Goal: Transaction & Acquisition: Purchase product/service

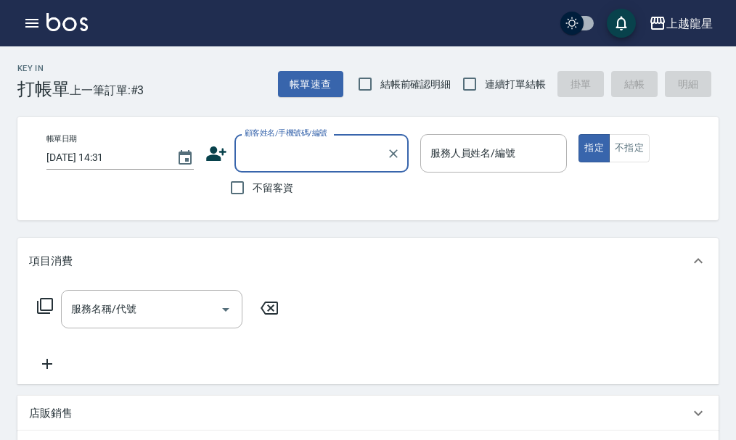
click at [71, 24] on img at bounding box center [66, 22] width 41 height 18
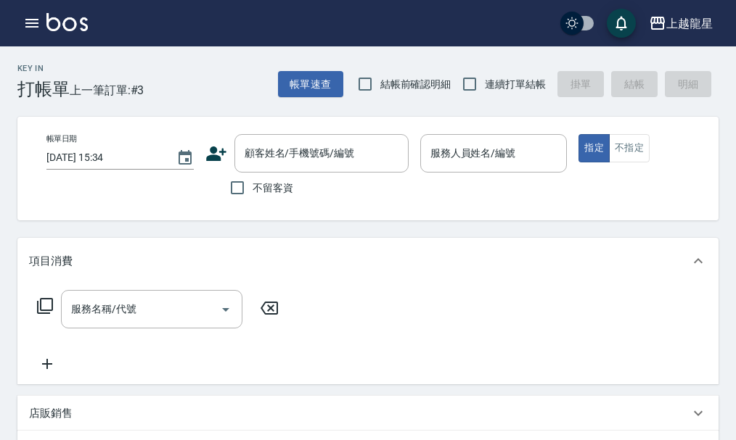
click at [271, 192] on span "不留客資" at bounding box center [273, 188] width 41 height 15
click at [253, 192] on input "不留客資" at bounding box center [237, 188] width 30 height 30
checkbox input "true"
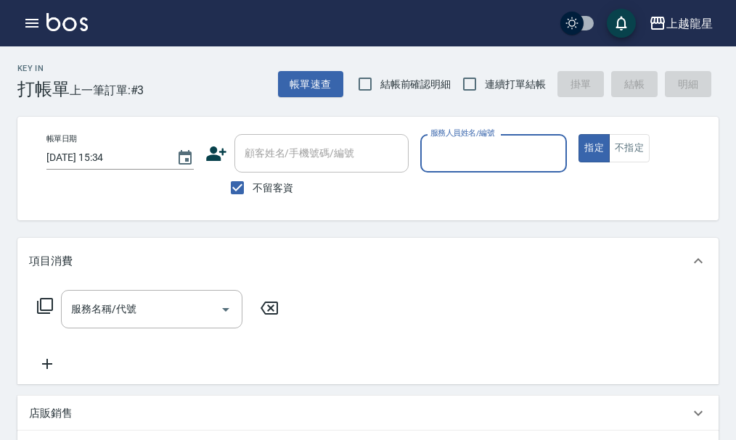
click at [470, 154] on input "服務人員姓名/編號" at bounding box center [494, 153] width 134 height 25
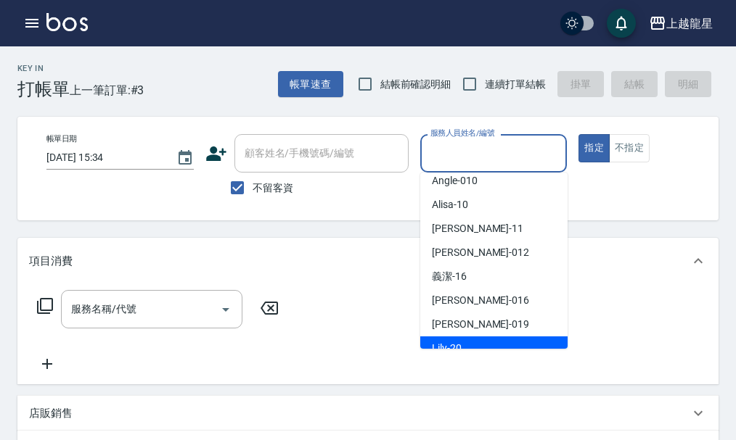
scroll to position [290, 0]
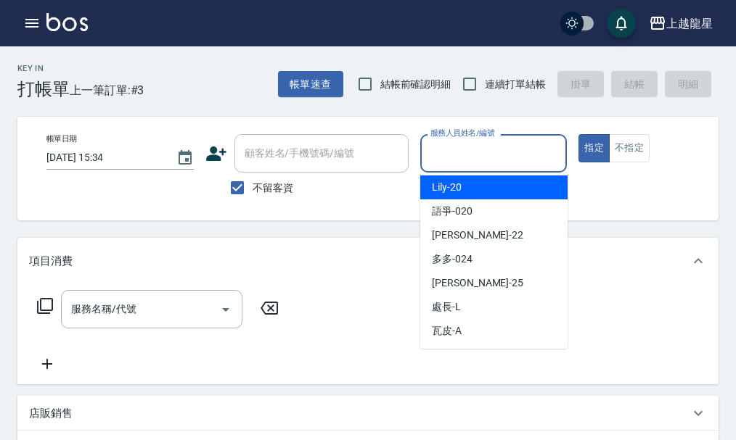
click at [467, 192] on div "Lily -20" at bounding box center [493, 188] width 147 height 24
type input "Lily-20"
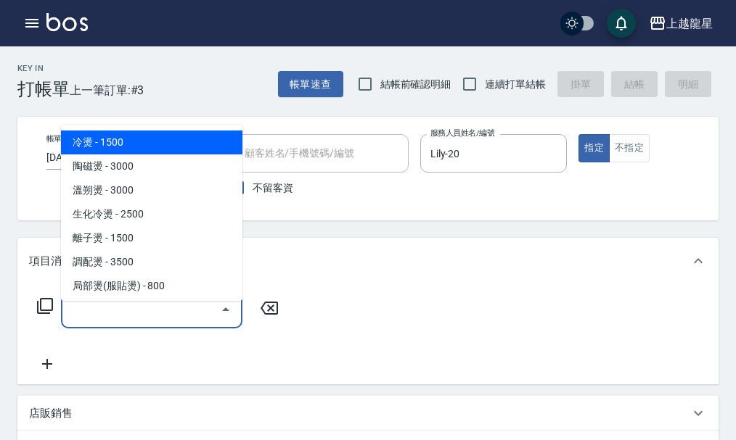
click at [118, 322] on input "服務名稱/代號" at bounding box center [140, 309] width 147 height 25
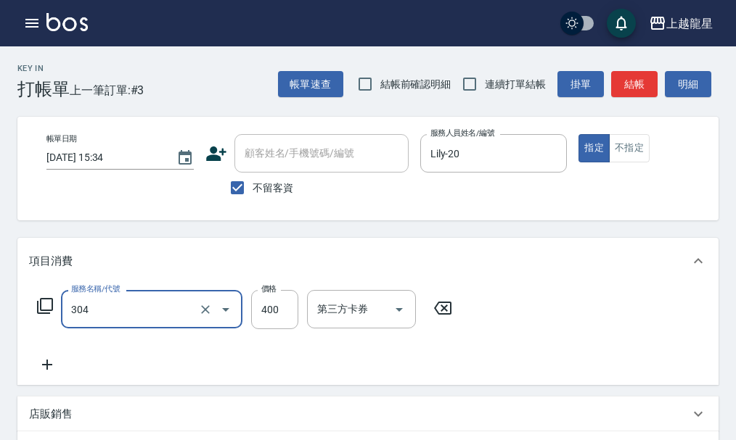
type input "剪髮(304)"
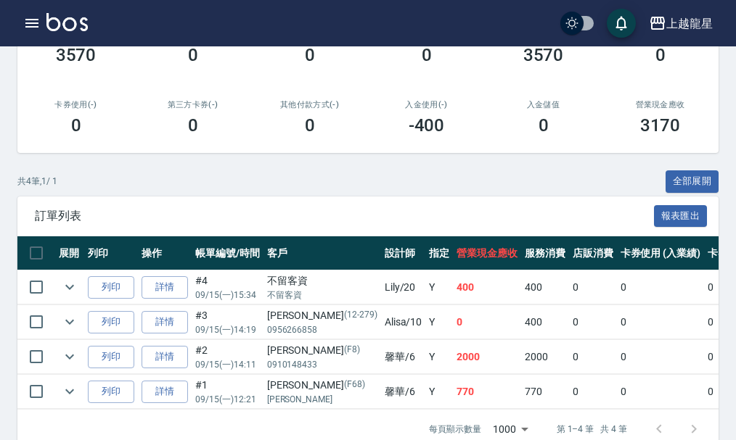
scroll to position [295, 0]
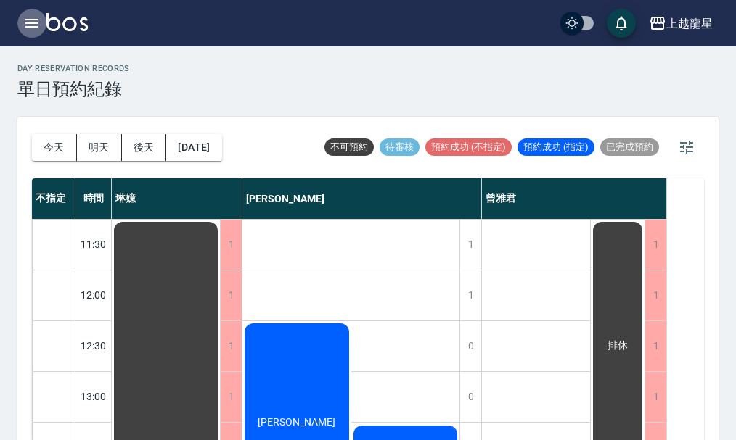
click at [43, 17] on button "button" at bounding box center [31, 23] width 29 height 29
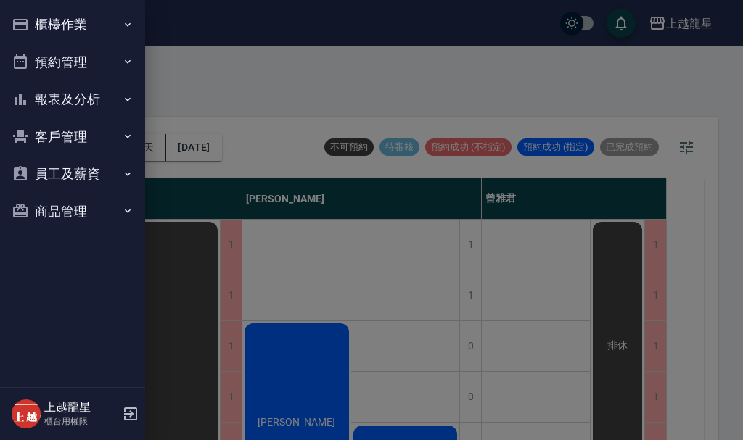
click at [67, 32] on button "櫃檯作業" at bounding box center [73, 25] width 134 height 38
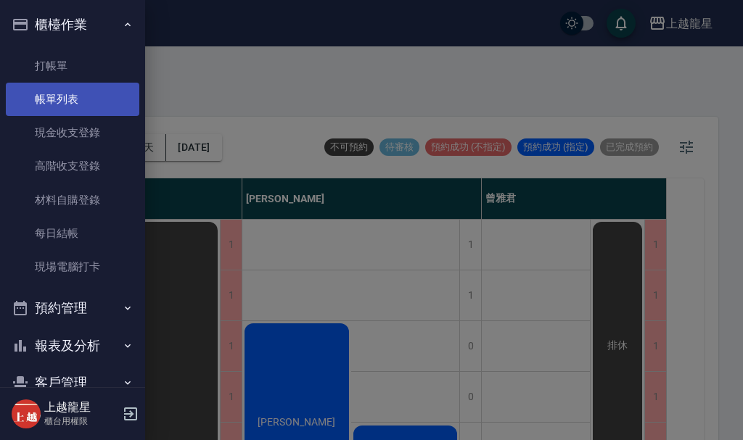
click at [86, 93] on link "帳單列表" at bounding box center [73, 99] width 134 height 33
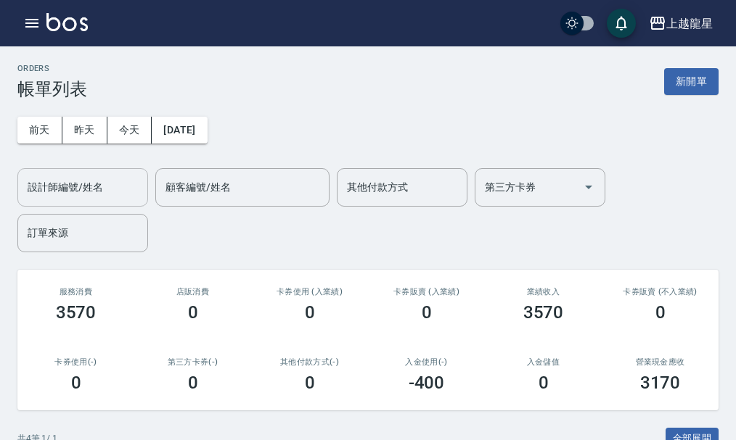
click at [110, 173] on div "設計師編號/姓名" at bounding box center [82, 187] width 131 height 38
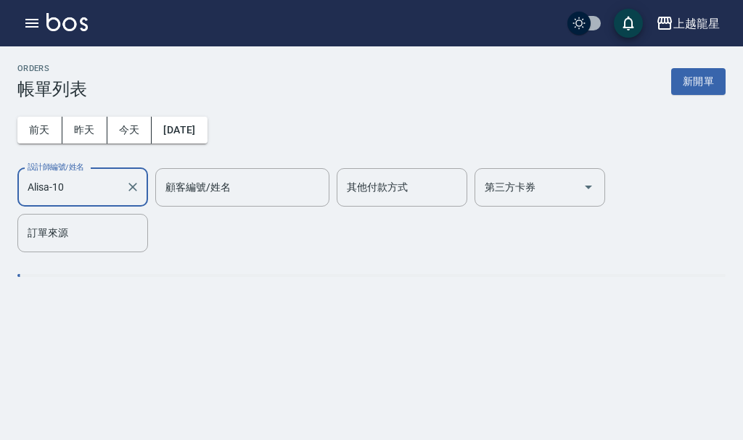
type input "Alisa-10"
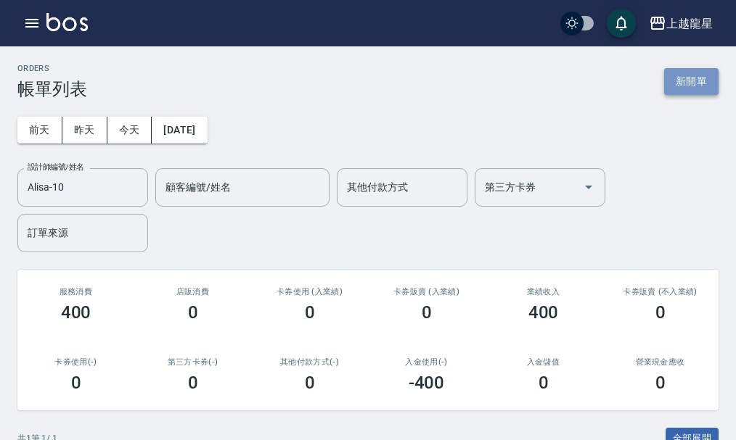
click at [672, 83] on button "新開單" at bounding box center [691, 81] width 54 height 27
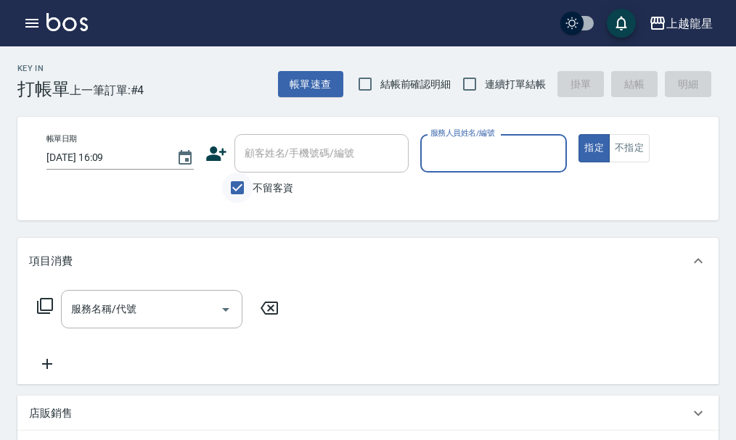
click at [233, 186] on input "不留客資" at bounding box center [237, 188] width 30 height 30
checkbox input "false"
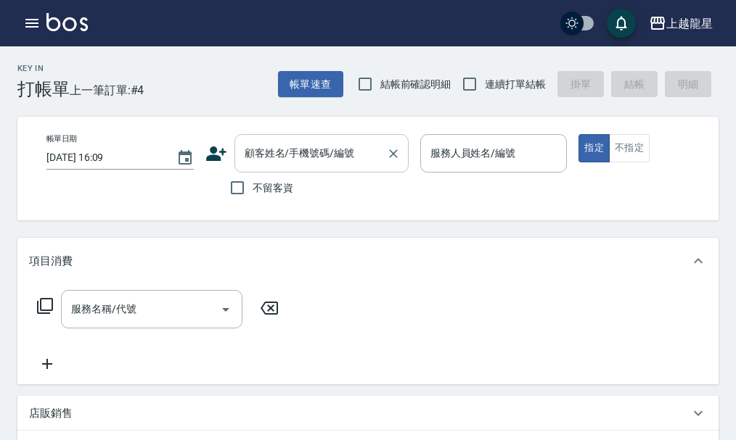
click at [279, 156] on div "顧客姓名/手機號碼/編號 顧客姓名/手機號碼/編號" at bounding box center [321, 153] width 174 height 38
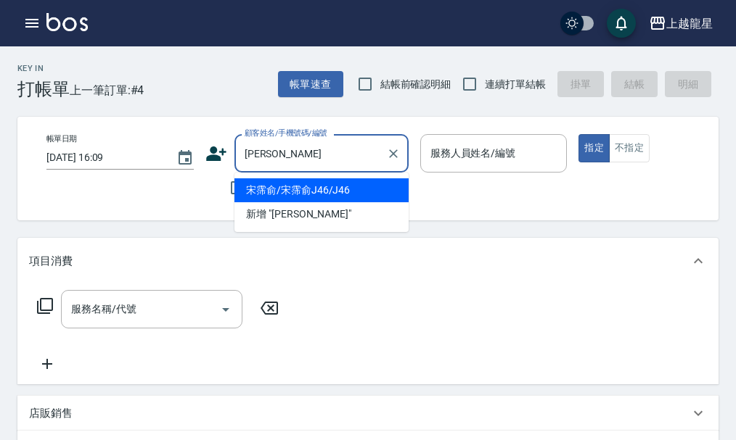
click at [306, 202] on li "宋霈俞/宋霈俞J46/J46" at bounding box center [321, 191] width 174 height 24
type input "宋霈俞/宋霈俞J46/J46"
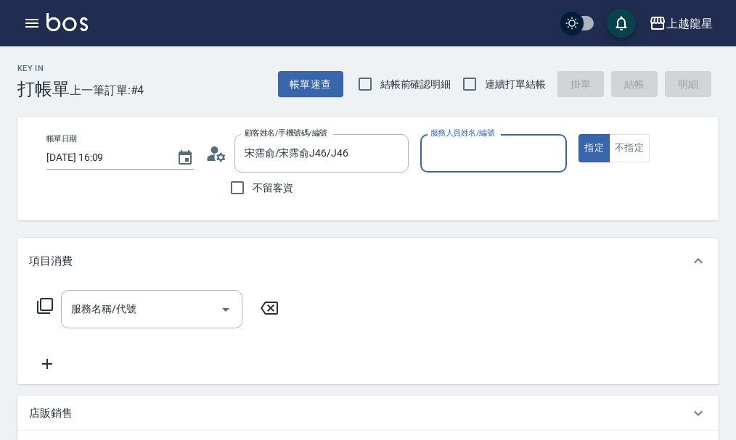
type input "Alisa-10"
click at [122, 329] on div "服務名稱/代號" at bounding box center [151, 309] width 181 height 38
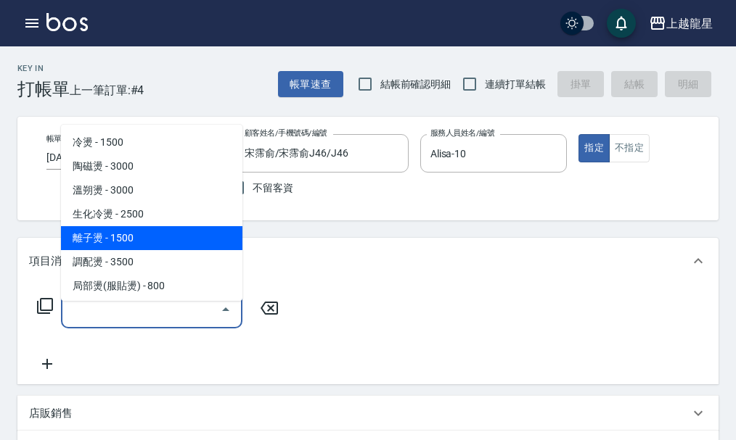
click at [270, 266] on div "項目消費" at bounding box center [359, 261] width 660 height 15
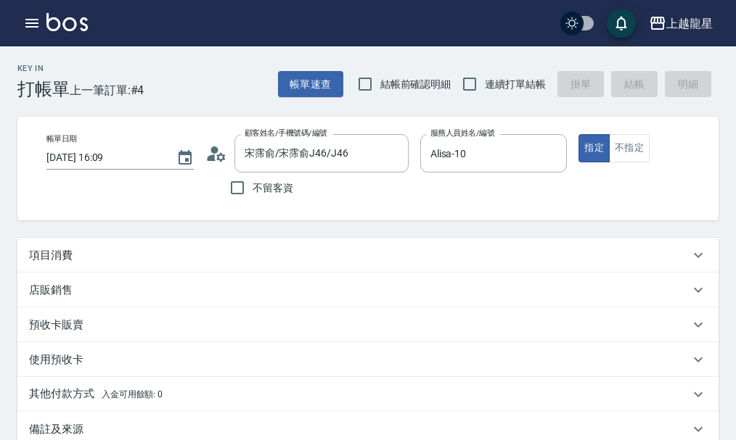
click at [129, 262] on div "項目消費" at bounding box center [359, 255] width 660 height 15
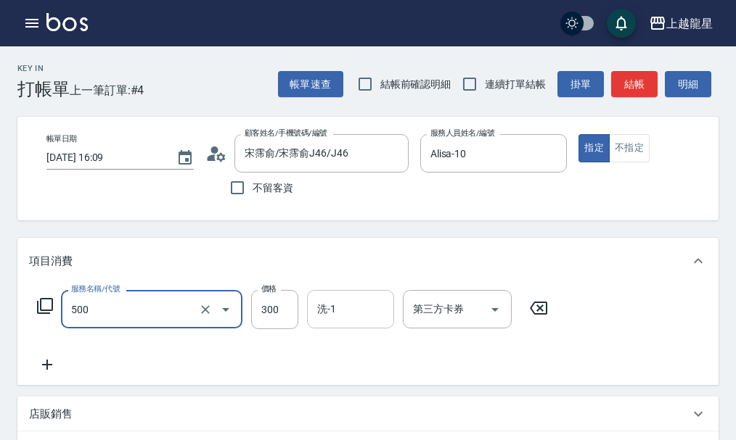
type input "一般洗髮(500)"
click at [336, 318] on input "洗-1" at bounding box center [350, 309] width 74 height 25
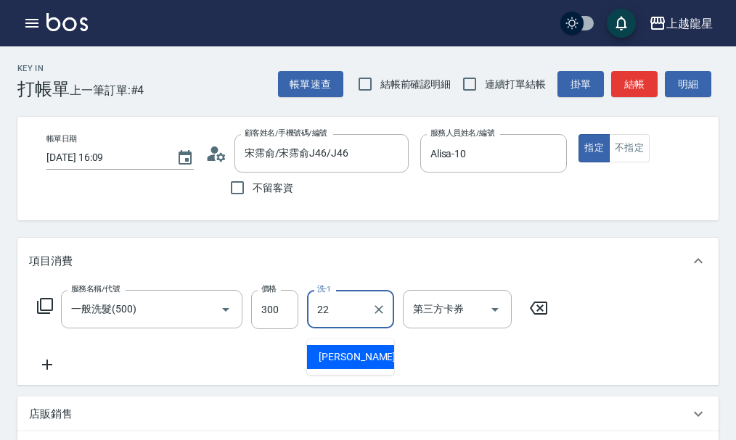
type input "阿琳-22"
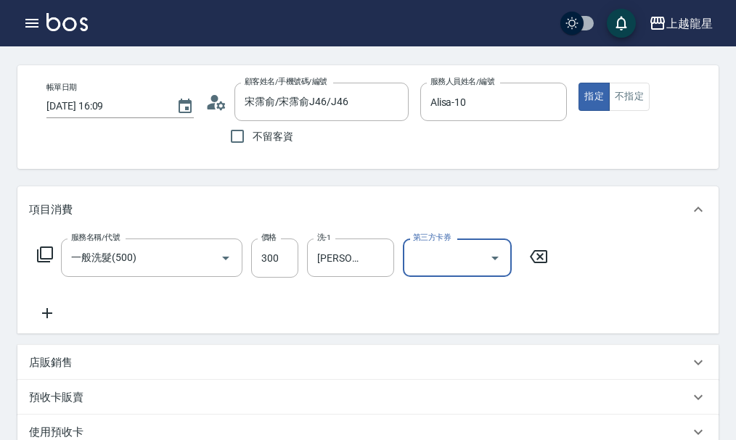
scroll to position [73, 0]
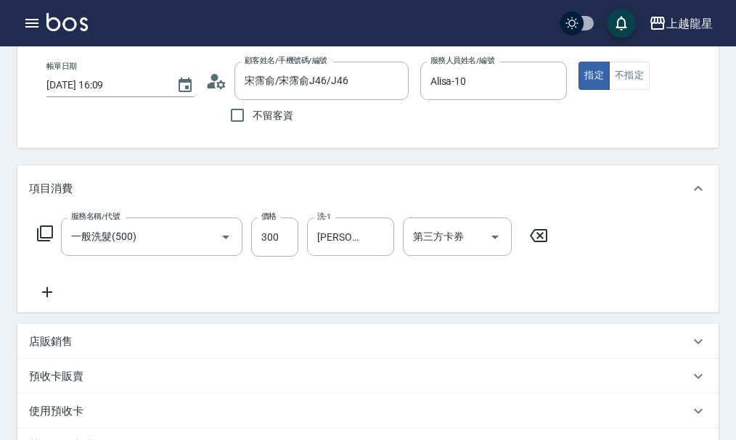
click at [51, 298] on icon at bounding box center [47, 292] width 10 height 10
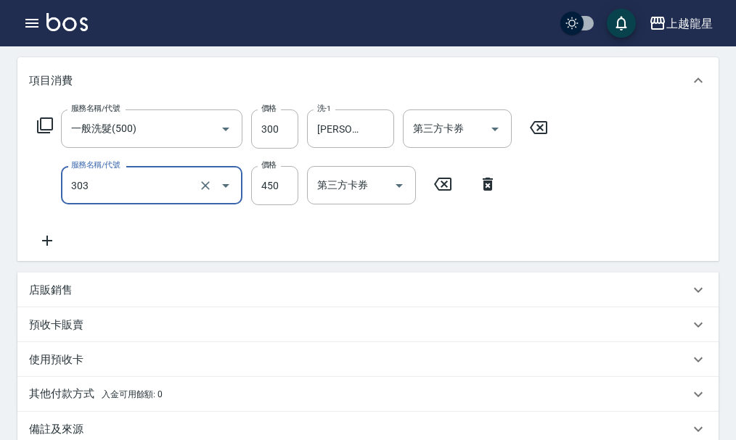
scroll to position [145, 0]
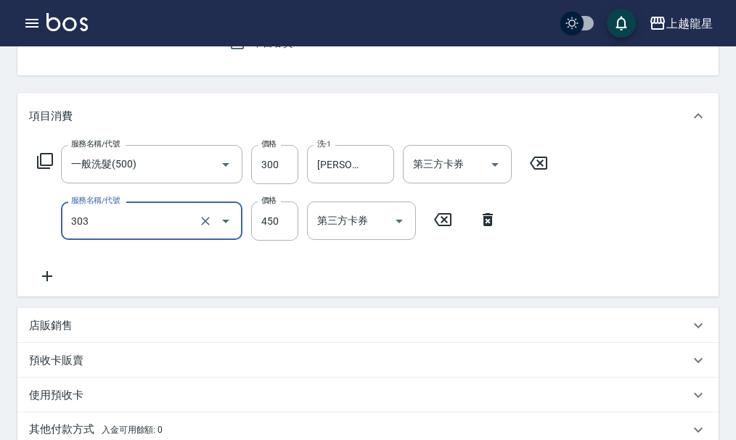
type input "剪髮(303)"
click at [68, 285] on div "服務名稱/代號 一般洗髮(500) 服務名稱/代號 價格 300 價格 洗-1 阿琳-22 洗-1 第三方卡券 第三方卡券 服務名稱/代號 剪髮(303) 服…" at bounding box center [293, 215] width 528 height 140
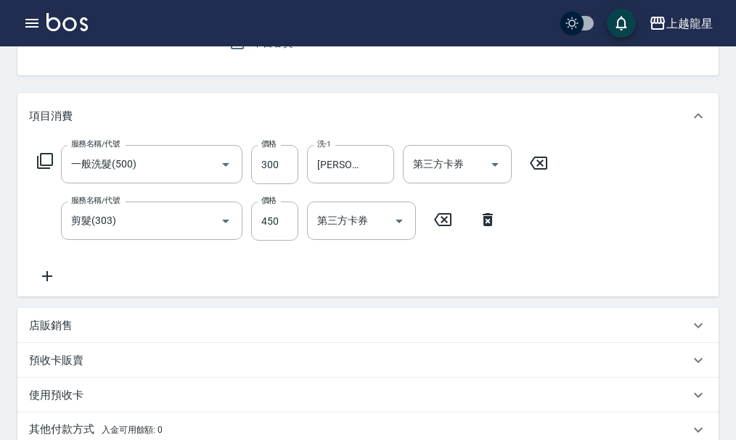
click at [64, 297] on div "服務名稱/代號 一般洗髮(500) 服務名稱/代號 價格 300 價格 洗-1 阿琳-22 洗-1 第三方卡券 第三方卡券 服務名稱/代號 剪髮(303) 服…" at bounding box center [367, 217] width 701 height 157
click at [36, 285] on icon at bounding box center [47, 276] width 36 height 17
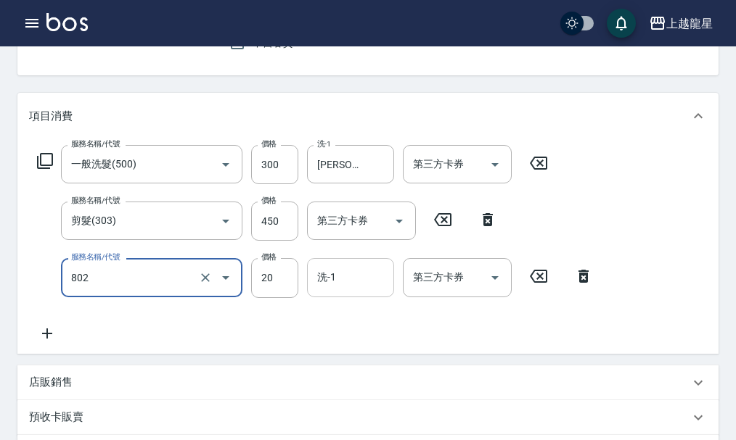
type input "潤絲(802)"
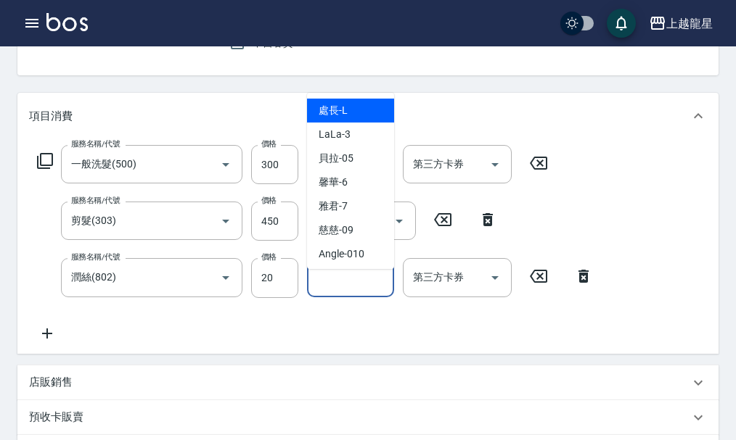
click at [343, 290] on input "洗-1" at bounding box center [350, 277] width 74 height 25
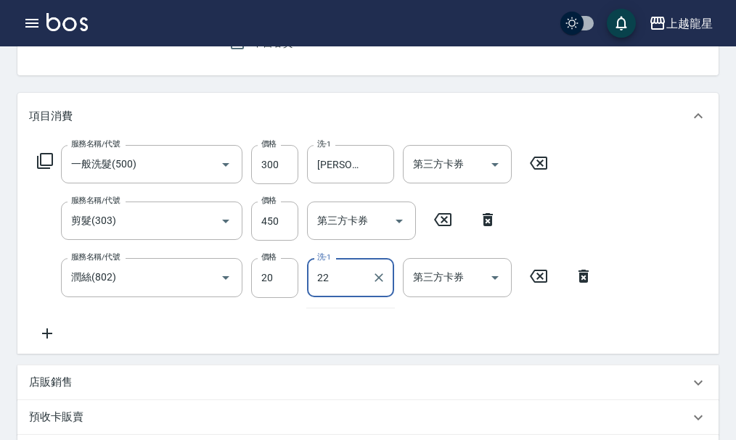
type input "阿琳-22"
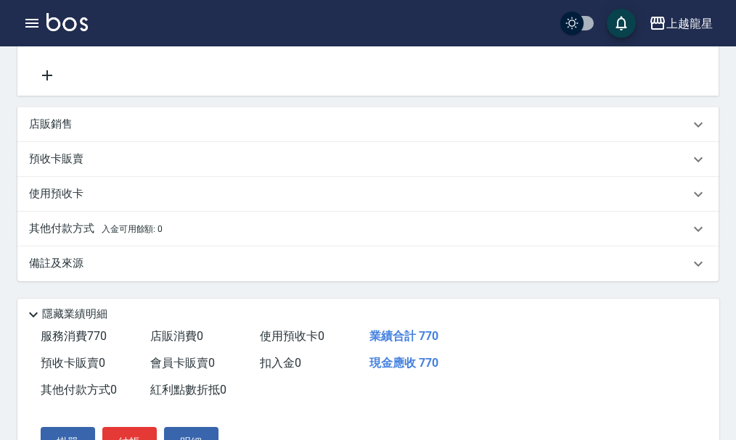
scroll to position [496, 0]
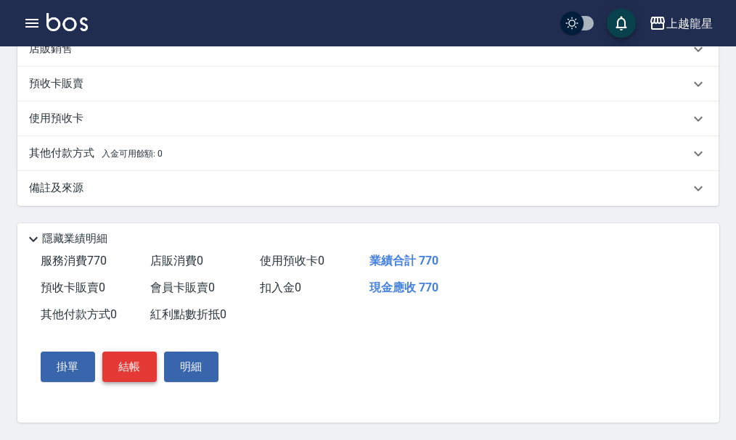
click at [115, 376] on button "結帳" at bounding box center [129, 367] width 54 height 30
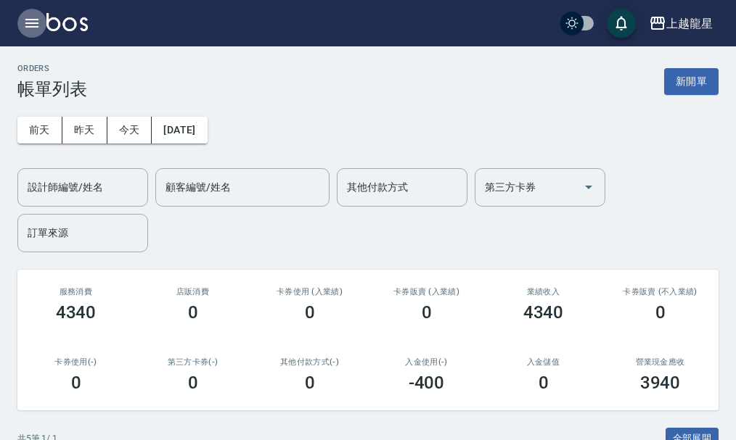
click at [17, 20] on button "button" at bounding box center [31, 23] width 29 height 29
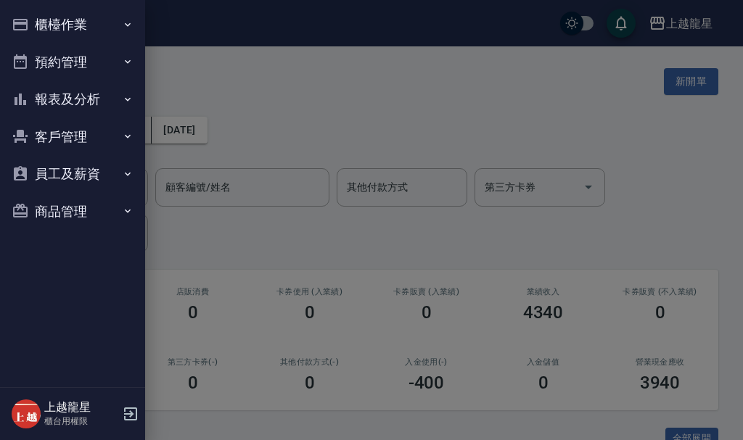
click at [73, 25] on button "櫃檯作業" at bounding box center [73, 25] width 134 height 38
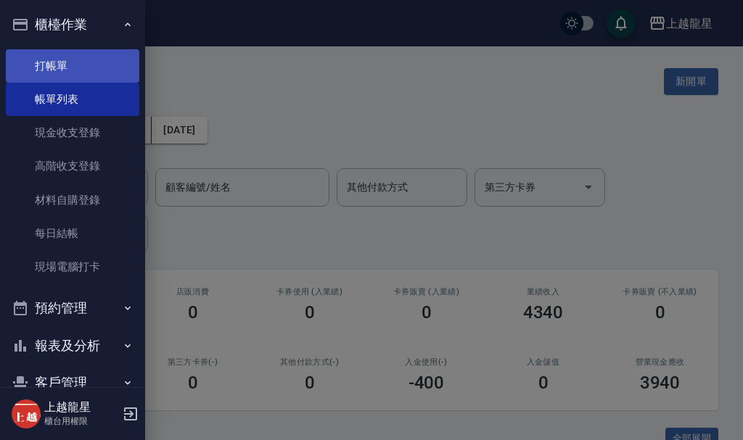
click at [65, 69] on link "打帳單" at bounding box center [73, 65] width 134 height 33
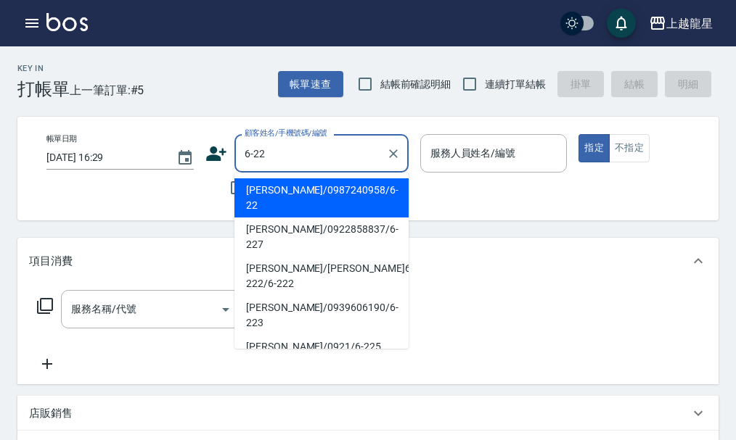
click at [373, 189] on li "謝博全/0987240958/6-22" at bounding box center [321, 198] width 174 height 39
type input "謝博全/0987240958/6-22"
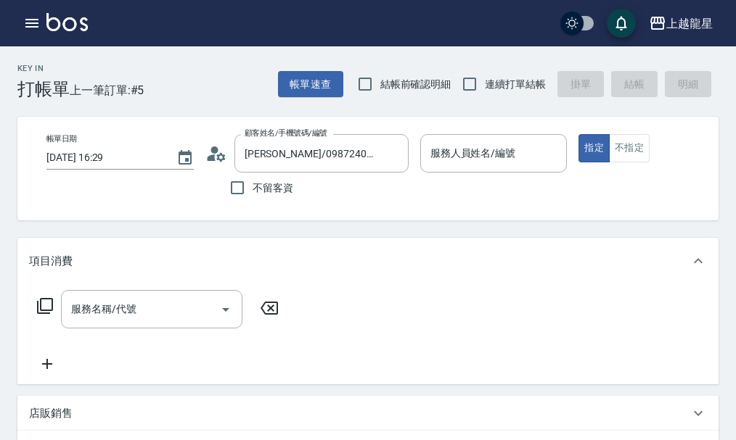
click at [212, 160] on icon at bounding box center [211, 158] width 9 height 7
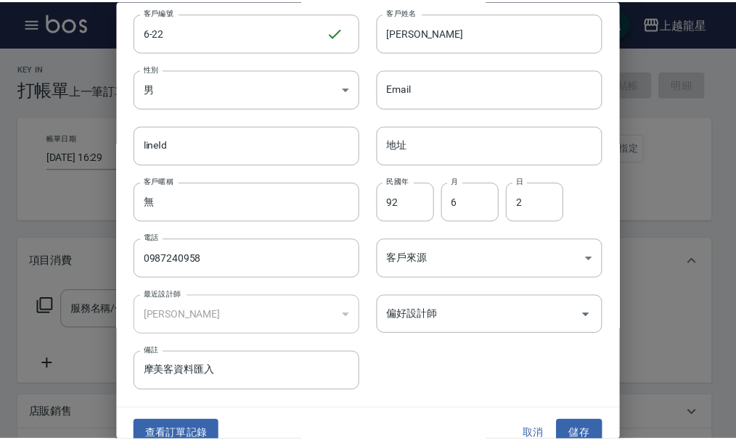
scroll to position [62, 0]
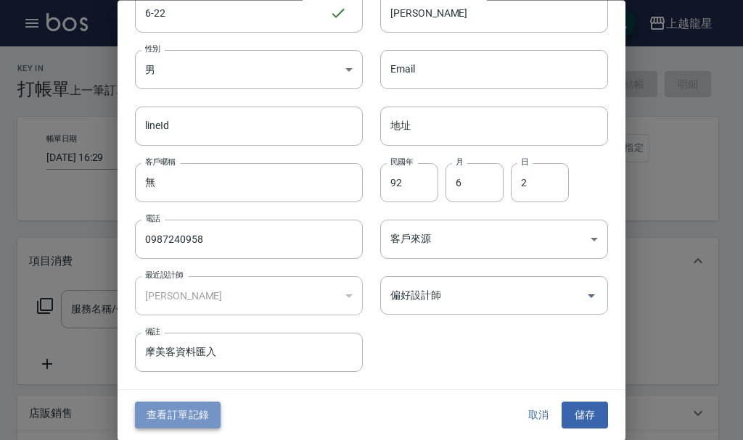
click at [207, 412] on button "查看訂單記錄" at bounding box center [178, 416] width 86 height 27
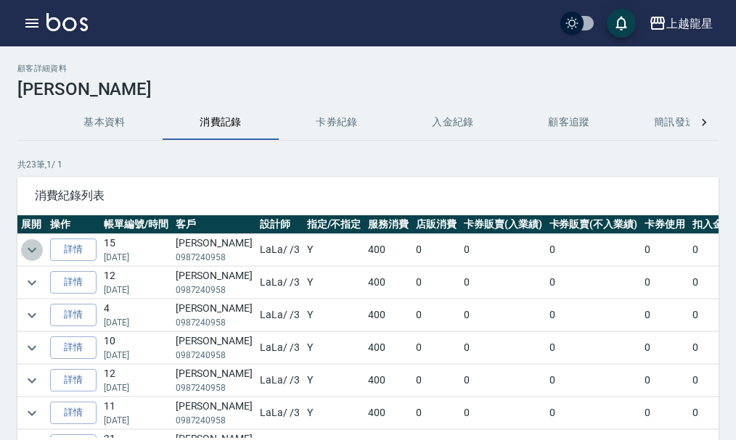
click at [24, 249] on icon "expand row" at bounding box center [31, 250] width 17 height 17
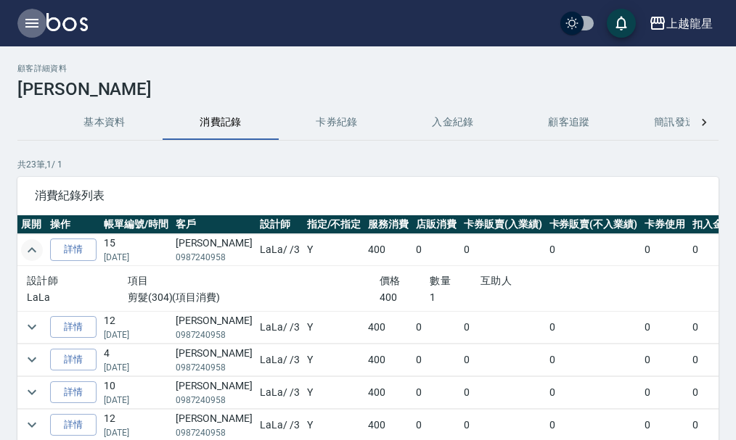
click at [29, 19] on icon "button" at bounding box center [31, 23] width 13 height 9
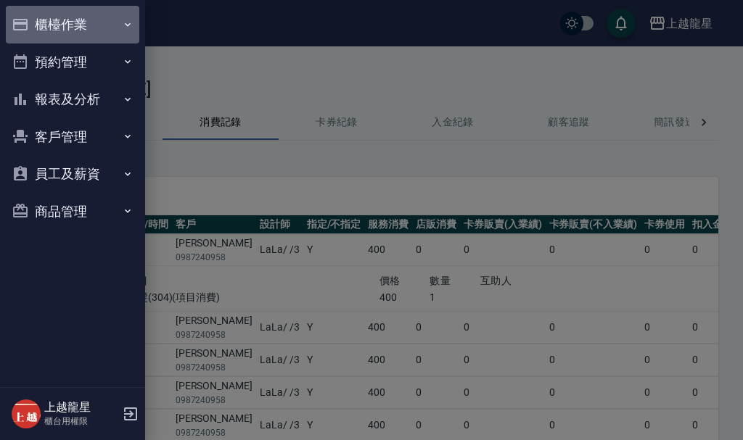
click at [77, 33] on button "櫃檯作業" at bounding box center [73, 25] width 134 height 38
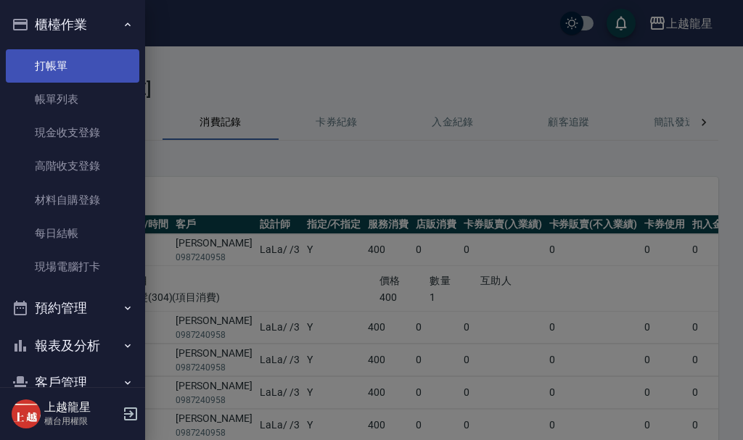
click at [97, 72] on link "打帳單" at bounding box center [73, 65] width 134 height 33
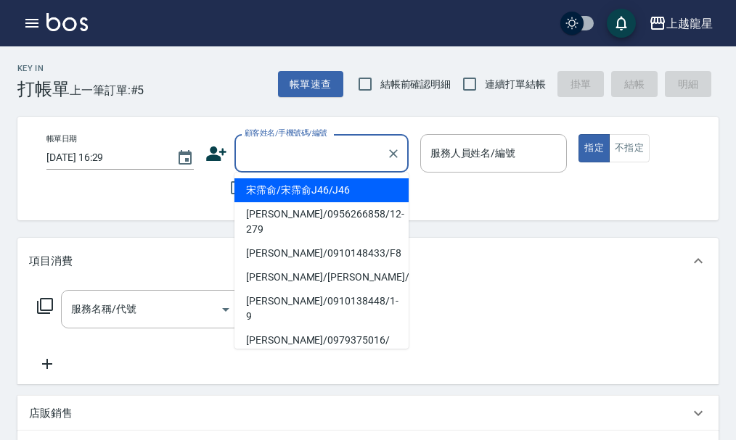
click at [302, 150] on input "顧客姓名/手機號碼/編號" at bounding box center [310, 153] width 139 height 25
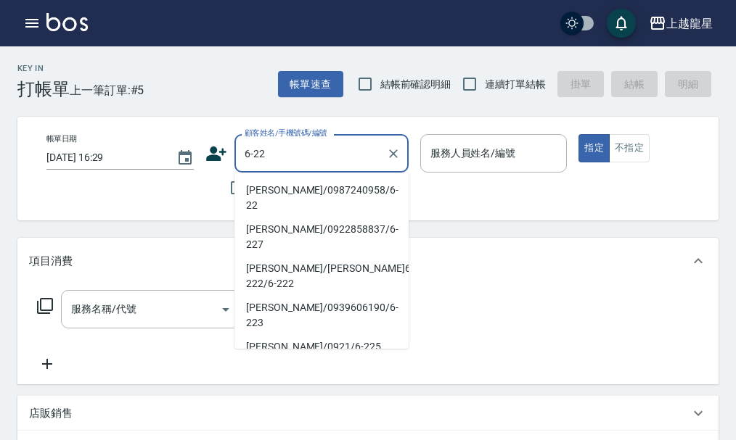
click at [285, 200] on li "謝博全/0987240958/6-22" at bounding box center [321, 198] width 174 height 39
type input "謝博全/0987240958/6-22"
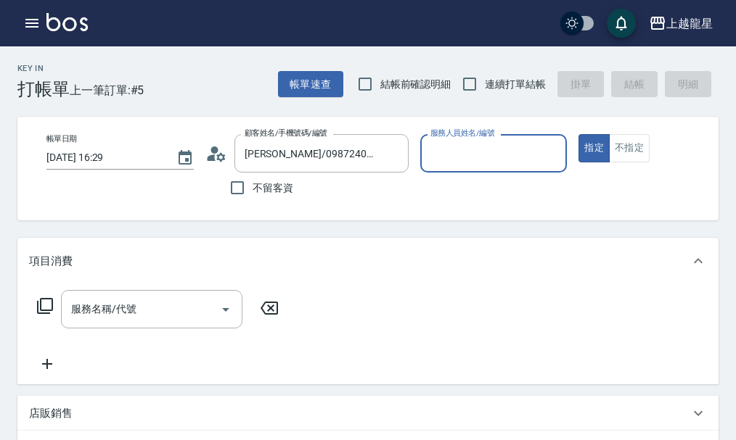
click at [425, 134] on div "服務人員姓名/編號" at bounding box center [493, 153] width 147 height 38
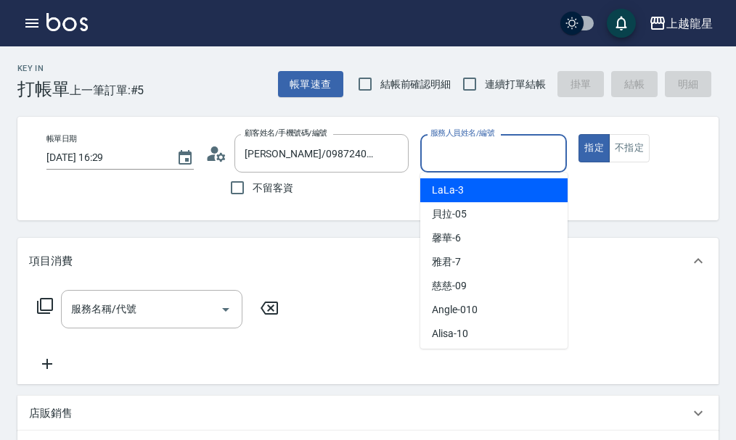
click at [474, 197] on div "LaLa -3" at bounding box center [493, 191] width 147 height 24
type input "LaLa-3"
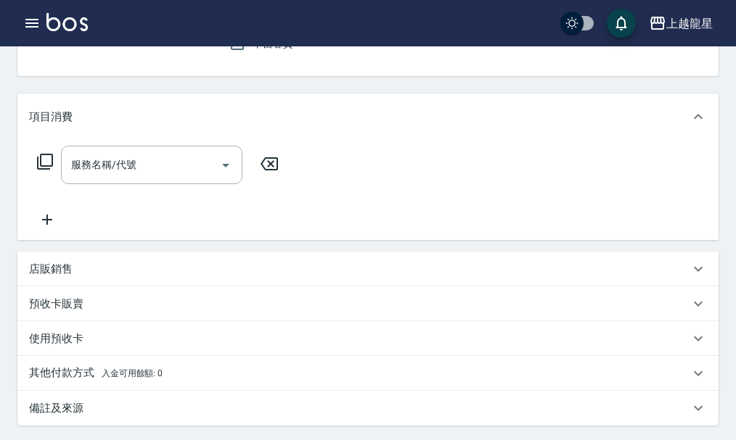
scroll to position [145, 0]
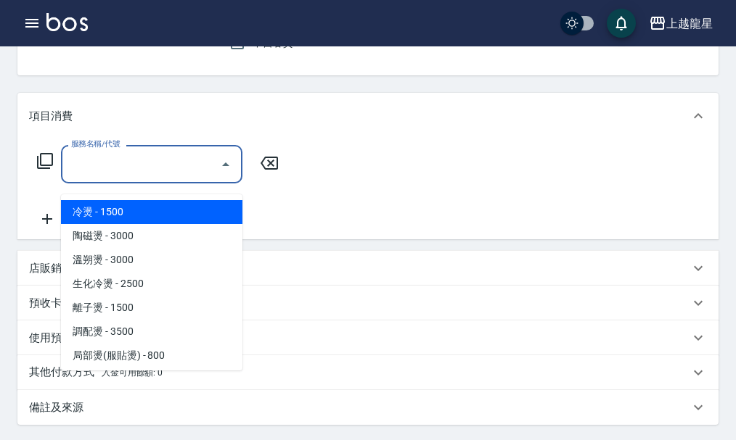
click at [127, 171] on div "服務名稱/代號 服務名稱/代號" at bounding box center [151, 164] width 181 height 38
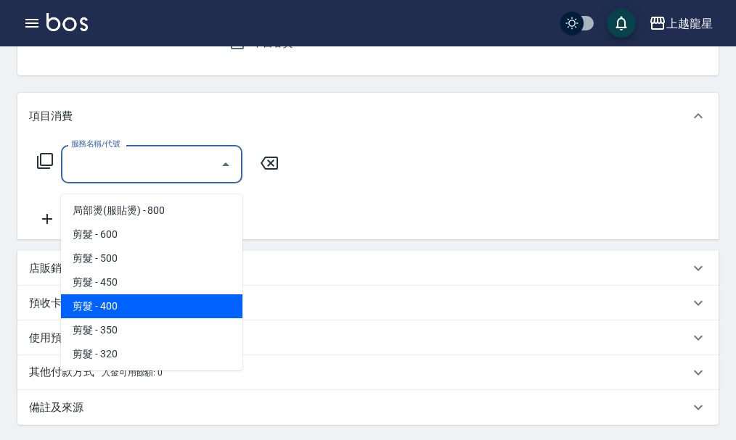
click at [144, 302] on span "剪髮 - 400" at bounding box center [151, 307] width 181 height 24
type input "剪髮(304)"
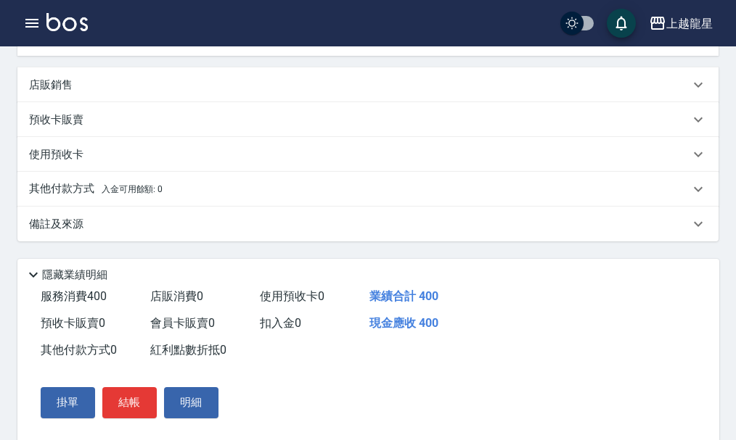
scroll to position [363, 0]
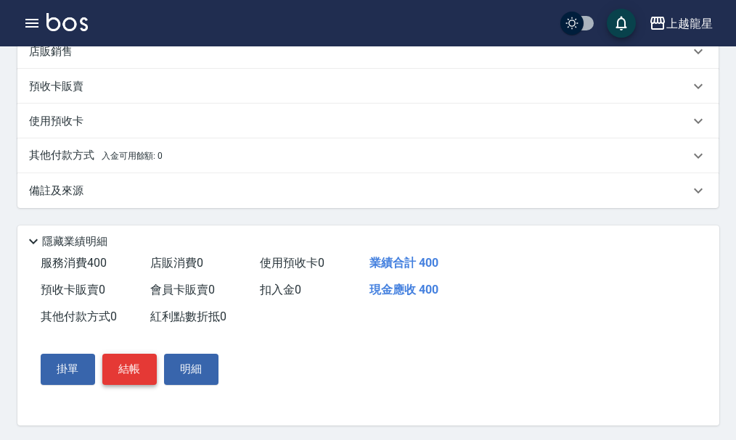
click at [131, 385] on button "結帳" at bounding box center [129, 369] width 54 height 30
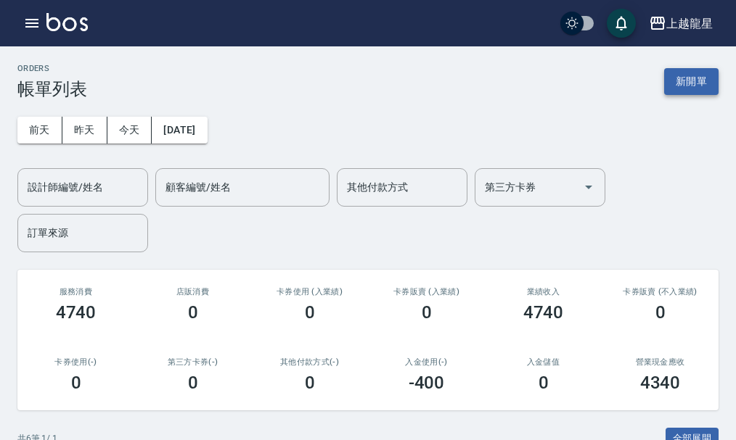
click at [686, 80] on button "新開單" at bounding box center [691, 81] width 54 height 27
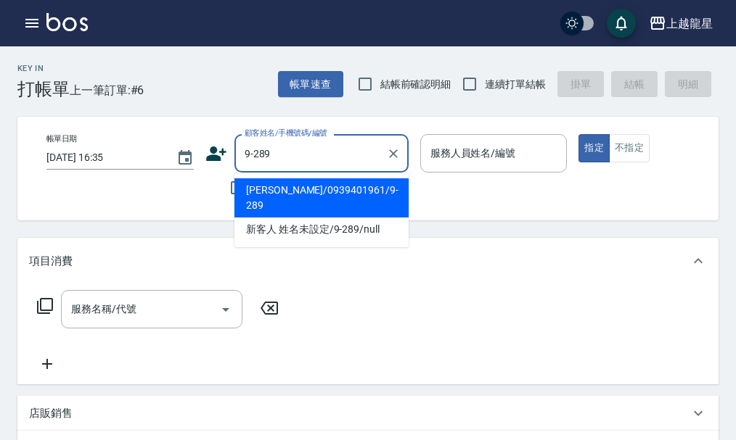
click at [262, 186] on li "李麗君/0939401961/9-289" at bounding box center [321, 198] width 174 height 39
type input "李麗君/0939401961/9-289"
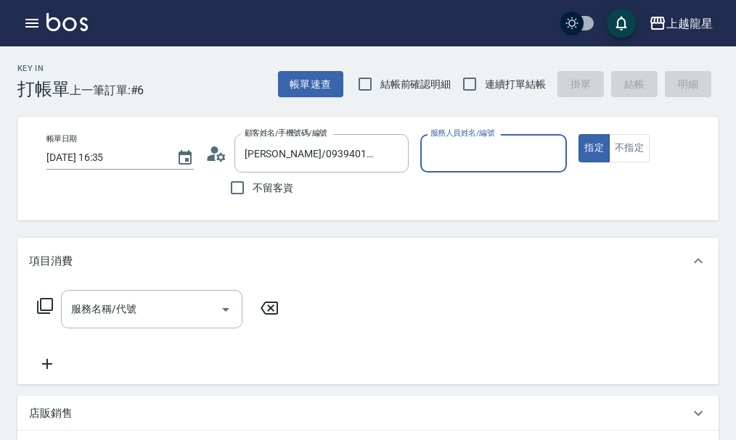
type input "雅君-7"
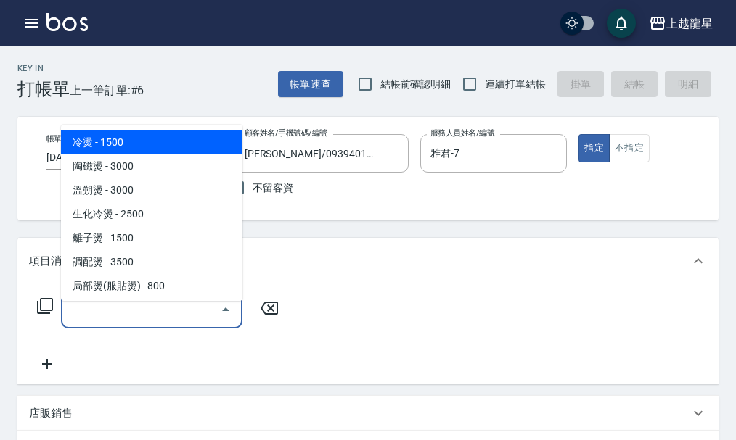
click at [105, 319] on input "服務名稱/代號" at bounding box center [140, 309] width 147 height 25
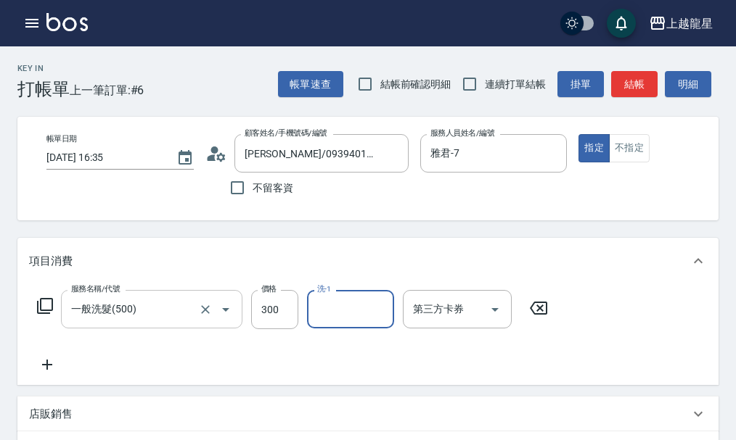
click at [143, 322] on input "一般洗髮(500)" at bounding box center [131, 309] width 128 height 25
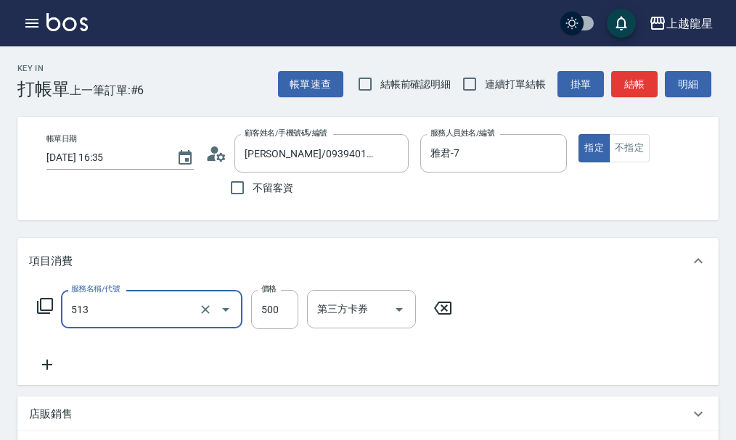
type input "SPA健康洗(513)"
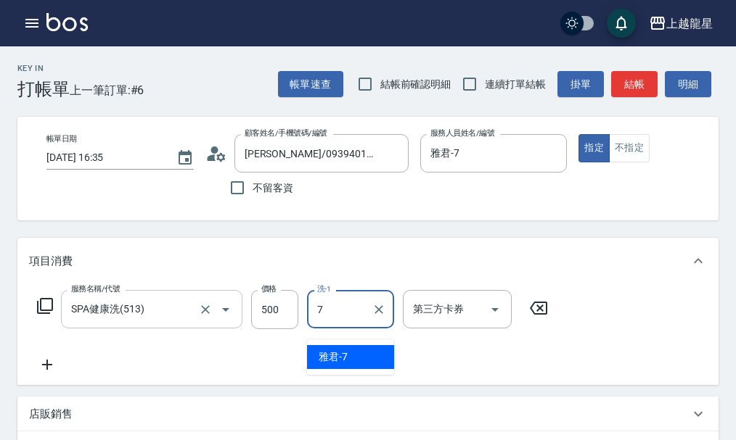
type input "雅君-7"
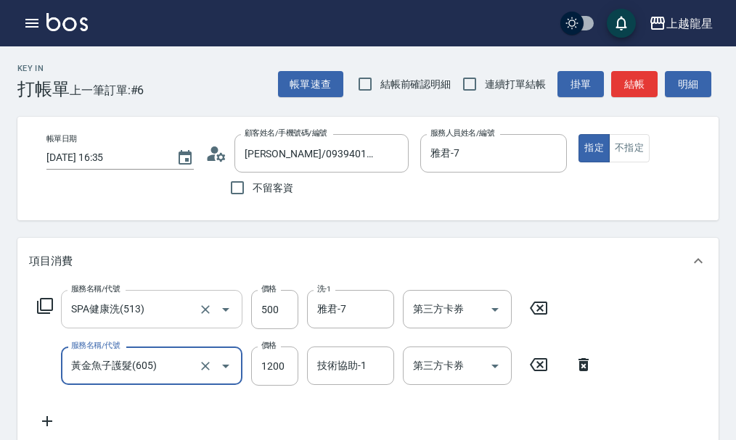
type input "黃金魚子護髮(605)"
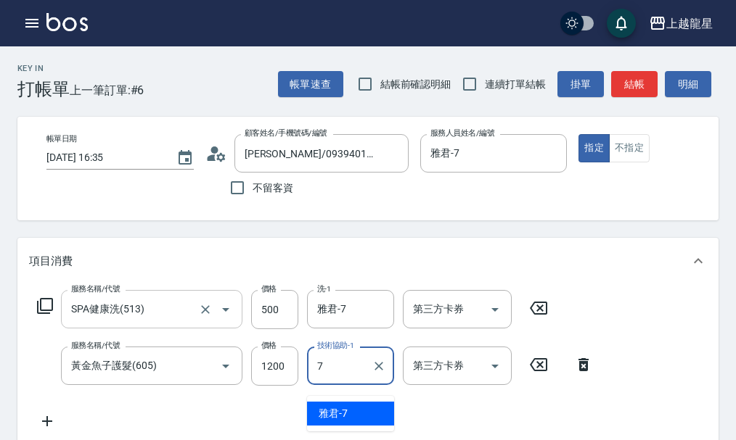
type input "雅君-7"
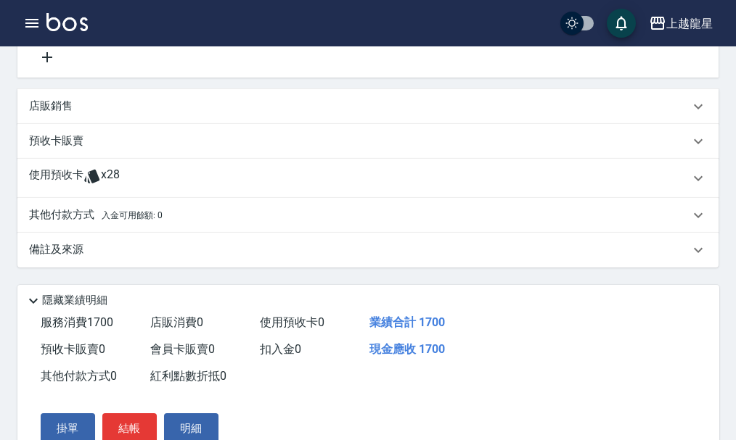
scroll to position [442, 0]
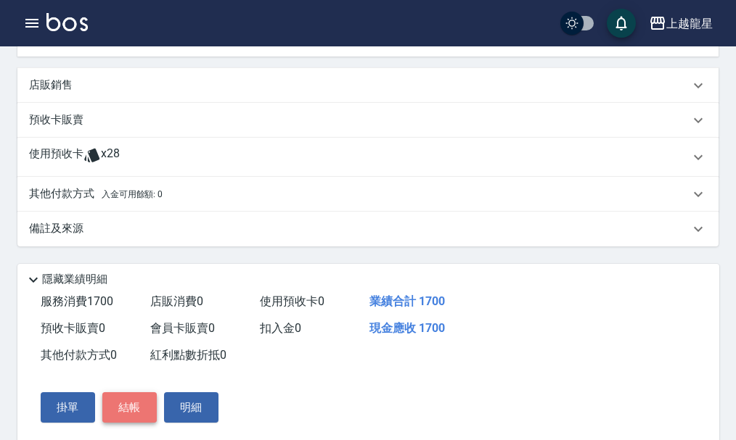
click at [126, 422] on button "結帳" at bounding box center [129, 408] width 54 height 30
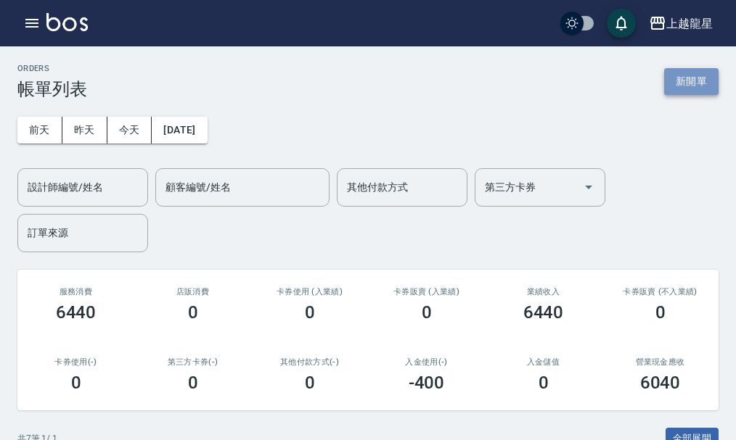
click at [695, 77] on button "新開單" at bounding box center [691, 81] width 54 height 27
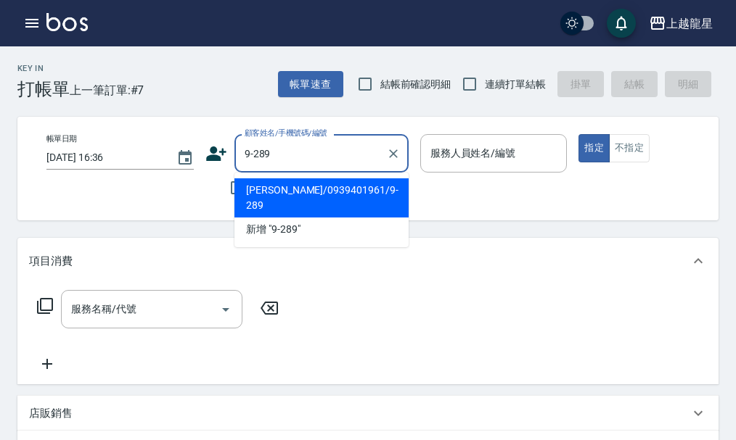
click at [285, 191] on li "李麗君/0939401961/9-289" at bounding box center [321, 198] width 174 height 39
type input "李麗君/0939401961/9-289"
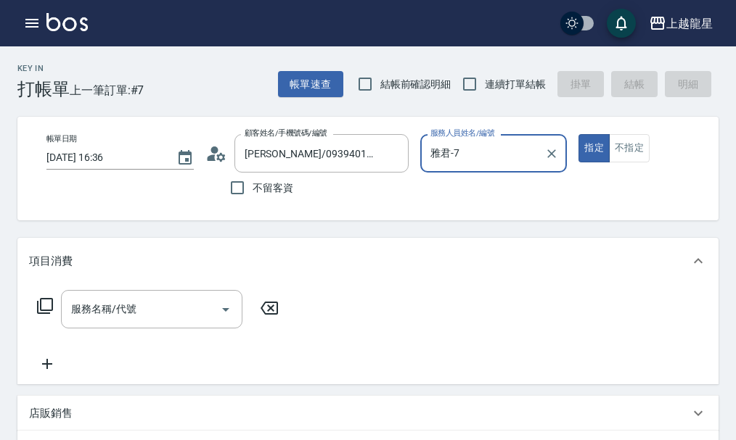
type input "雅君-7"
click at [547, 153] on icon "Clear" at bounding box center [551, 154] width 15 height 15
type input "ㄇ"
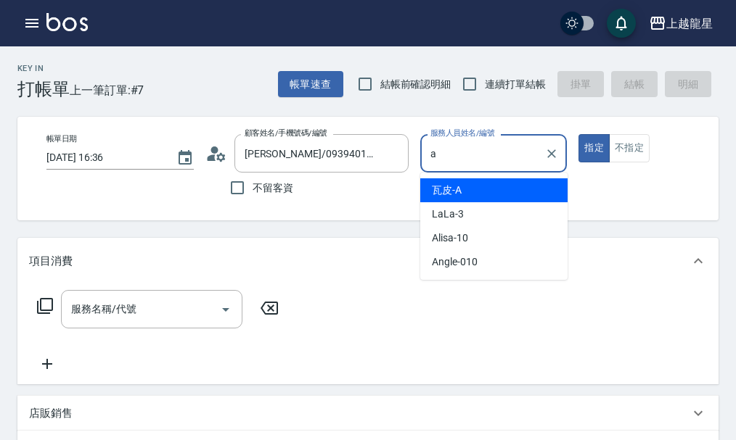
click at [441, 197] on span "瓦皮 -A" at bounding box center [447, 190] width 30 height 15
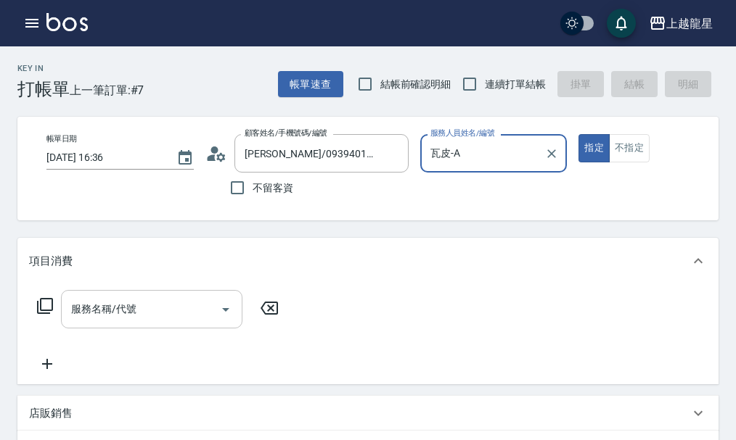
type input "瓦皮-A"
click at [126, 321] on input "服務名稱/代號" at bounding box center [140, 309] width 147 height 25
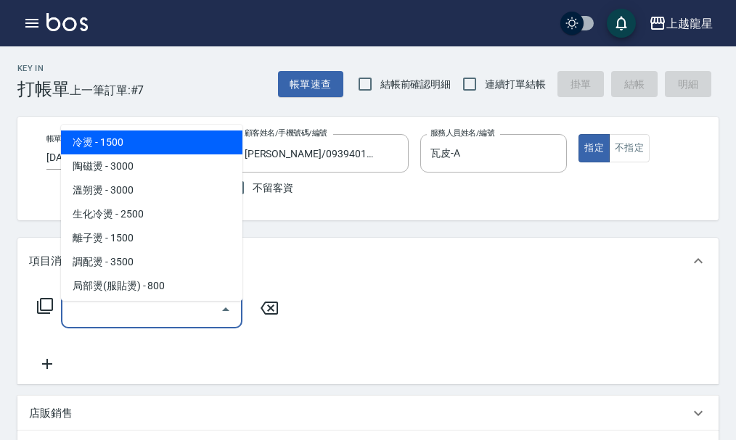
type input "3"
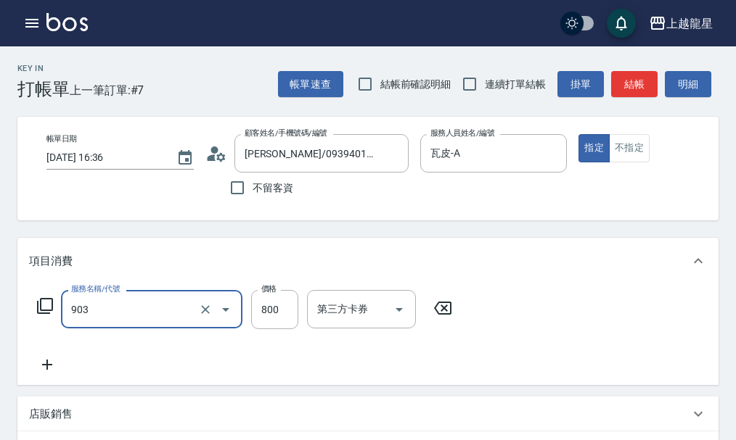
type input "修手+腳(903)"
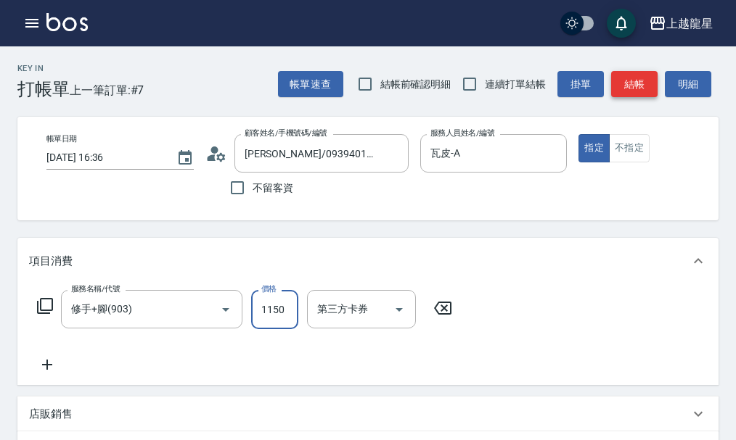
type input "1150"
click at [628, 72] on button "結帳" at bounding box center [634, 84] width 46 height 27
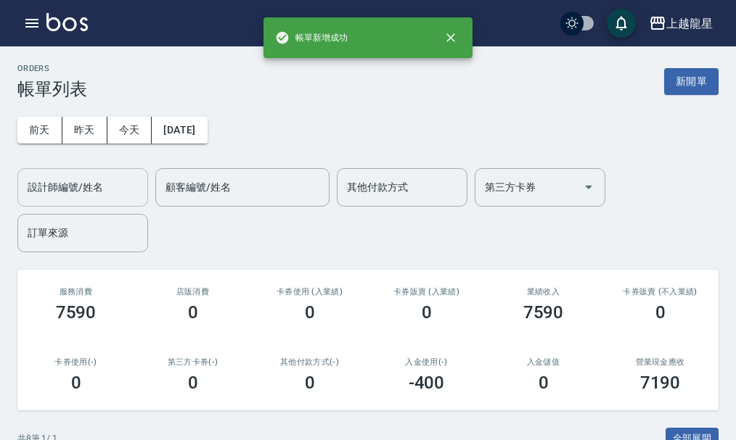
click at [102, 192] on input "設計師編號/姓名" at bounding box center [83, 187] width 118 height 25
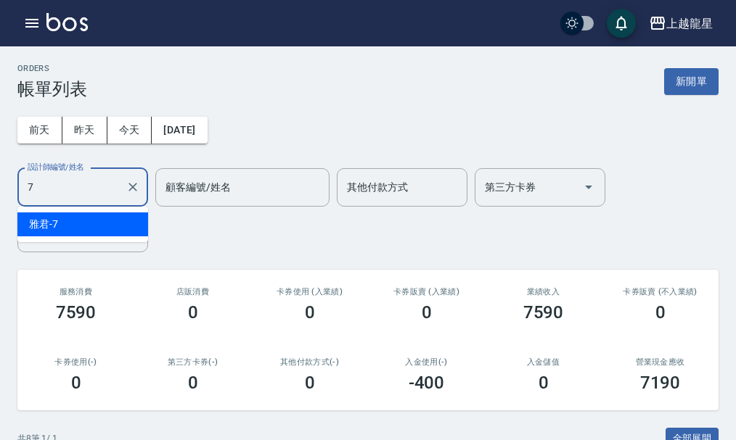
type input "雅君-7"
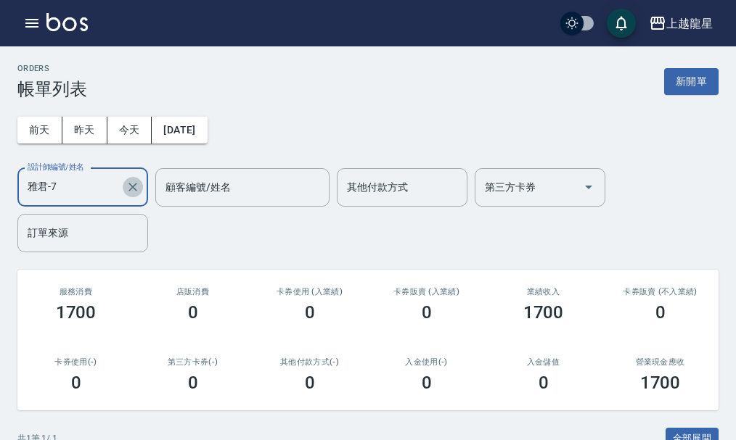
click at [129, 189] on icon "Clear" at bounding box center [133, 187] width 15 height 15
type input "Alisa-10"
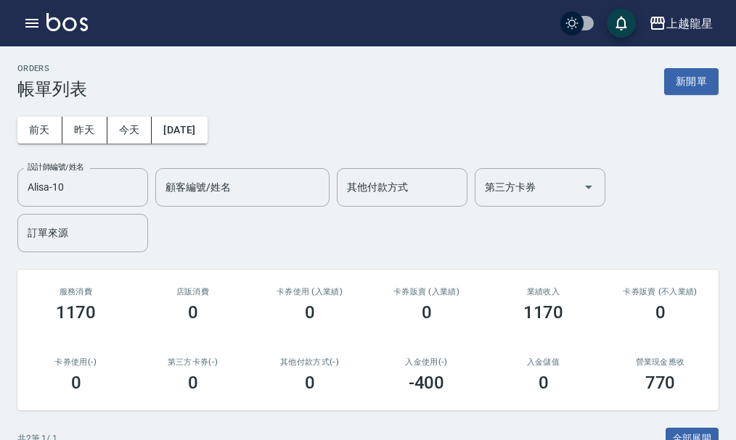
click at [676, 106] on div "前天 昨天 今天 2025/09/15 設計師編號/姓名 Alisa-10 設計師編號/姓名 顧客編號/姓名 顧客編號/姓名 其他付款方式 其他付款方式 第三…" at bounding box center [367, 175] width 701 height 153
click at [678, 97] on div "ORDERS 帳單列表 新開單" at bounding box center [367, 82] width 701 height 36
click at [689, 89] on button "新開單" at bounding box center [691, 81] width 54 height 27
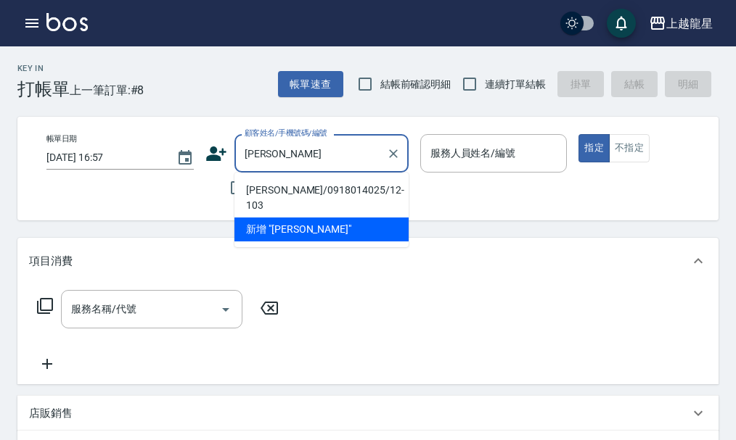
click at [275, 186] on li "張宗裕/0918014025/12-103" at bounding box center [321, 198] width 174 height 39
type input "張宗裕/0918014025/12-103"
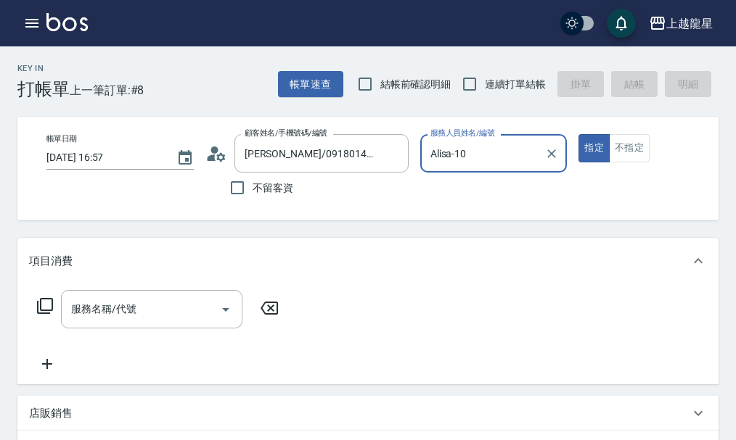
type input "Alisa-10"
click at [192, 316] on input "服務名稱/代號" at bounding box center [140, 309] width 147 height 25
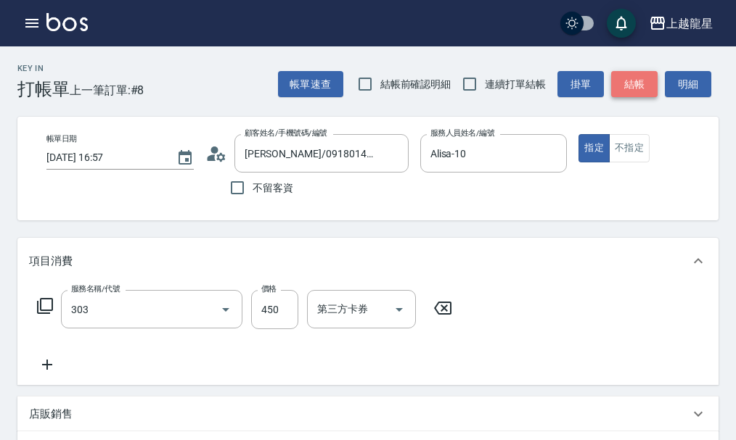
type input "剪髮(303)"
click at [625, 77] on button "結帳" at bounding box center [634, 84] width 46 height 27
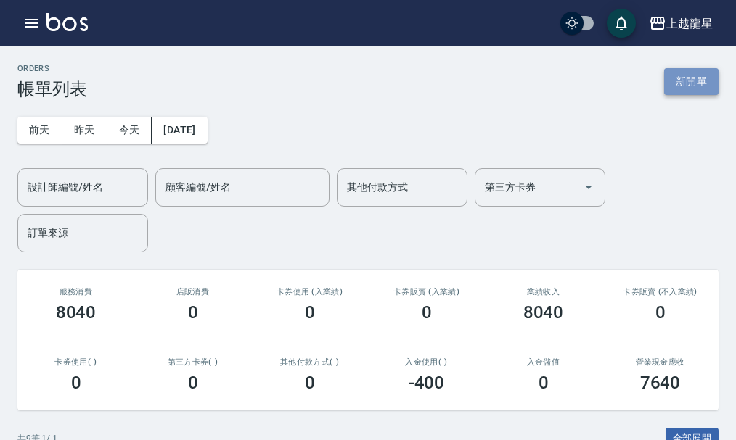
click at [684, 78] on button "新開單" at bounding box center [691, 81] width 54 height 27
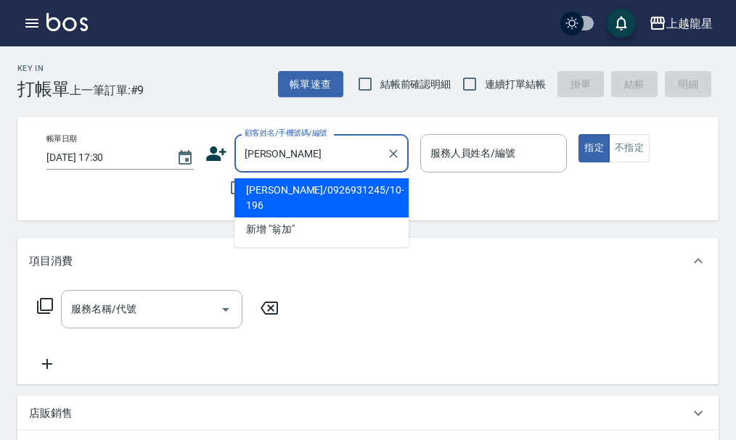
click at [275, 192] on li "翁加珊/0926931245/10-196" at bounding box center [321, 198] width 174 height 39
type input "翁加珊/0926931245/10-196"
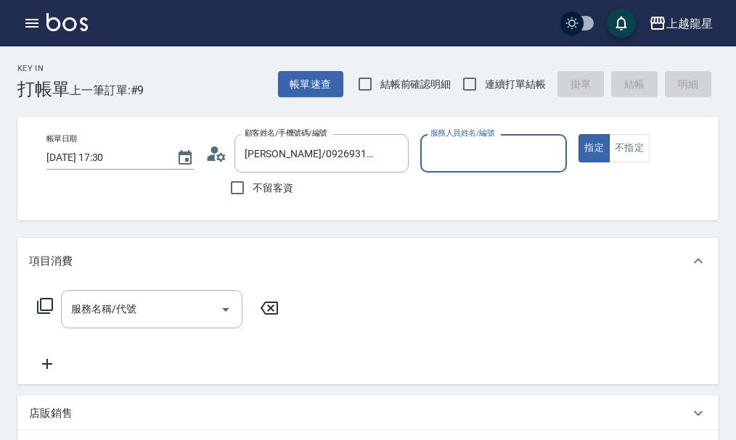
type input "雅君-7"
click at [128, 322] on div "服務名稱/代號 服務名稱/代號" at bounding box center [151, 309] width 181 height 38
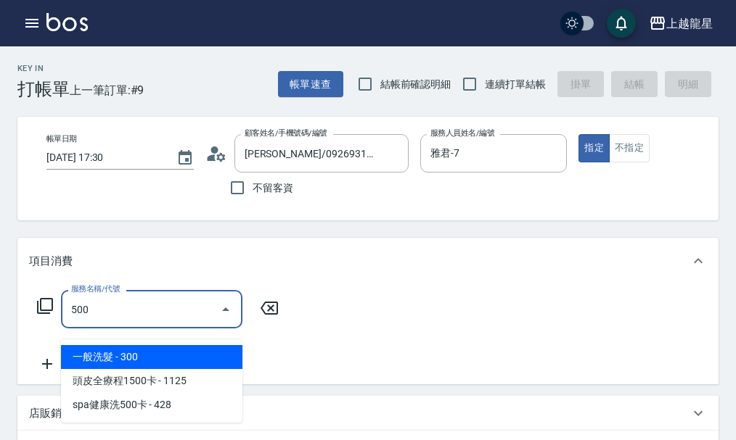
type input "一般洗髮(500)"
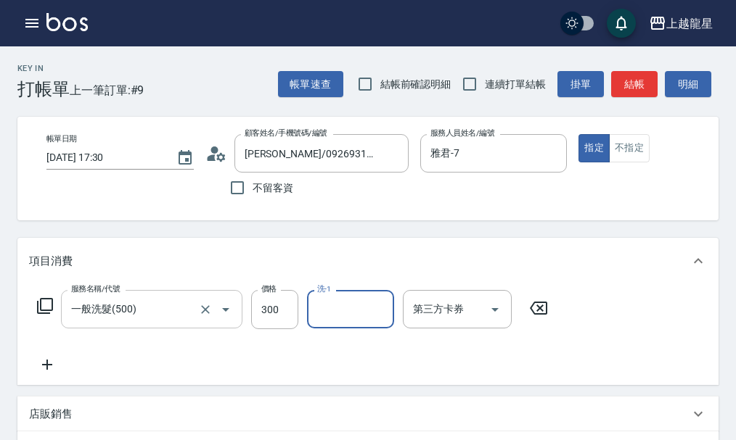
type input "1"
type input "阿琳-22"
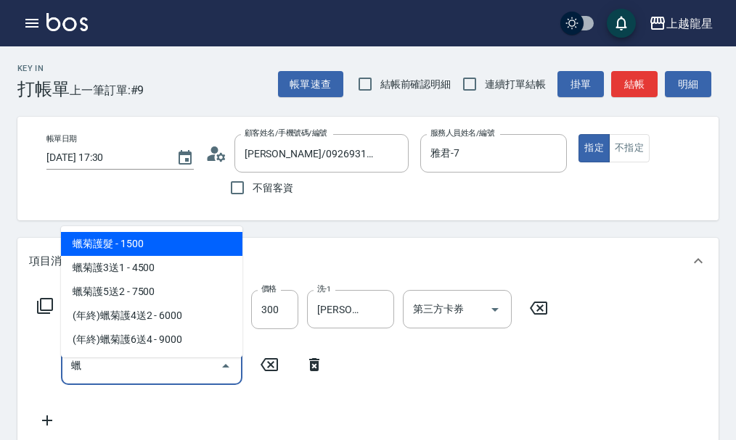
click at [166, 237] on span "蠟菊護髮 - 1500" at bounding box center [151, 244] width 181 height 24
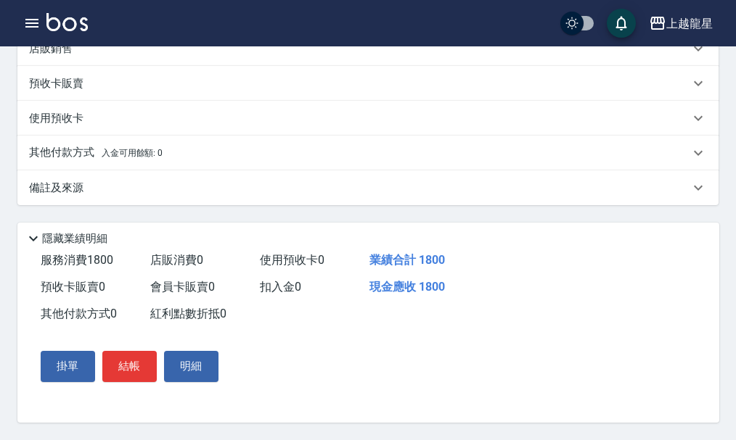
scroll to position [218, 0]
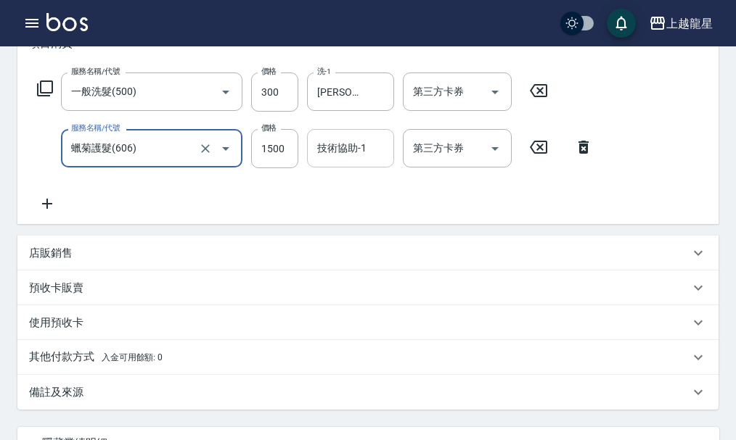
type input "蠟菊護髮(606)"
click at [343, 161] on input "技術協助-1" at bounding box center [350, 148] width 74 height 25
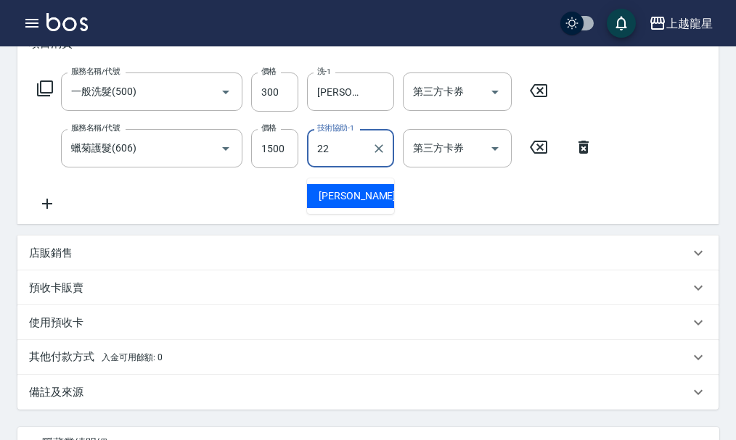
type input "阿琳-22"
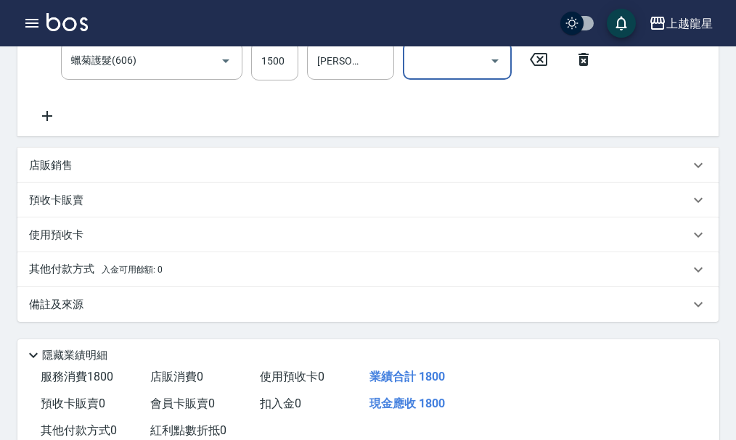
scroll to position [440, 0]
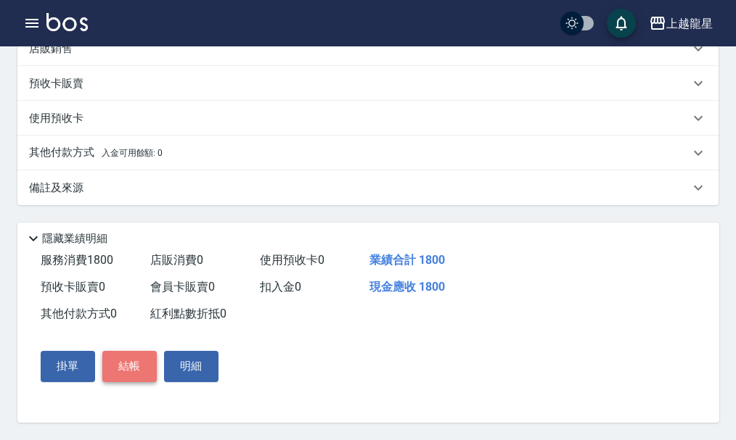
click at [139, 360] on button "結帳" at bounding box center [129, 366] width 54 height 30
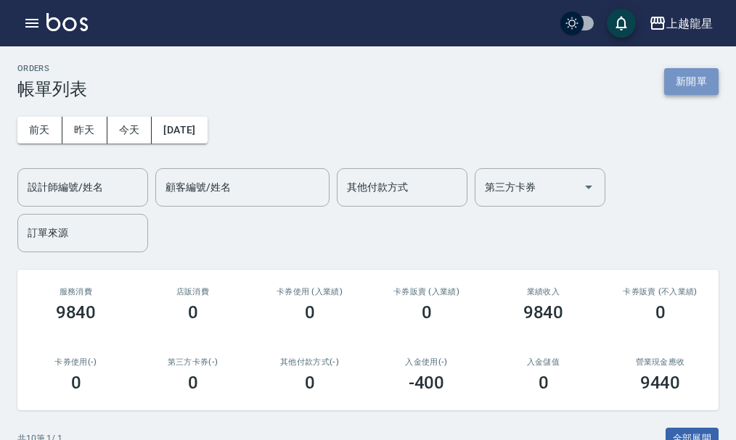
click at [697, 82] on button "新開單" at bounding box center [691, 81] width 54 height 27
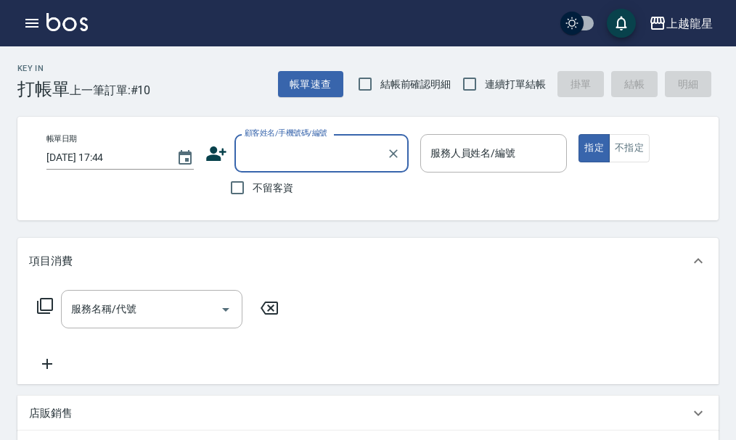
click at [263, 160] on input "顧客姓名/手機號碼/編號" at bounding box center [310, 153] width 139 height 25
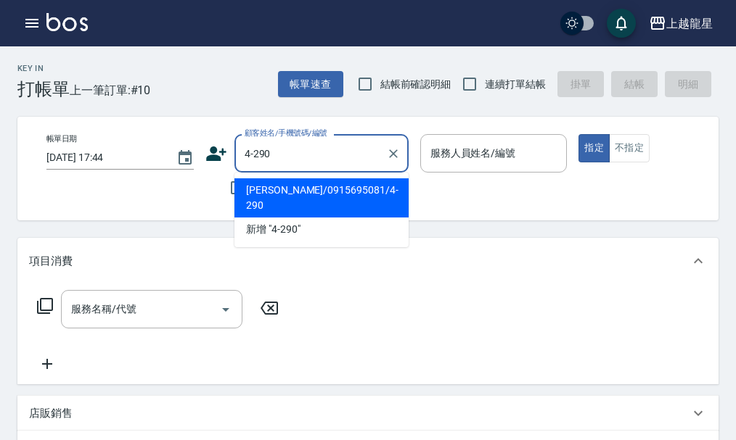
click at [303, 179] on li "陳美麗/0915695081/4-290" at bounding box center [321, 198] width 174 height 39
type input "陳美麗/0915695081/4-290"
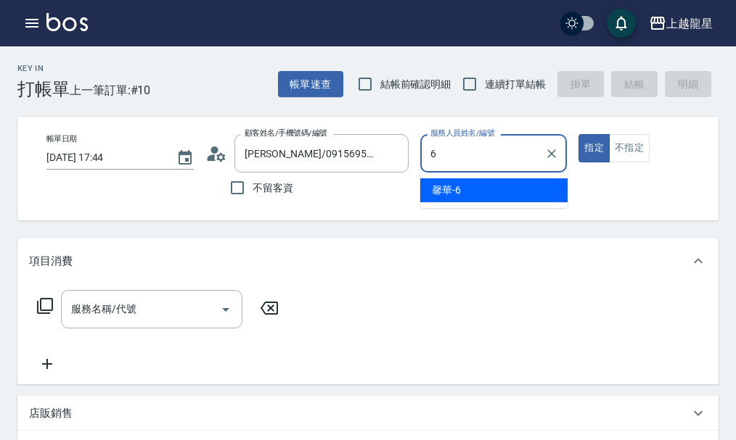
type input "馨華-6"
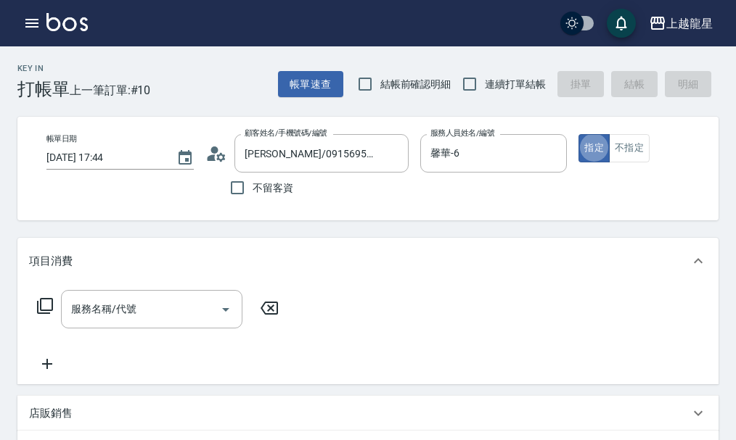
type button "true"
click at [75, 322] on input "服務名稱/代號" at bounding box center [140, 309] width 147 height 25
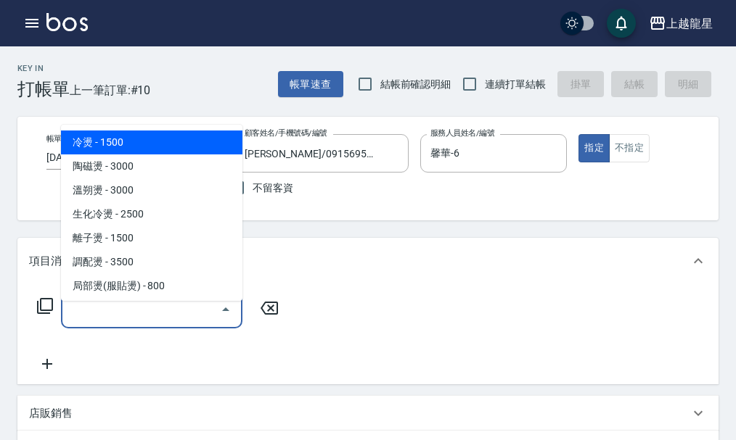
click at [154, 139] on span "冷燙 - 1500" at bounding box center [151, 143] width 181 height 24
type input "冷燙(201)"
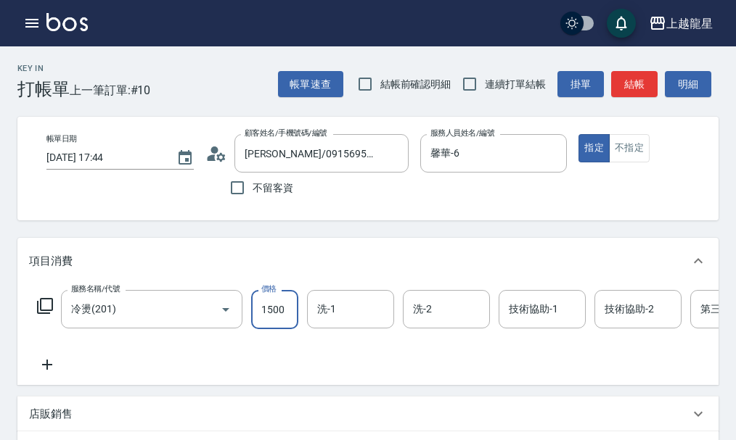
click at [263, 314] on input "1500" at bounding box center [274, 309] width 47 height 39
click at [275, 320] on input "200" at bounding box center [274, 309] width 47 height 39
type input "2000"
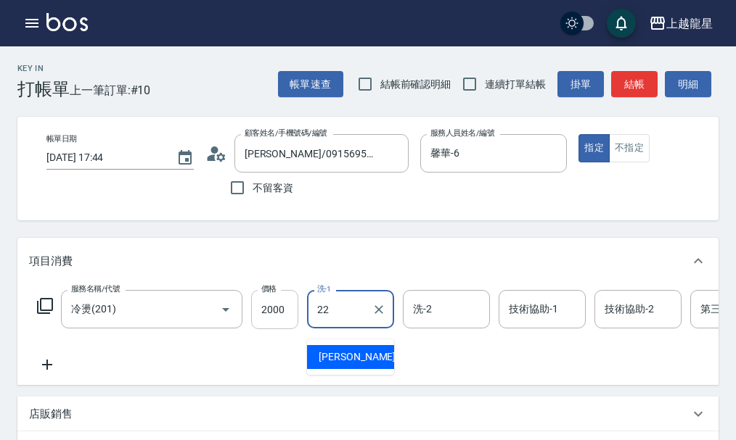
type input "阿琳-22"
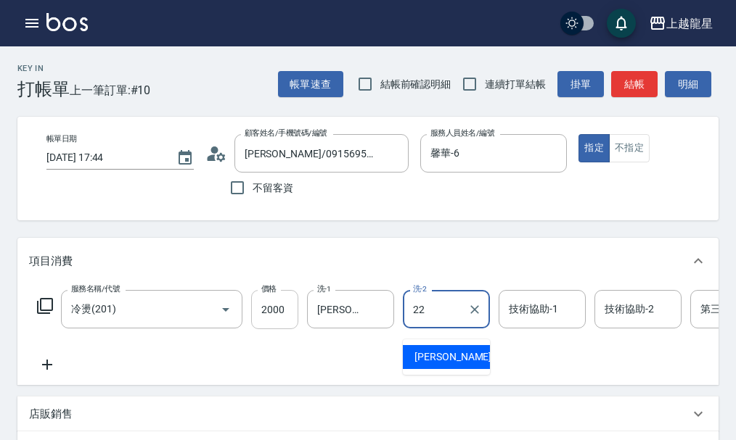
type input "阿琳-22"
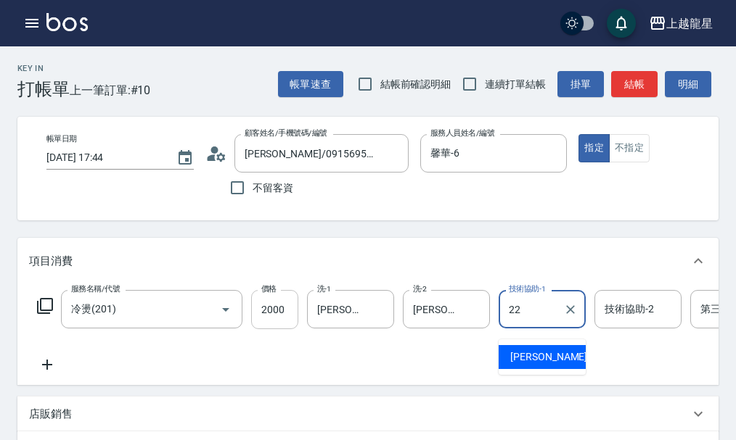
type input "阿琳-22"
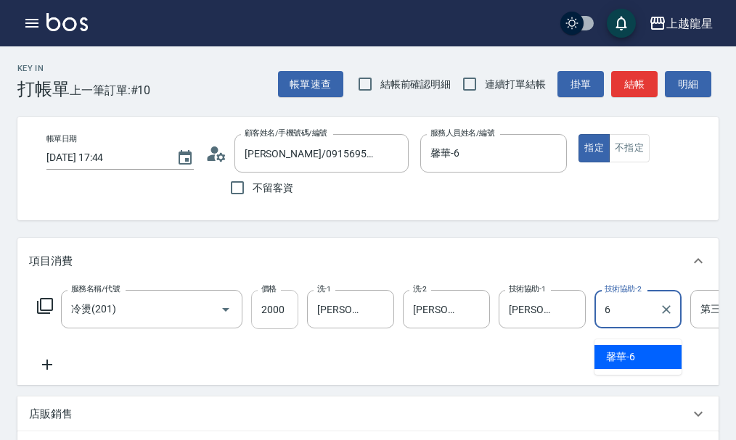
type input "馨華-6"
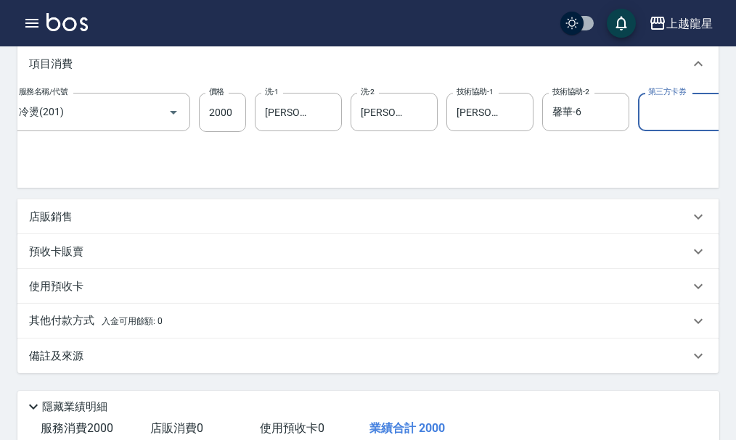
scroll to position [218, 0]
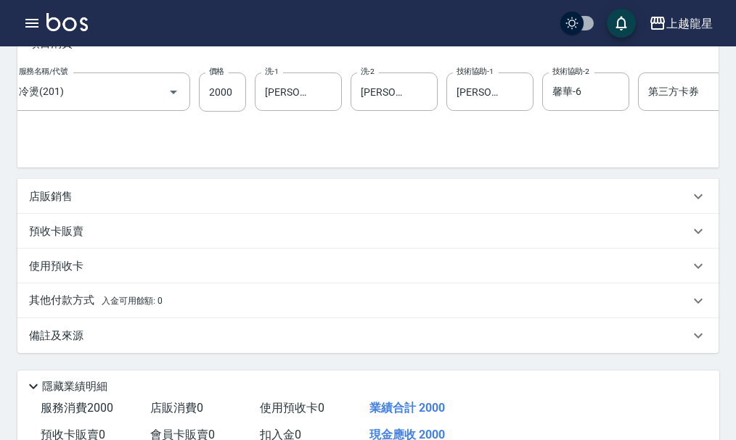
click at [65, 205] on p "店販銷售" at bounding box center [51, 196] width 44 height 15
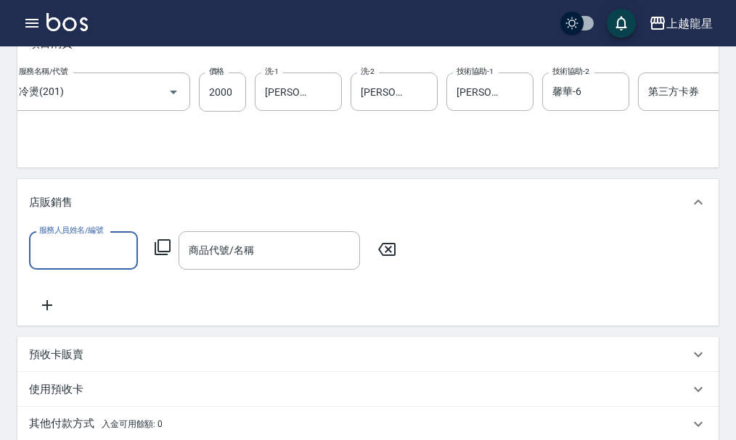
scroll to position [0, 0]
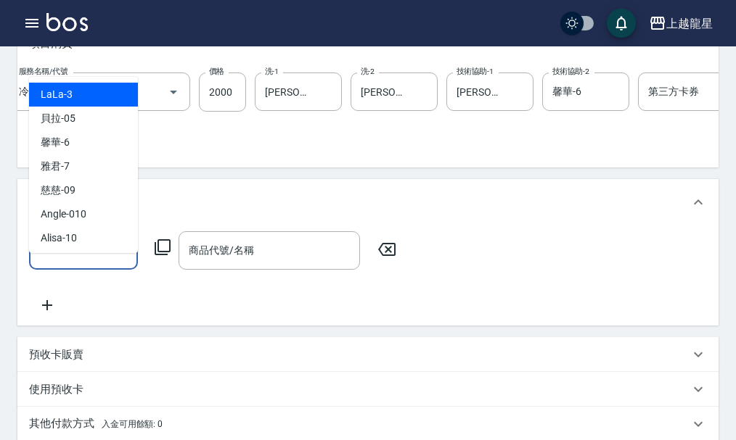
click at [73, 263] on input "服務人員姓名/編號" at bounding box center [84, 250] width 96 height 25
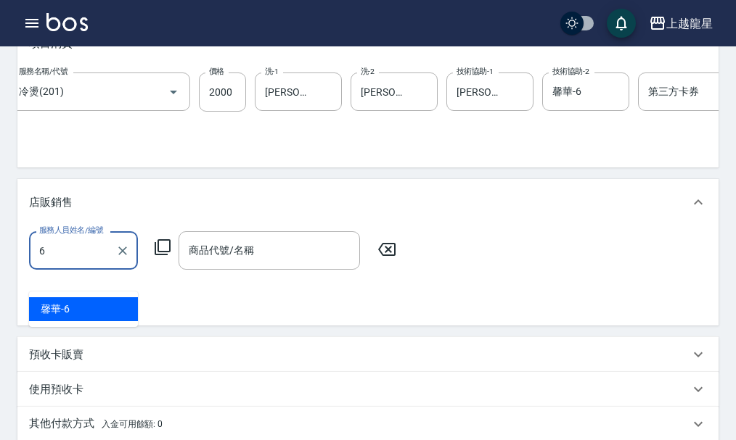
type input "馨華-6"
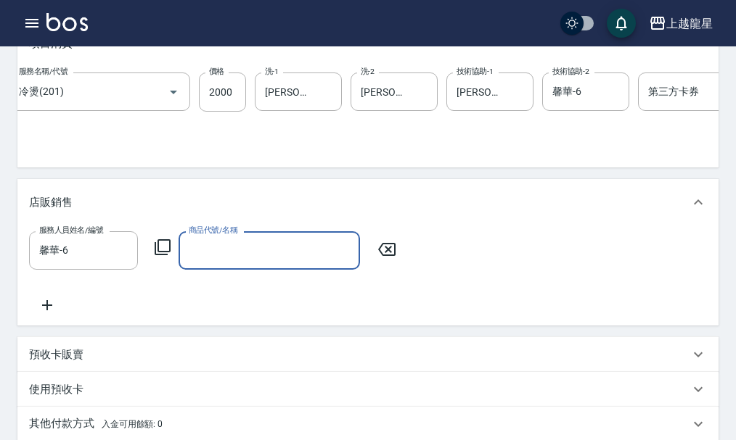
click at [163, 256] on icon at bounding box center [162, 247] width 17 height 17
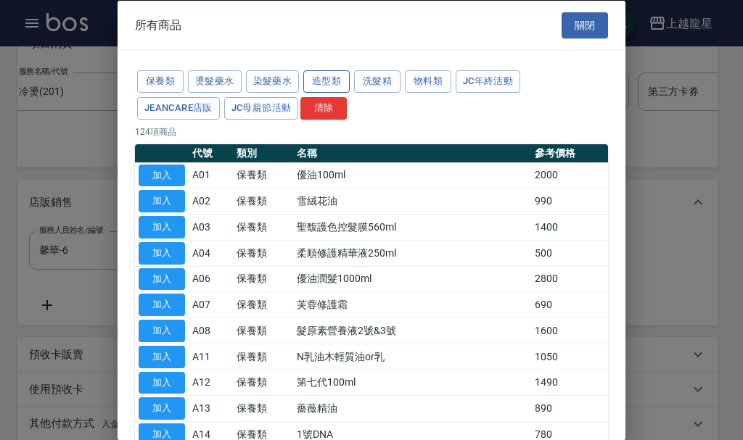
click at [341, 83] on button "造型類" at bounding box center [326, 81] width 46 height 22
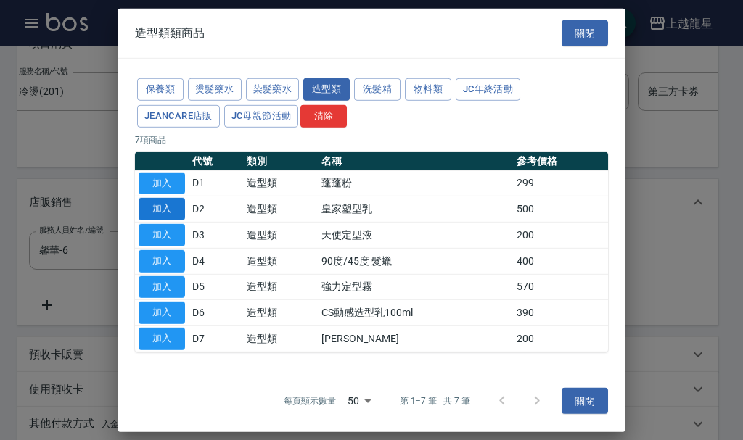
click at [163, 211] on button "加入" at bounding box center [162, 209] width 46 height 22
type input "皇家塑型乳"
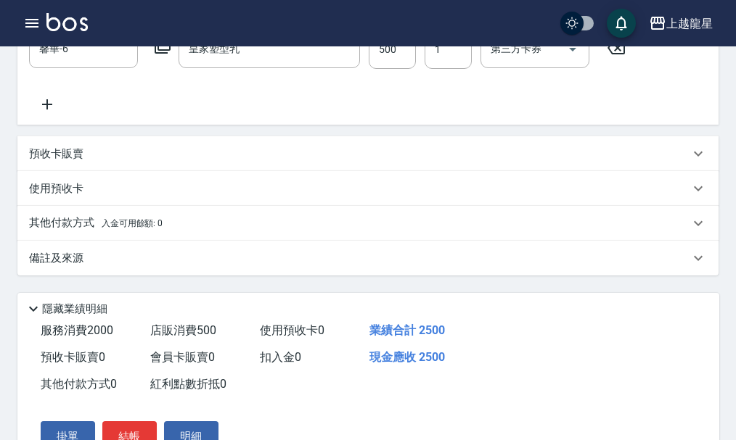
scroll to position [518, 0]
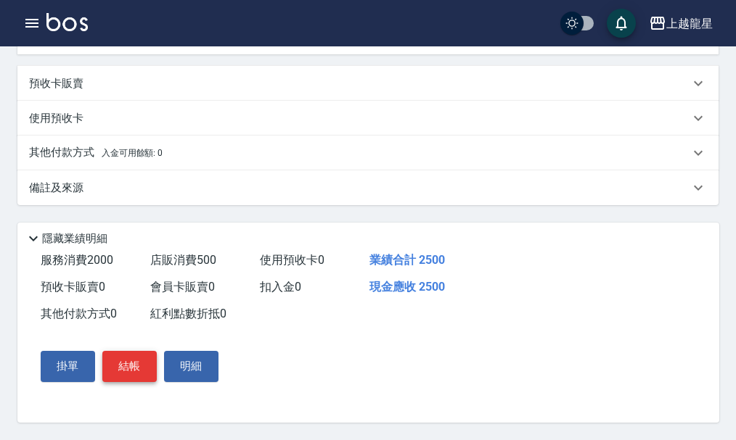
click at [126, 366] on button "結帳" at bounding box center [129, 366] width 54 height 30
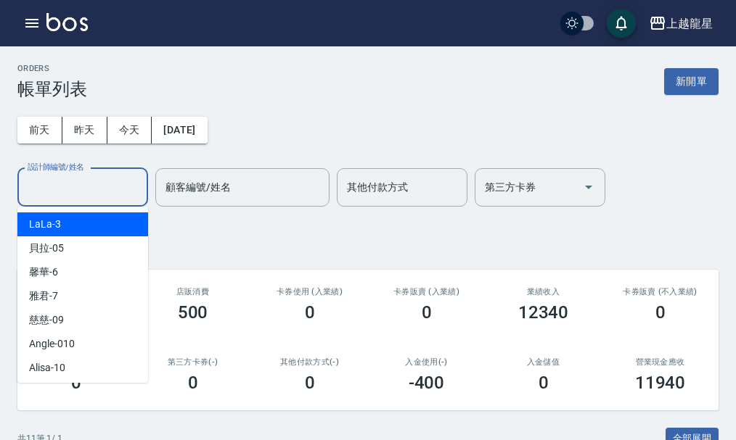
click at [104, 194] on input "設計師編號/姓名" at bounding box center [83, 187] width 118 height 25
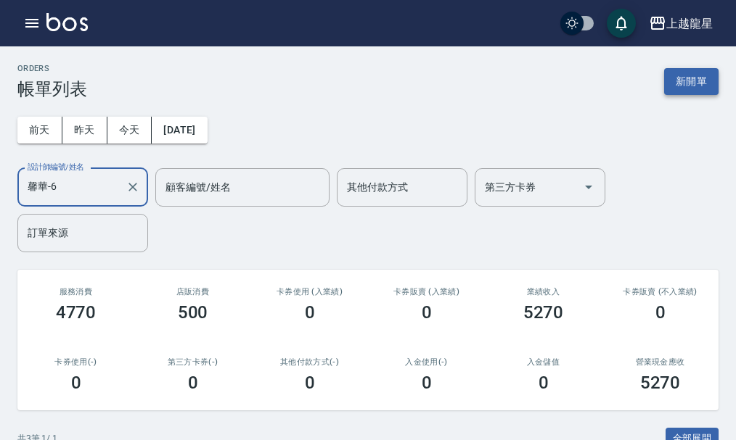
type input "馨華-6"
click at [684, 75] on button "新開單" at bounding box center [691, 81] width 54 height 27
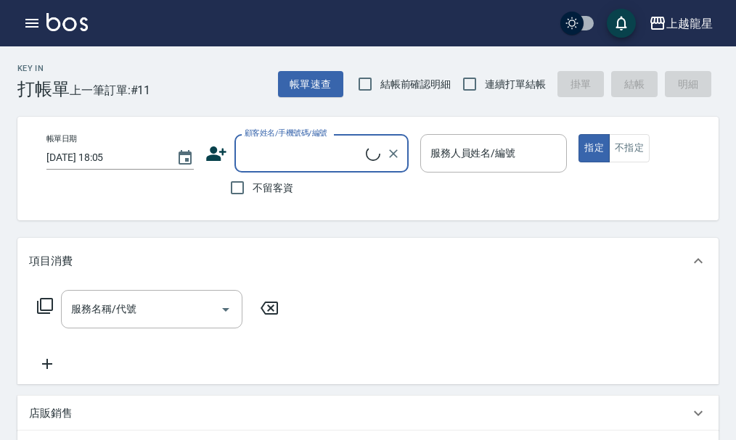
click at [287, 157] on input "顧客姓名/手機號碼/編號" at bounding box center [303, 153] width 125 height 25
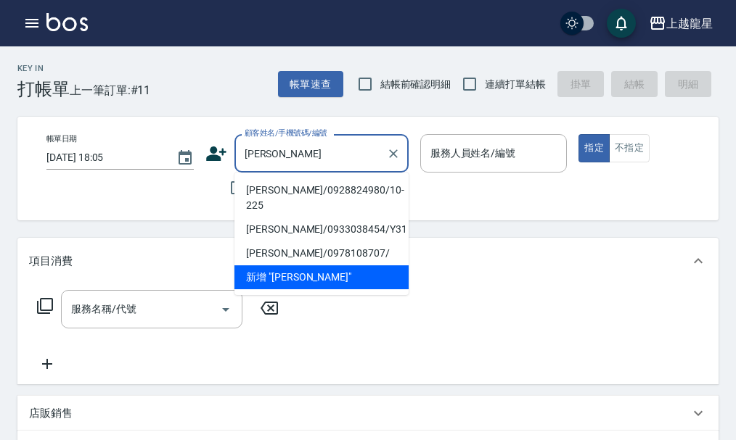
click at [295, 192] on li "陳月華/0928824980/10-225" at bounding box center [321, 198] width 174 height 39
type input "陳月華/0928824980/10-225"
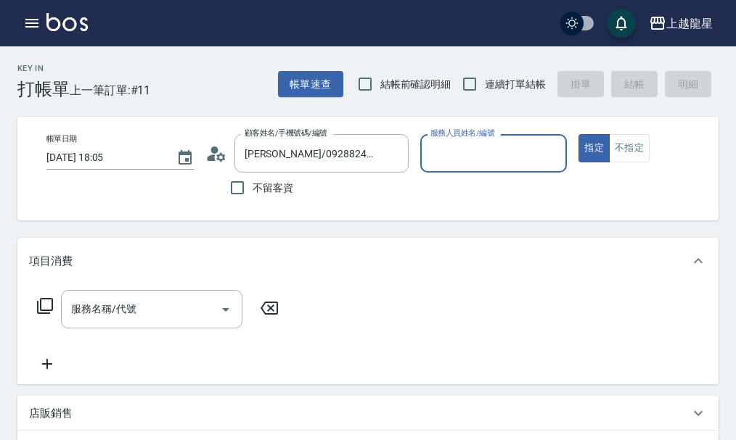
type input "處長-L"
click at [547, 155] on icon "Clear" at bounding box center [551, 154] width 15 height 15
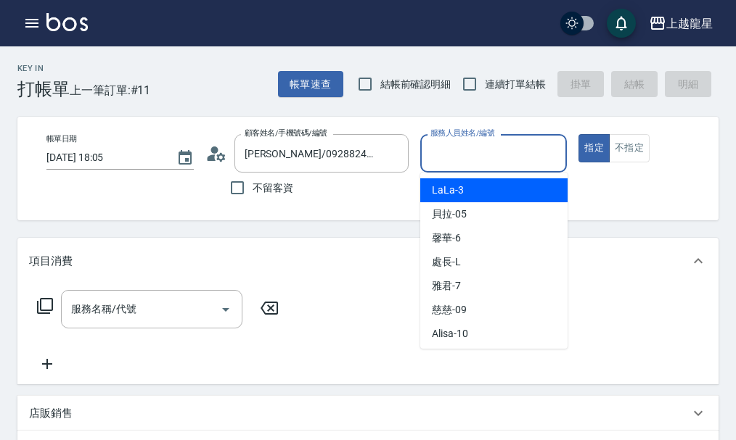
click at [525, 159] on input "服務人員姓名/編號" at bounding box center [494, 153] width 134 height 25
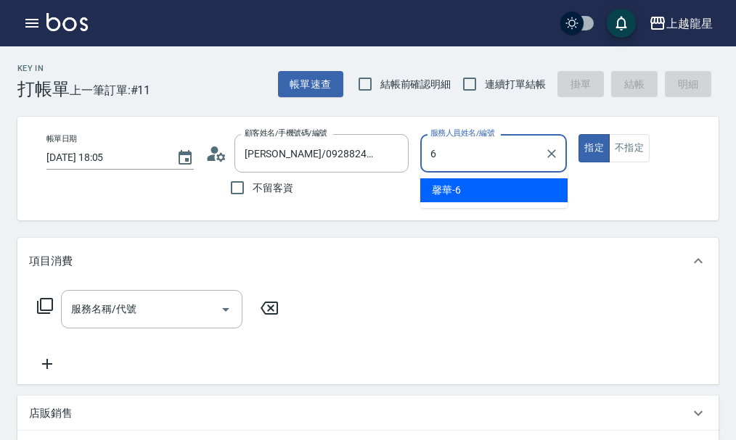
type input "馨華-6"
type button "true"
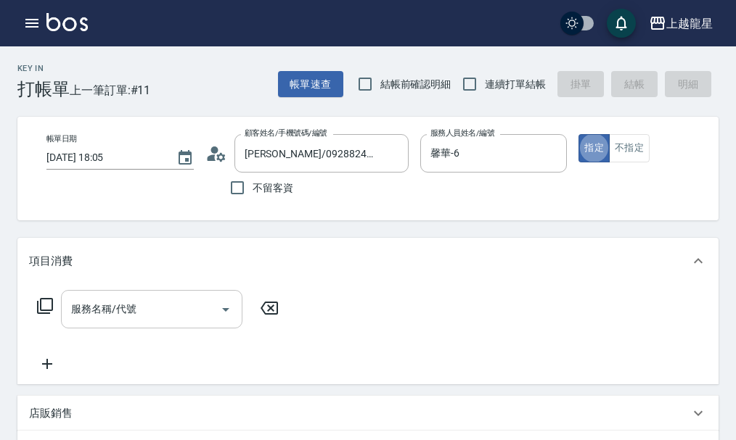
click at [153, 322] on input "服務名稱/代號" at bounding box center [140, 309] width 147 height 25
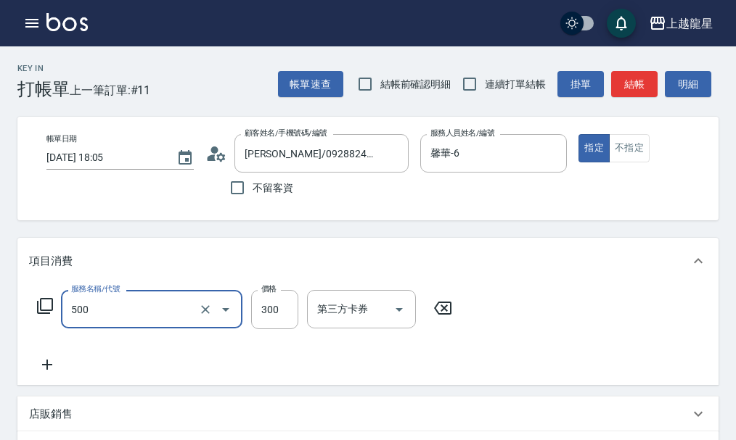
type input "一般洗髮(500)"
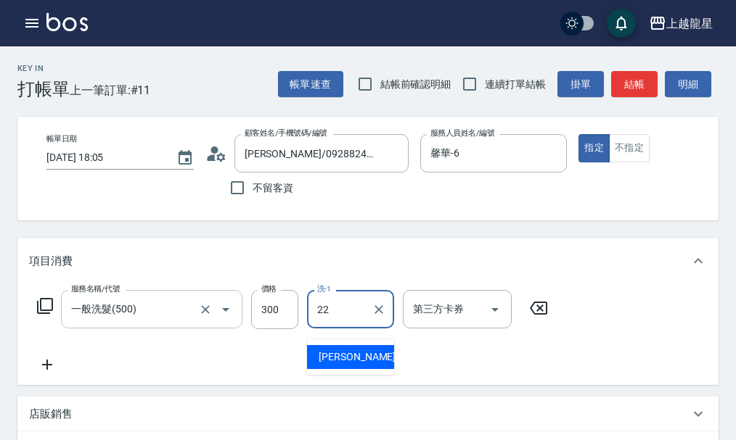
type input "阿琳-22"
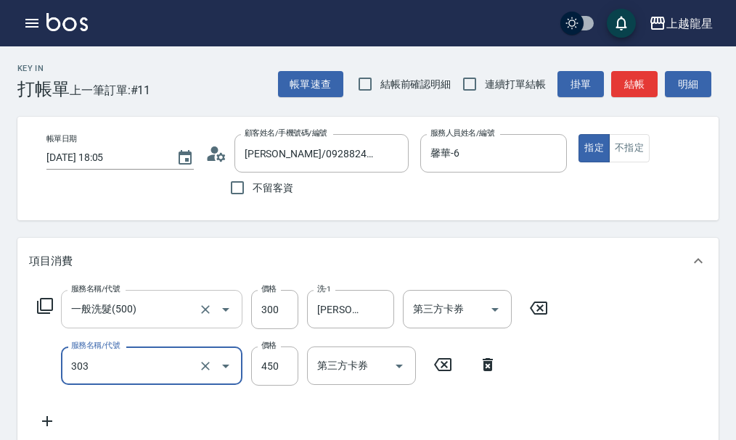
type input "剪髮(303)"
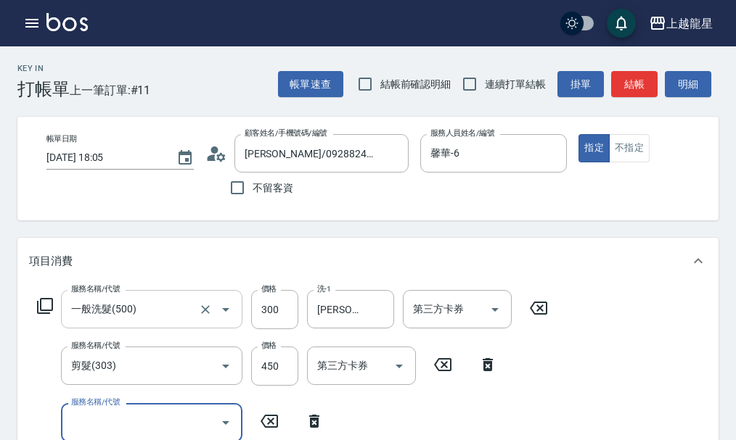
scroll to position [7, 0]
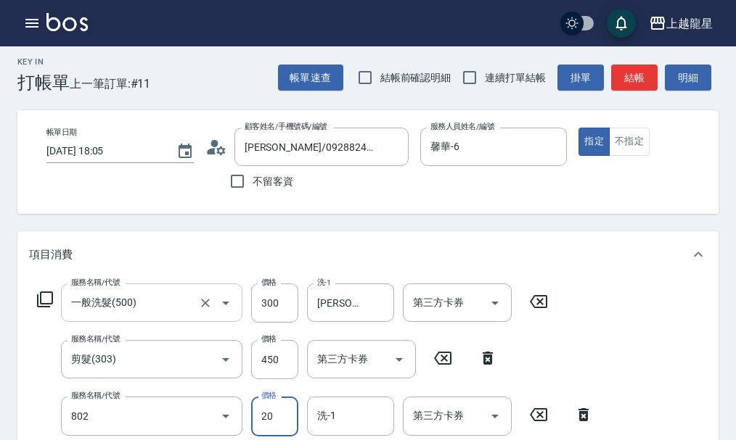
type input "潤絲(802)"
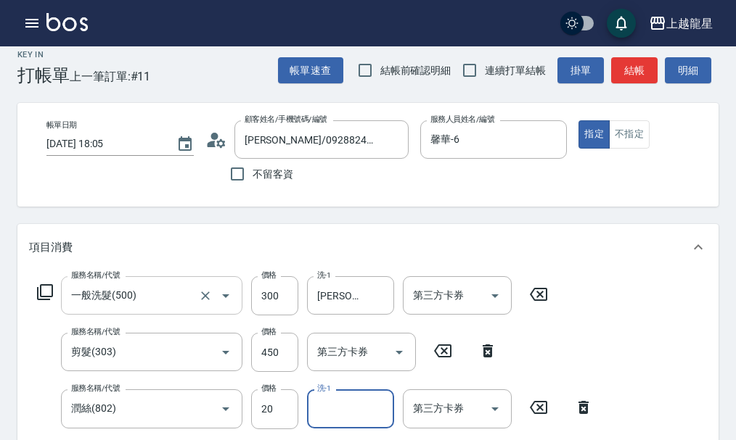
type input "6"
type input "阿琳-22"
click at [640, 67] on button "結帳" at bounding box center [634, 70] width 46 height 27
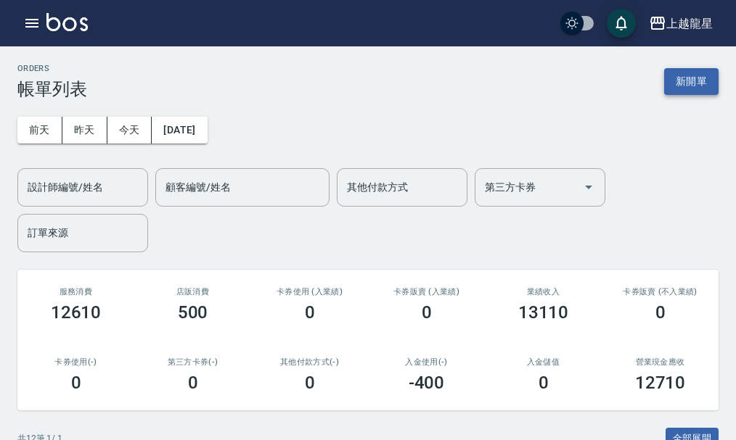
click at [692, 74] on button "新開單" at bounding box center [691, 81] width 54 height 27
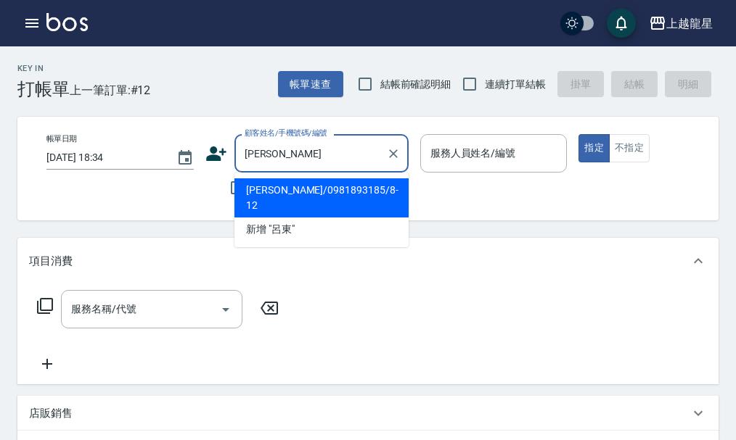
click at [267, 182] on li "呂東霖/0981893185/8-12" at bounding box center [321, 198] width 174 height 39
type input "呂東霖/0981893185/8-12"
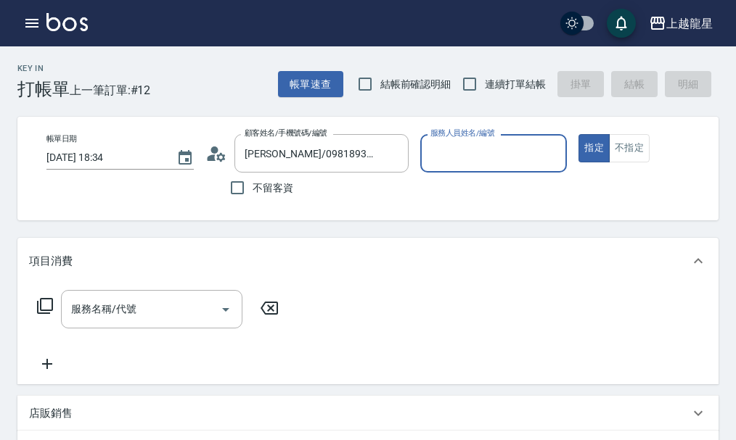
type input "馨華-6"
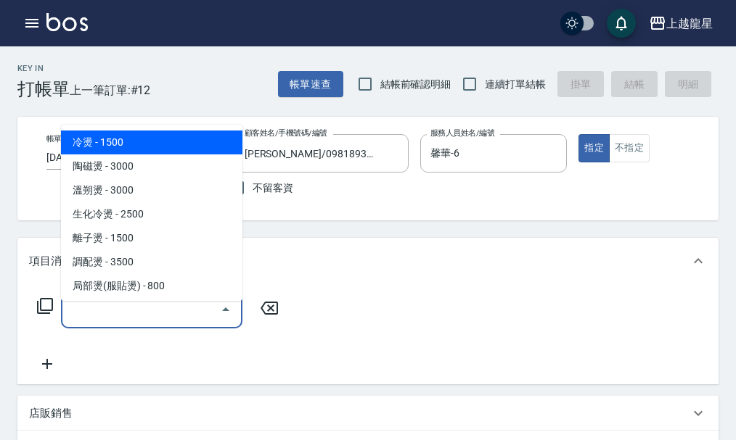
click at [163, 322] on input "服務名稱/代號" at bounding box center [140, 309] width 147 height 25
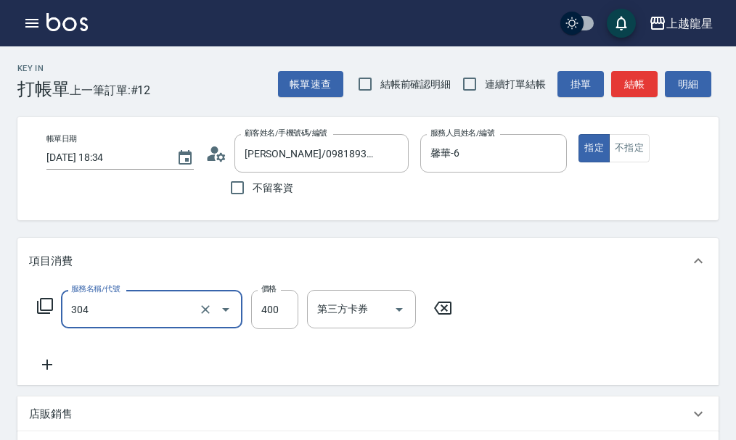
type input "剪髮(304)"
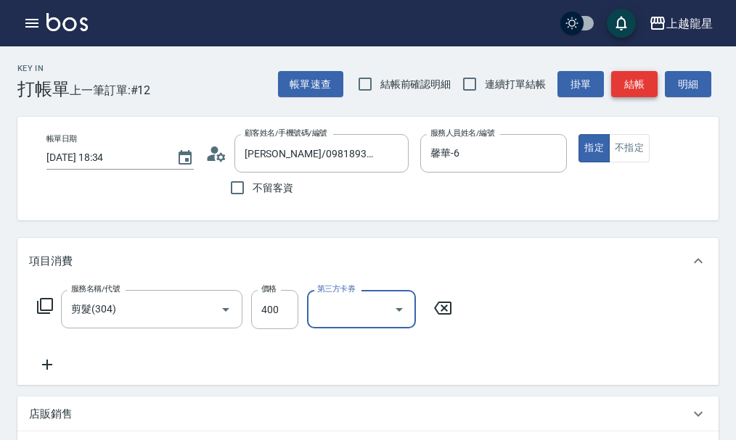
click at [650, 80] on button "結帳" at bounding box center [634, 84] width 46 height 27
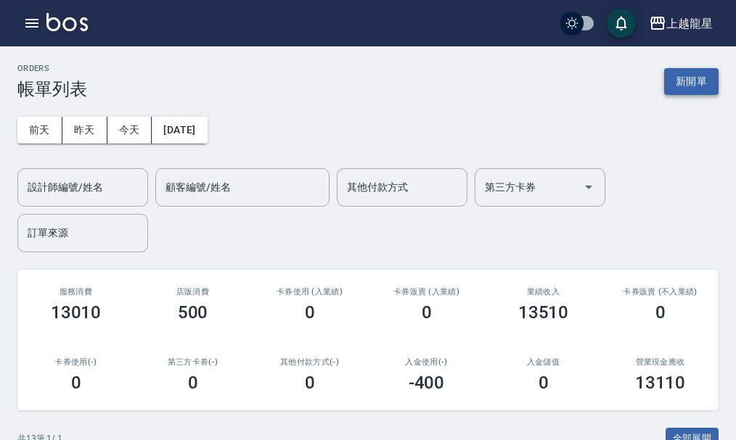
click at [686, 80] on button "新開單" at bounding box center [691, 81] width 54 height 27
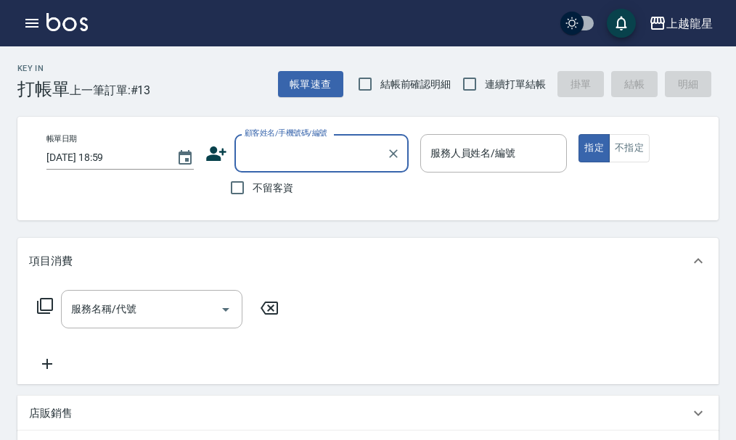
click at [276, 159] on input "顧客姓名/手機號碼/編號" at bounding box center [310, 153] width 139 height 25
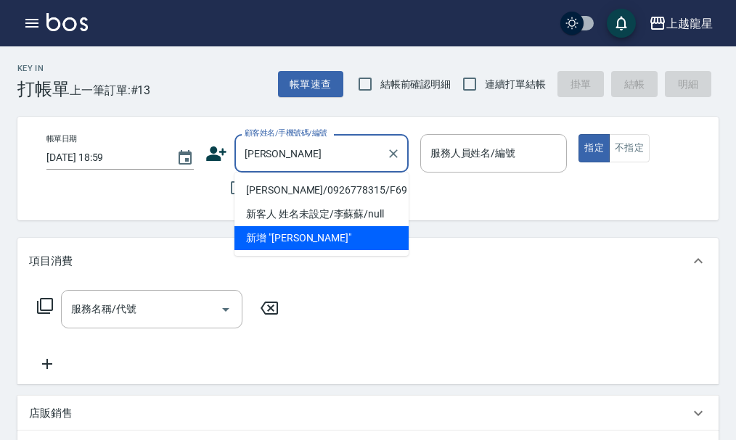
click at [284, 184] on li "李蘇芩/0926778315/F69" at bounding box center [321, 191] width 174 height 24
type input "李蘇芩/0926778315/F69"
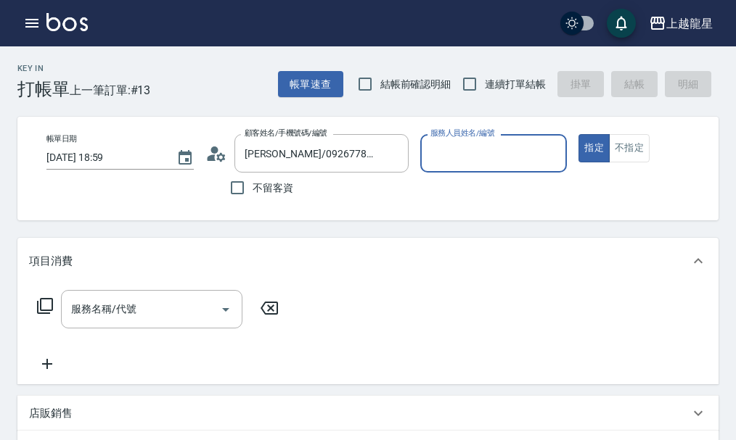
type input "馨華-6"
click at [162, 314] on input "服務名稱/代號" at bounding box center [140, 309] width 147 height 25
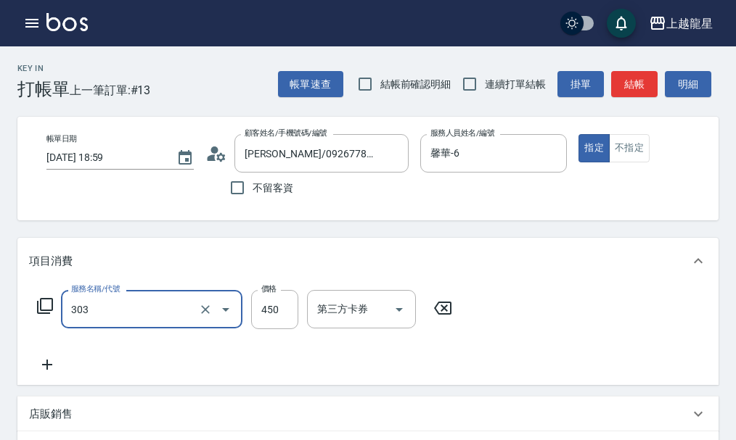
type input "剪髮(303)"
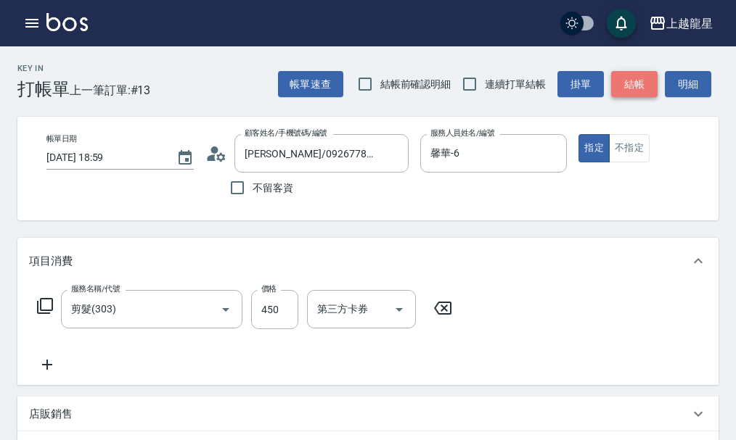
click at [627, 80] on button "結帳" at bounding box center [634, 84] width 46 height 27
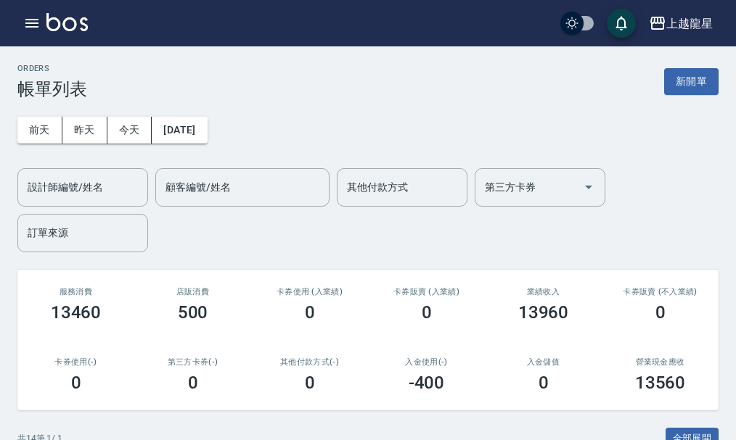
click at [65, 24] on img at bounding box center [66, 22] width 41 height 18
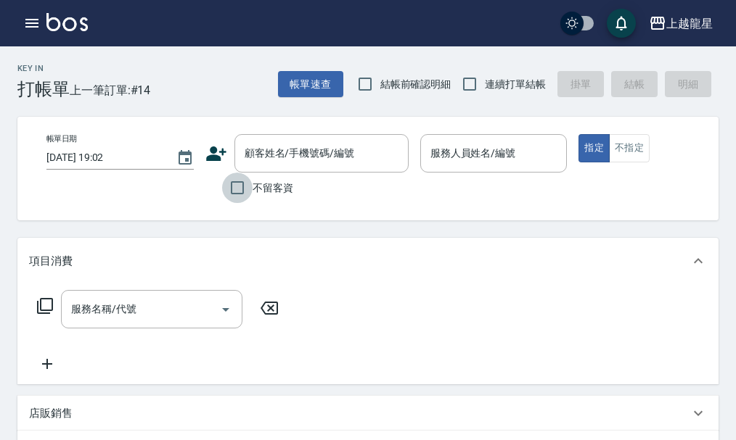
drag, startPoint x: 237, startPoint y: 195, endPoint x: 268, endPoint y: 187, distance: 32.2
click at [237, 194] on input "不留客資" at bounding box center [237, 188] width 30 height 30
checkbox input "true"
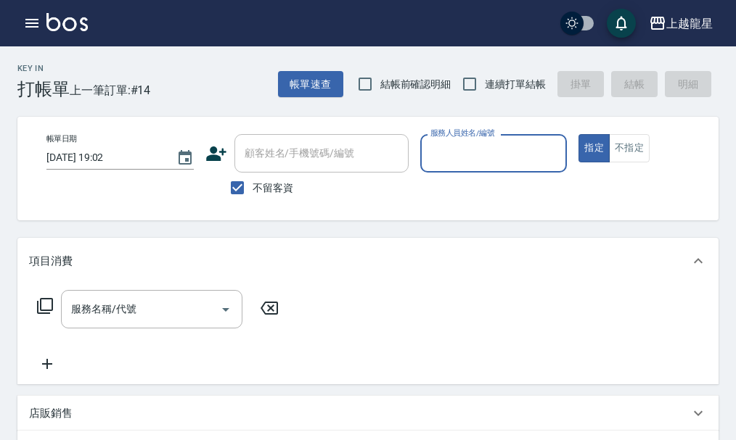
click at [455, 158] on input "服務人員姓名/編號" at bounding box center [494, 153] width 134 height 25
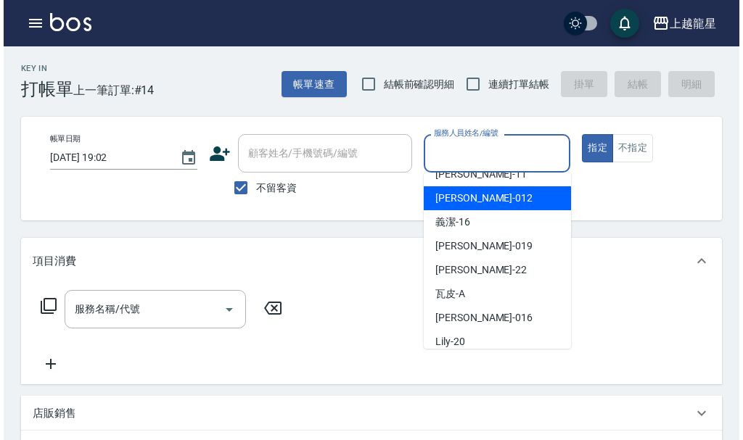
scroll to position [290, 0]
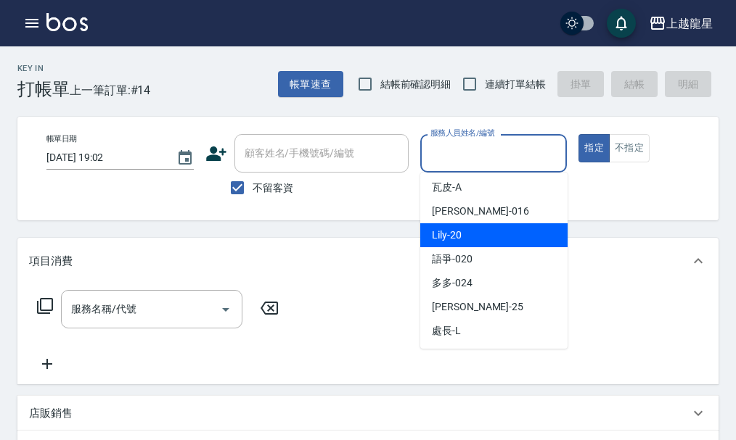
click at [472, 229] on div "Lily -20" at bounding box center [493, 236] width 147 height 24
type input "Lily-20"
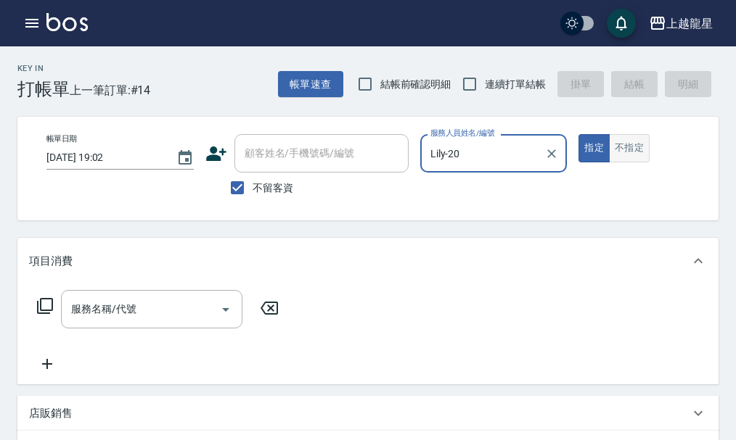
click at [622, 150] on button "不指定" at bounding box center [629, 148] width 41 height 28
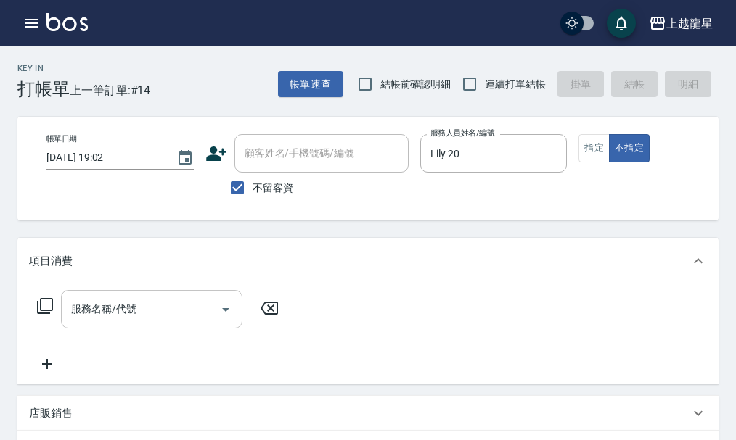
click at [134, 322] on input "服務名稱/代號" at bounding box center [140, 309] width 147 height 25
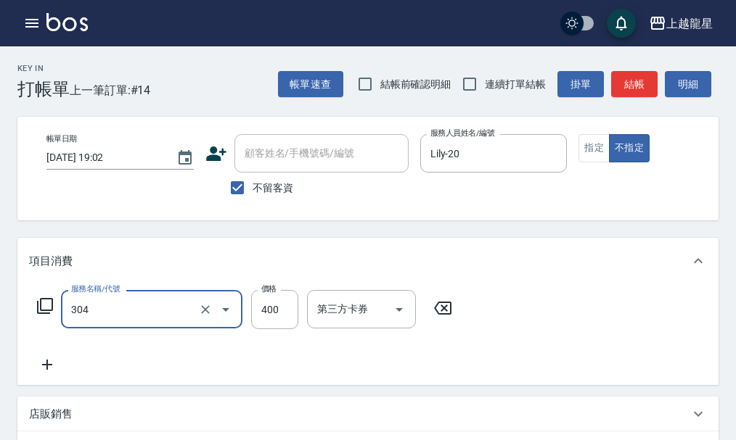
type input "剪髮(304)"
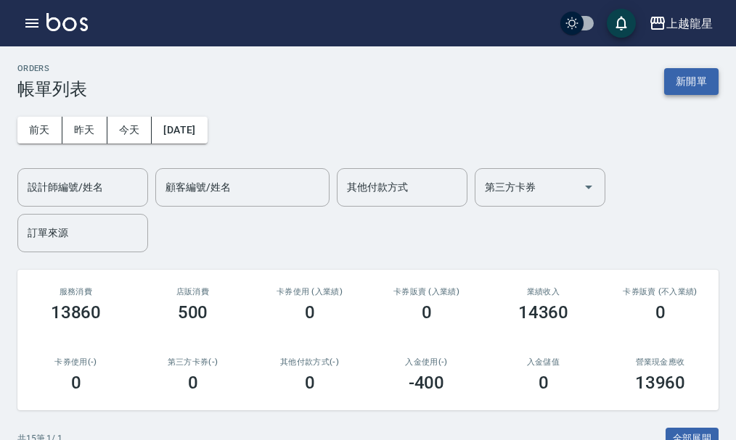
click at [689, 83] on button "新開單" at bounding box center [691, 81] width 54 height 27
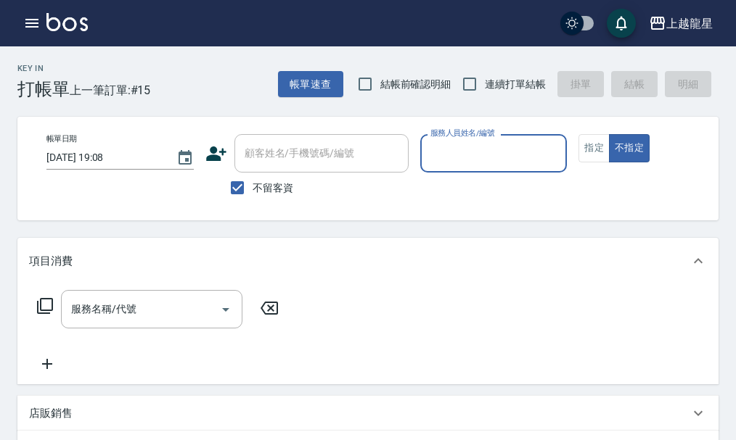
click at [260, 189] on span "不留客資" at bounding box center [273, 188] width 41 height 15
click at [253, 189] on input "不留客資" at bounding box center [237, 188] width 30 height 30
checkbox input "false"
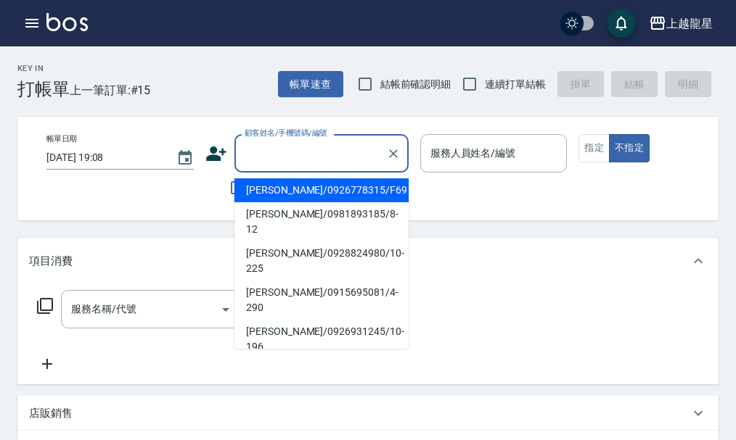
click at [258, 155] on div "顧客姓名/手機號碼/編號 顧客姓名/手機號碼/編號" at bounding box center [321, 153] width 174 height 38
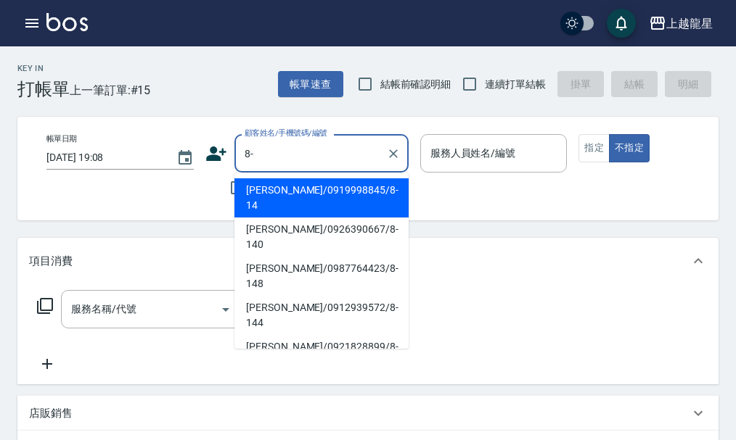
type input "8"
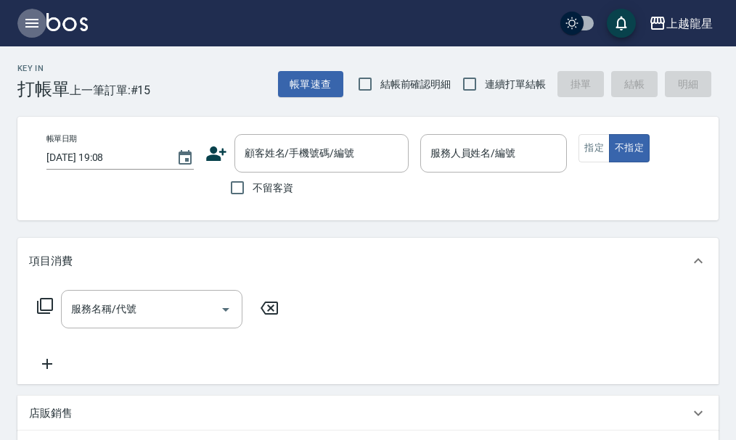
click at [33, 20] on icon "button" at bounding box center [31, 23] width 13 height 9
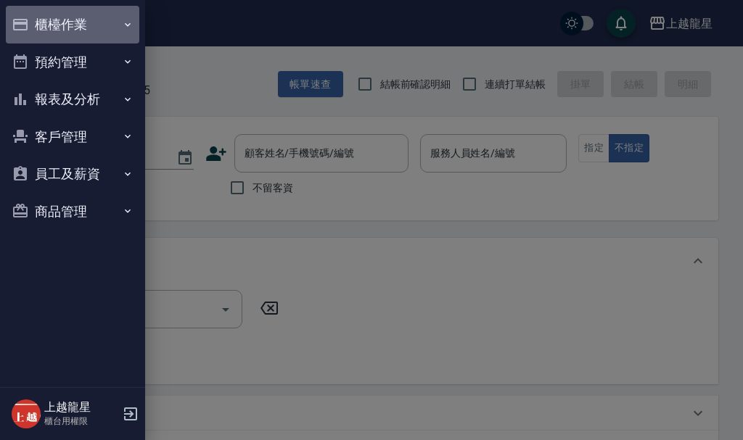
click at [38, 19] on button "櫃檯作業" at bounding box center [73, 25] width 134 height 38
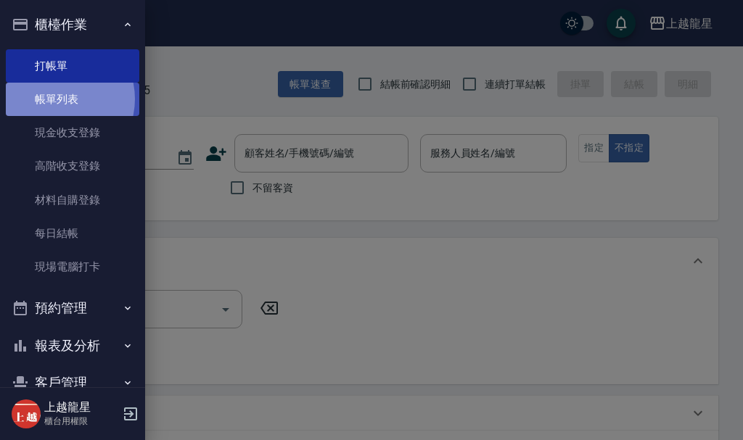
click at [55, 99] on link "帳單列表" at bounding box center [73, 99] width 134 height 33
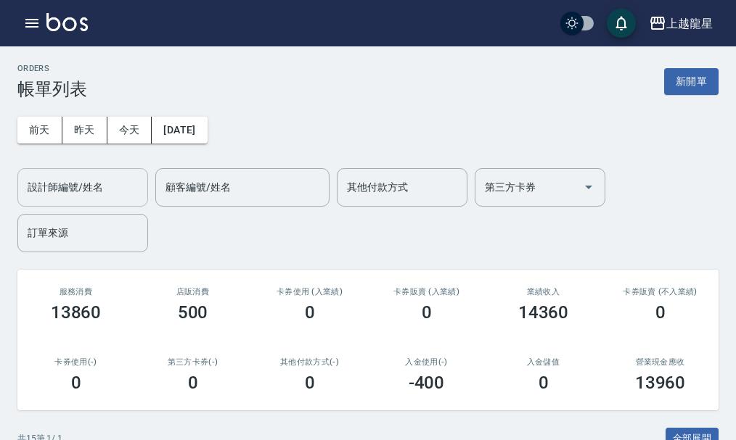
click at [104, 192] on input "設計師編號/姓名" at bounding box center [83, 187] width 118 height 25
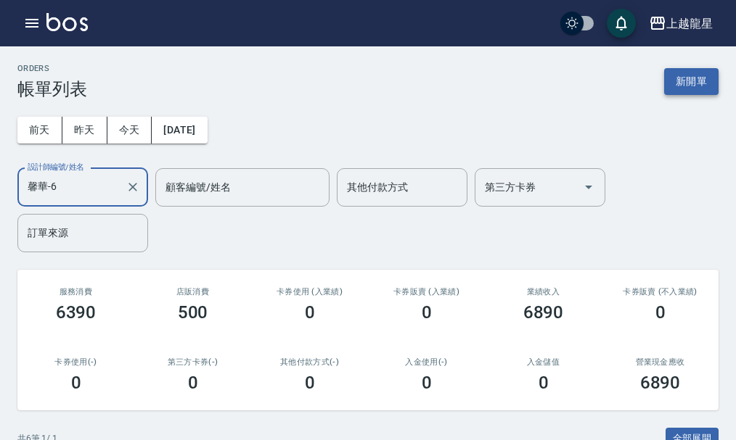
type input "馨華-6"
click at [692, 77] on button "新開單" at bounding box center [691, 81] width 54 height 27
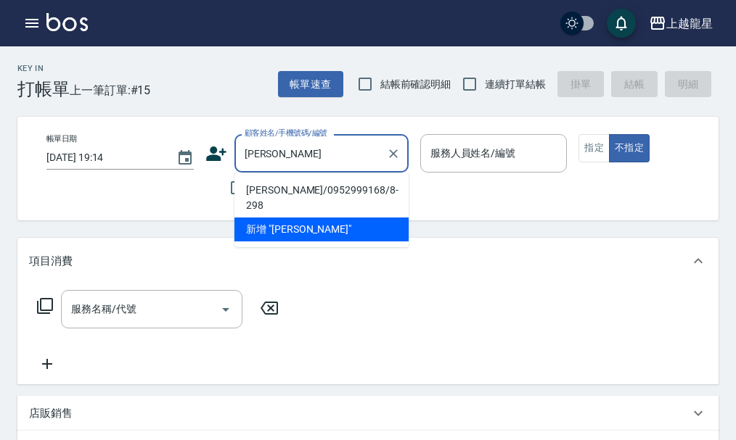
click at [274, 190] on li "李黎明/0952999168/8-298" at bounding box center [321, 198] width 174 height 39
type input "李黎明/0952999168/8-298"
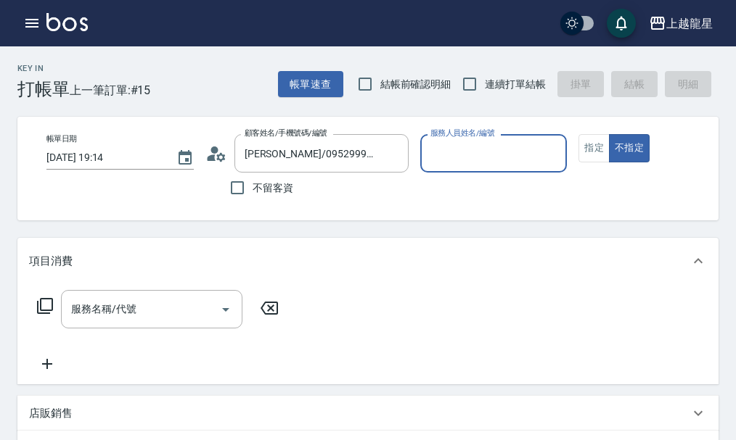
type input "馨華-6"
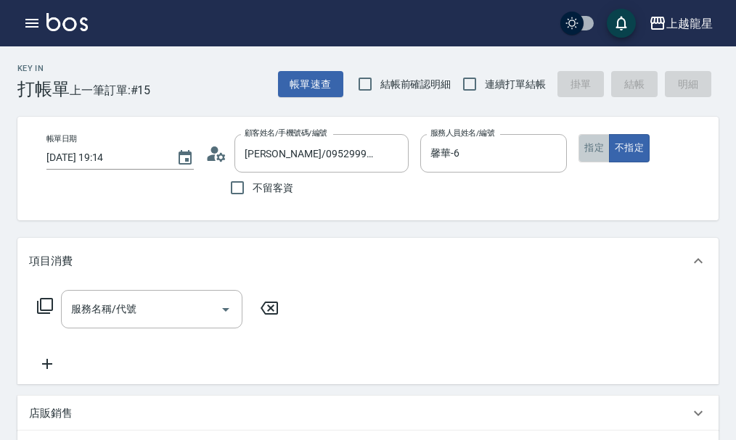
click at [598, 150] on button "指定" at bounding box center [593, 148] width 31 height 28
click at [130, 314] on input "服務名稱/代號" at bounding box center [140, 309] width 147 height 25
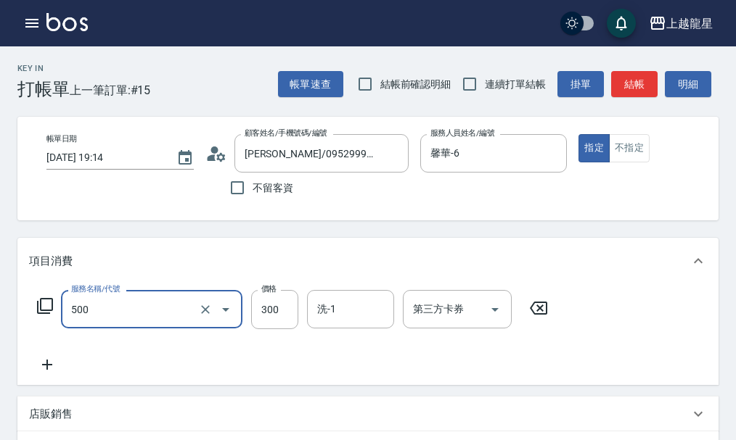
type input "一般洗髮(500)"
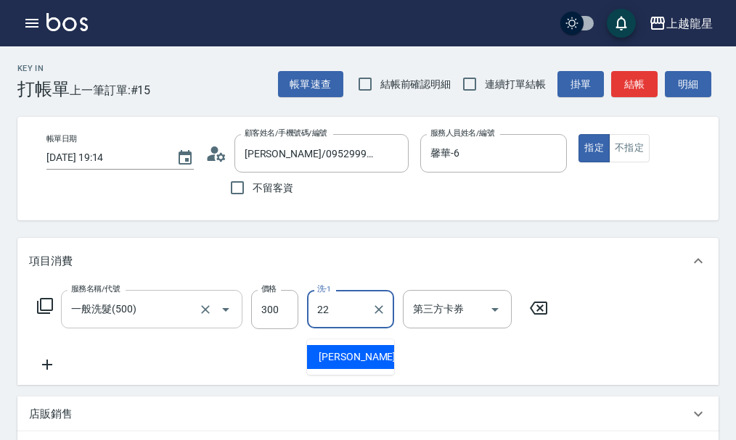
type input "阿琳-22"
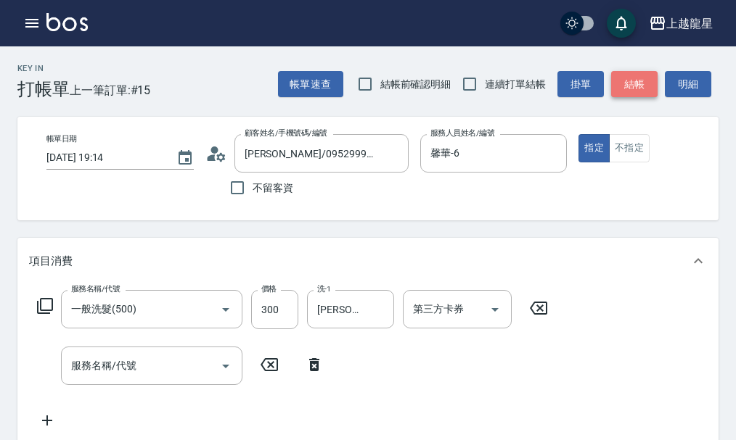
click at [631, 85] on button "結帳" at bounding box center [634, 84] width 46 height 27
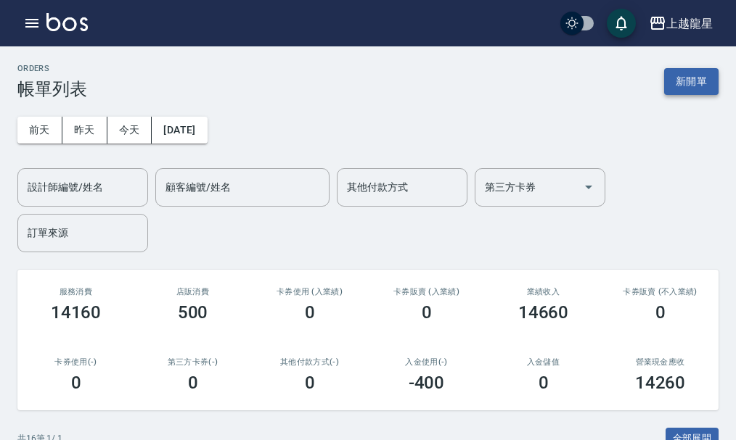
click at [692, 78] on button "新開單" at bounding box center [691, 81] width 54 height 27
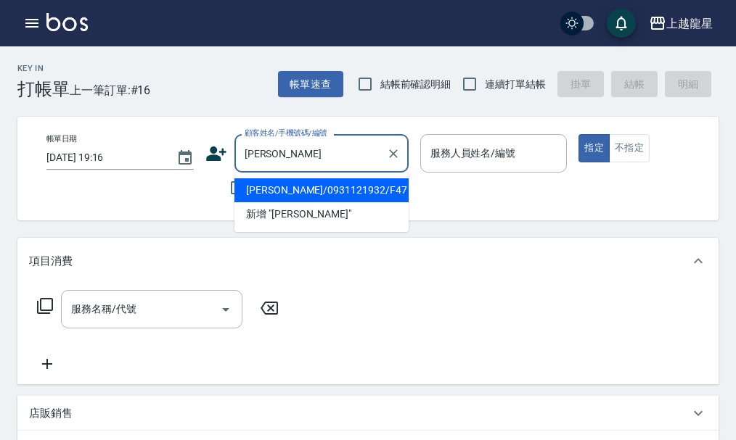
click at [349, 186] on li "陳祈年/0931121932/F47" at bounding box center [321, 191] width 174 height 24
type input "陳祈年/0931121932/F47"
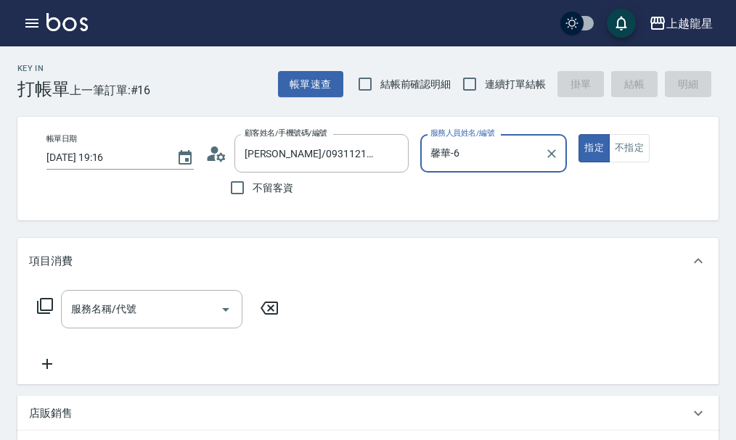
type input "馨華-6"
click at [90, 327] on div "服務名稱/代號 服務名稱/代號" at bounding box center [151, 309] width 181 height 38
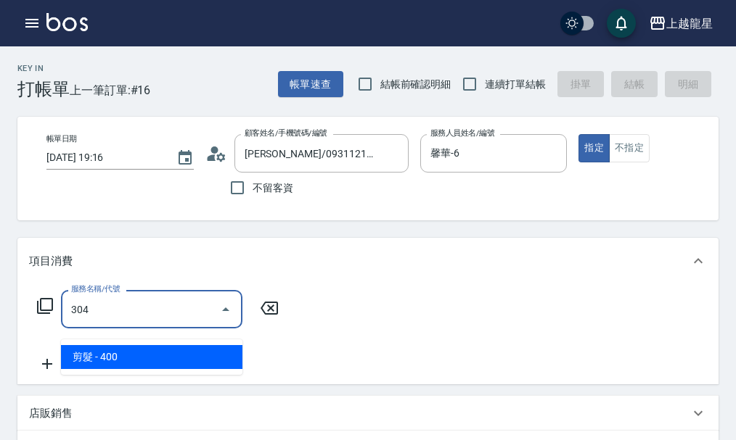
type input "剪髮(304)"
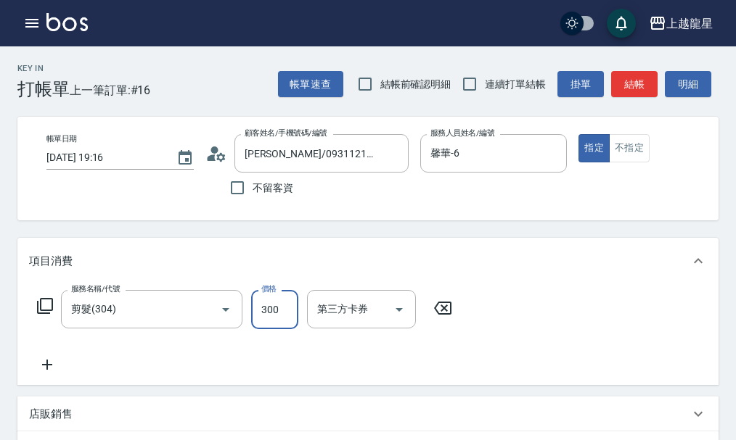
type input "300"
click at [52, 314] on icon at bounding box center [45, 306] width 16 height 16
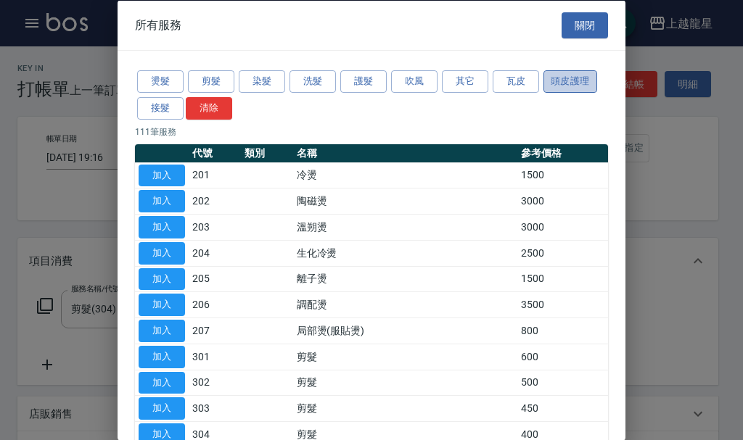
click at [582, 83] on button "頭皮護理" at bounding box center [571, 81] width 54 height 22
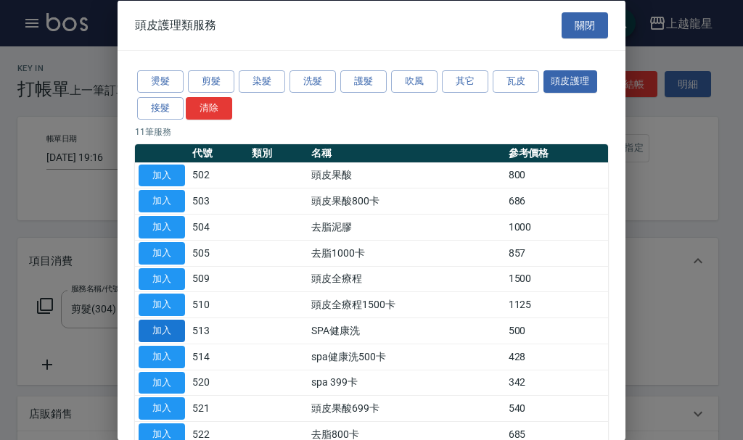
click at [157, 334] on button "加入" at bounding box center [162, 331] width 46 height 22
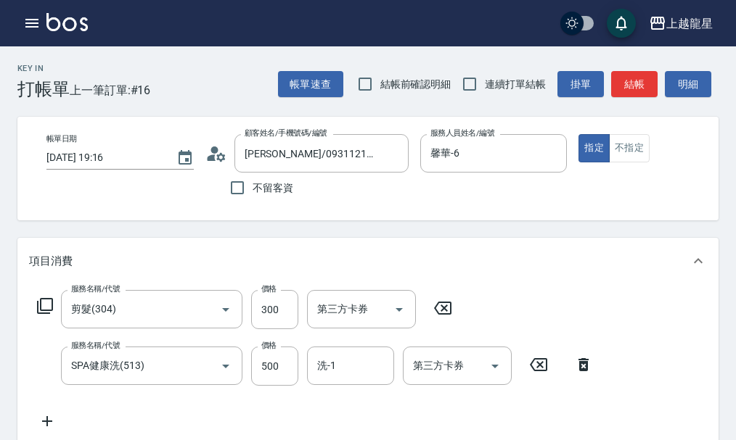
click at [327, 364] on div "洗-1" at bounding box center [350, 366] width 87 height 38
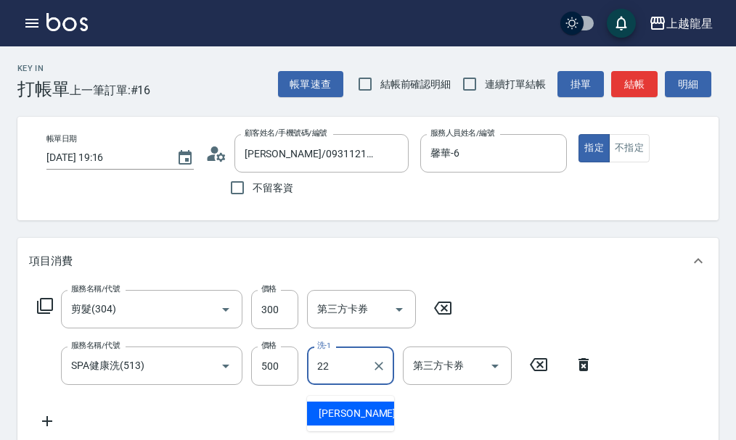
type input "阿琳-22"
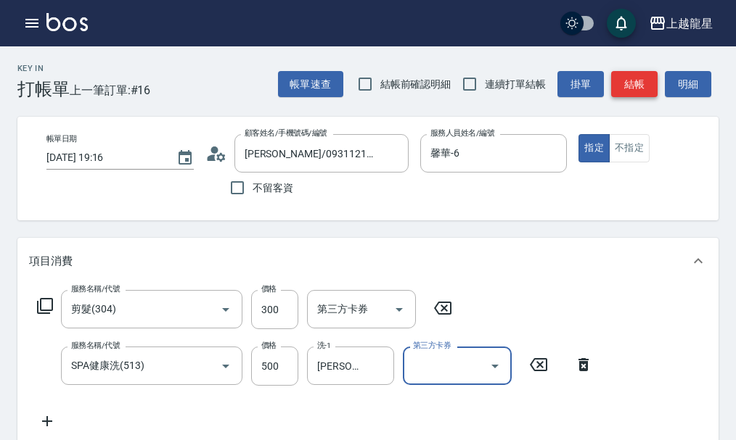
click at [620, 84] on button "結帳" at bounding box center [634, 84] width 46 height 27
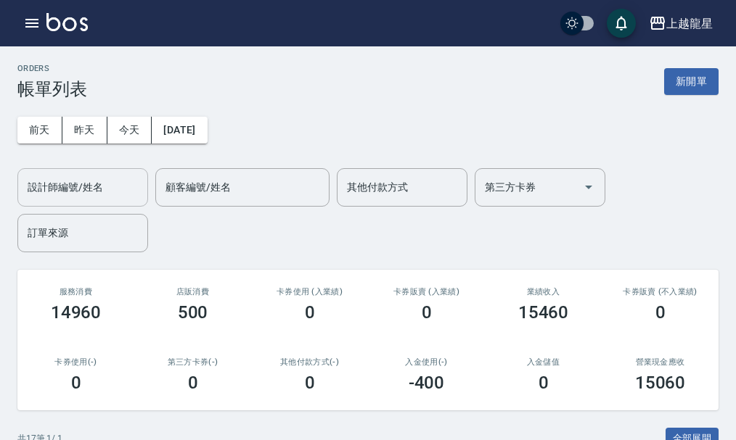
click at [44, 178] on div "設計師編號/姓名 設計師編號/姓名" at bounding box center [82, 187] width 131 height 38
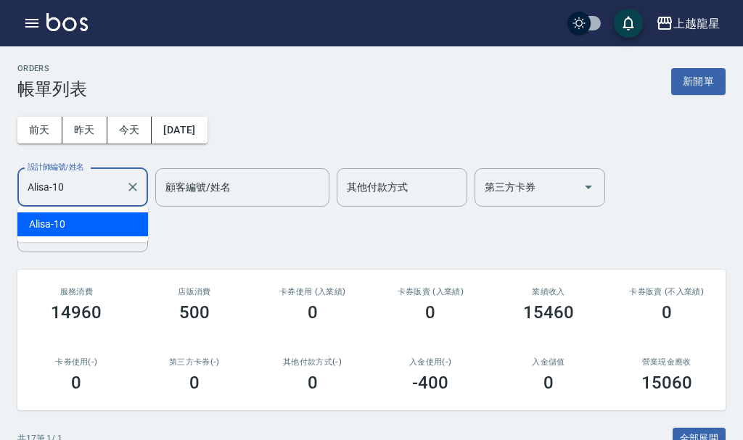
type input "Alisa-10"
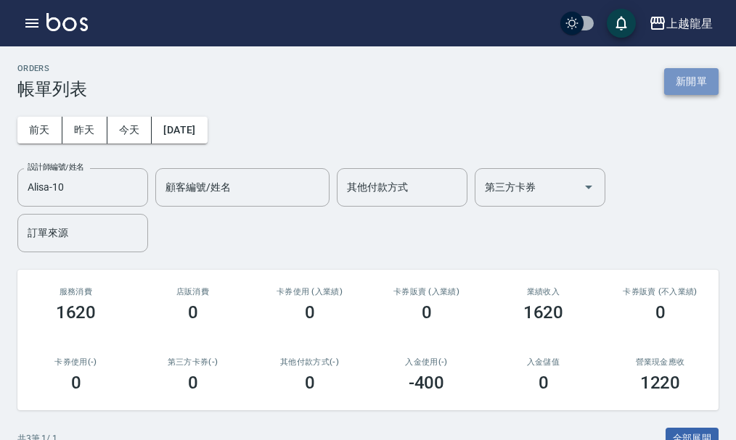
click at [689, 81] on button "新開單" at bounding box center [691, 81] width 54 height 27
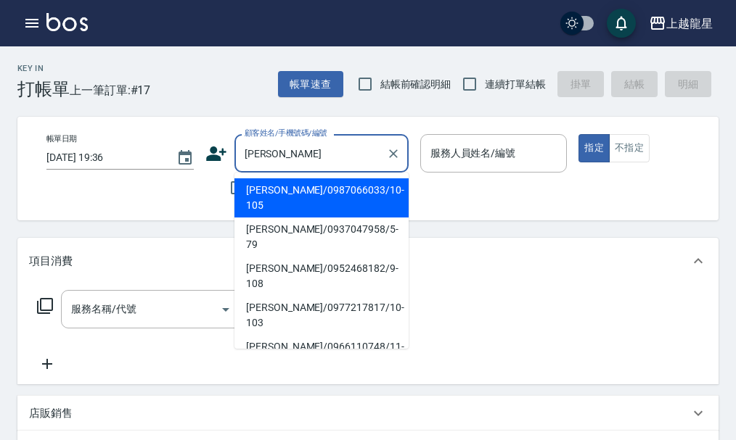
click at [298, 193] on li "蔡佩璇/0987066033/10-105" at bounding box center [321, 198] width 174 height 39
type input "蔡佩璇/0987066033/10-105"
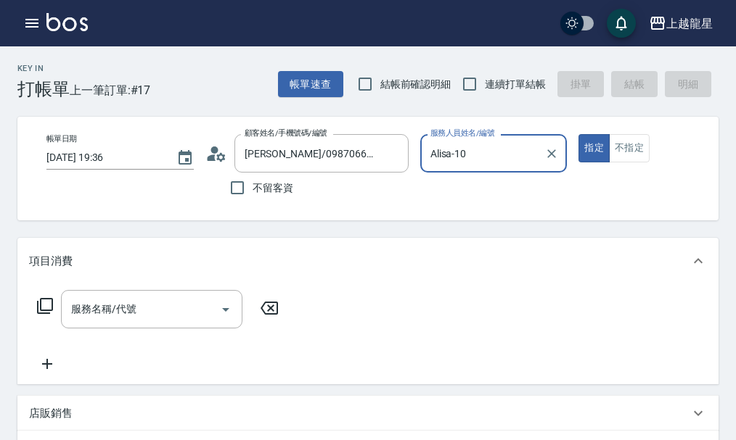
type input "Alisa-10"
click at [77, 322] on input "服務名稱/代號" at bounding box center [140, 309] width 147 height 25
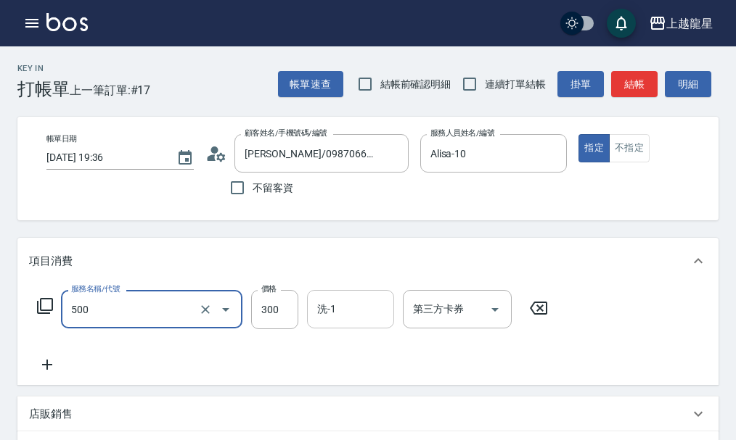
click at [334, 317] on div "洗-1 洗-1" at bounding box center [350, 309] width 87 height 38
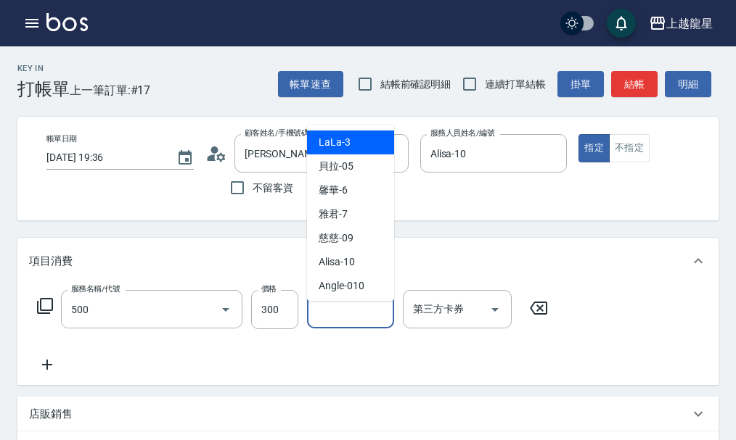
type input "一般洗髮(500)"
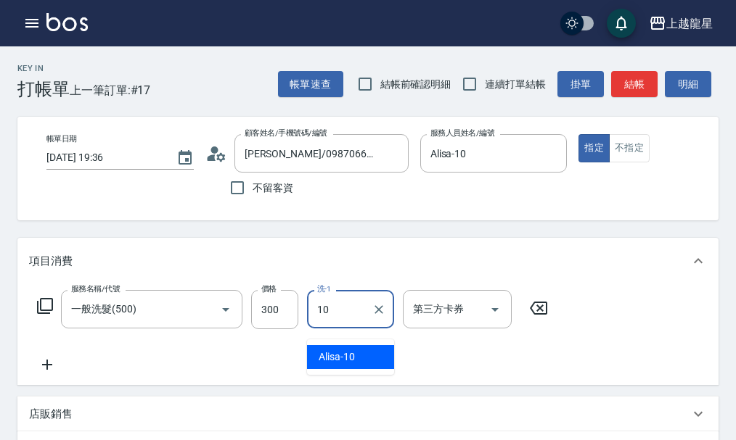
type input "Alisa-10"
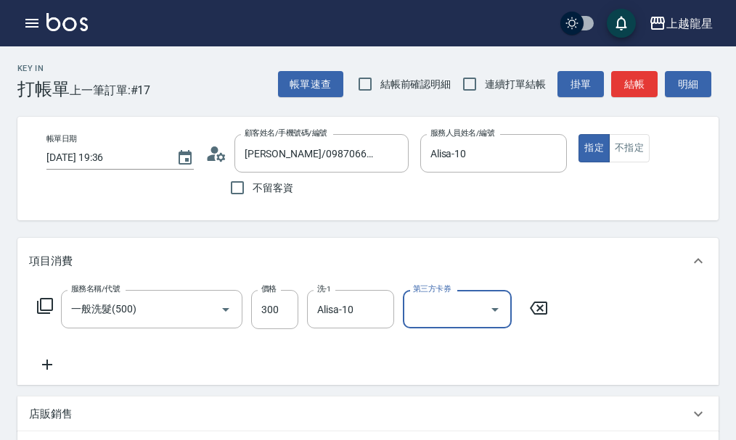
click at [47, 370] on icon at bounding box center [47, 365] width 10 height 10
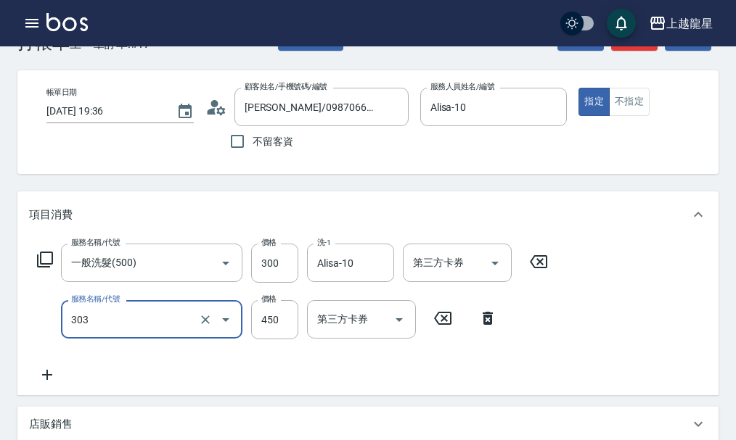
scroll to position [73, 0]
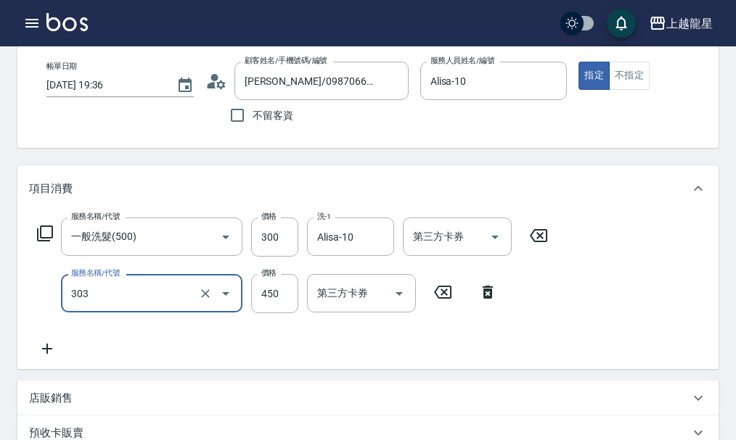
type input "剪髮(303)"
click at [46, 354] on icon at bounding box center [47, 349] width 10 height 10
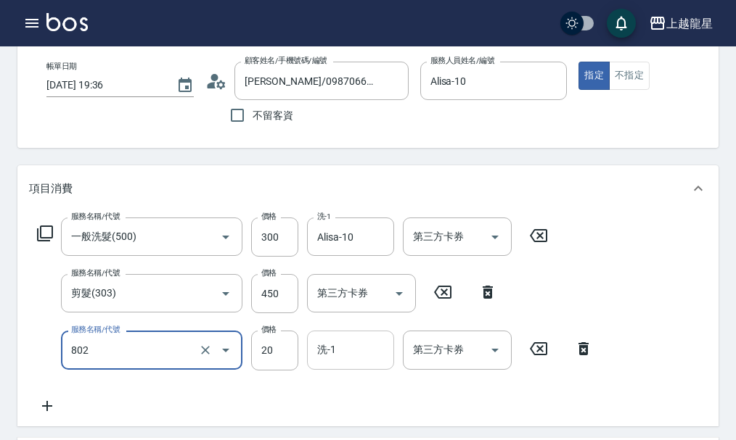
type input "潤絲(802)"
click at [333, 363] on input "洗-1" at bounding box center [350, 349] width 74 height 25
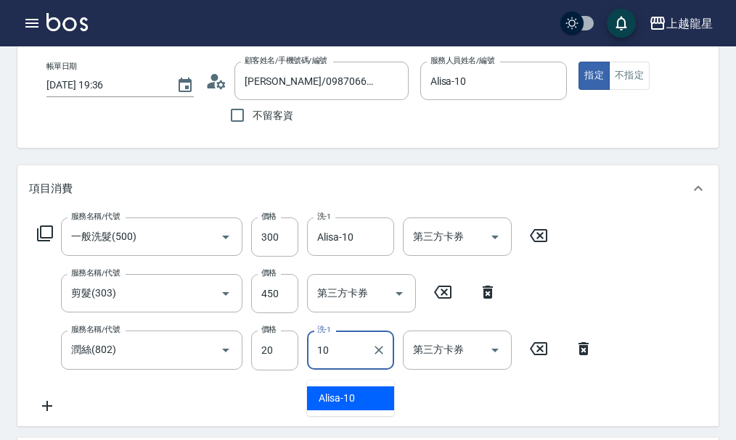
type input "Alisa-10"
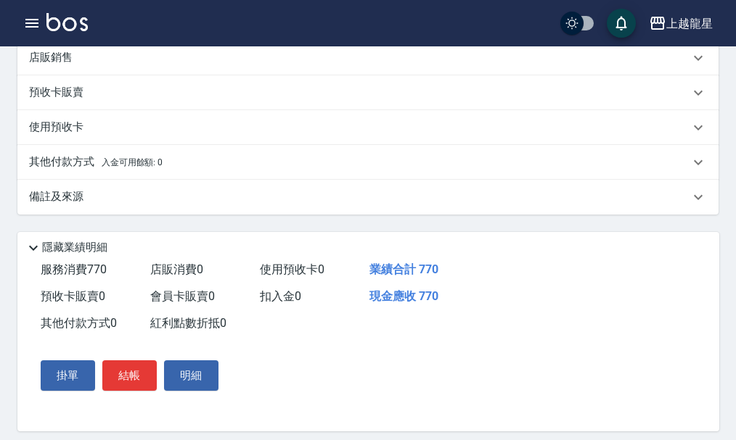
scroll to position [496, 0]
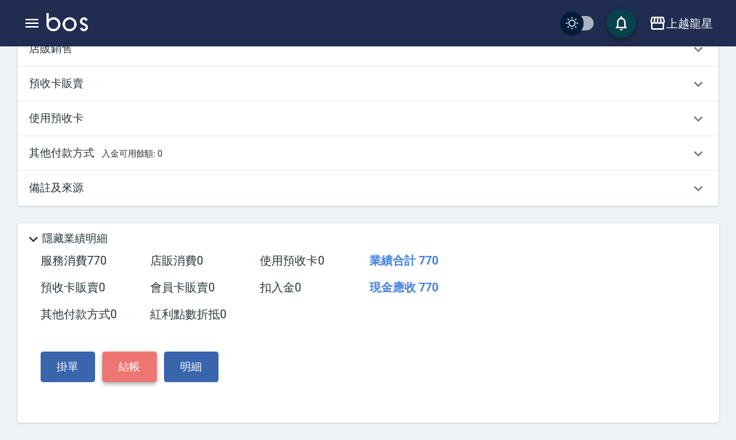
click at [152, 369] on button "結帳" at bounding box center [129, 367] width 54 height 30
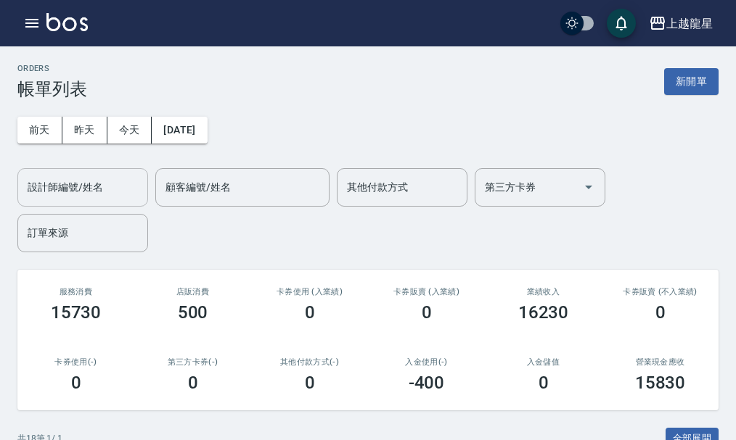
click at [57, 200] on input "設計師編號/姓名" at bounding box center [83, 187] width 118 height 25
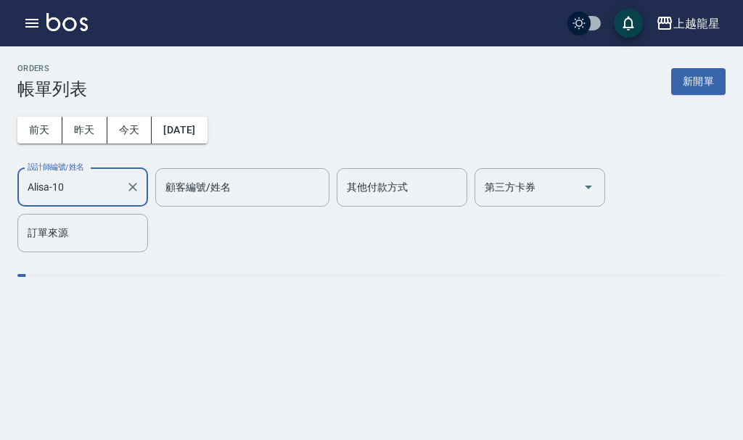
type input "Alisa-10"
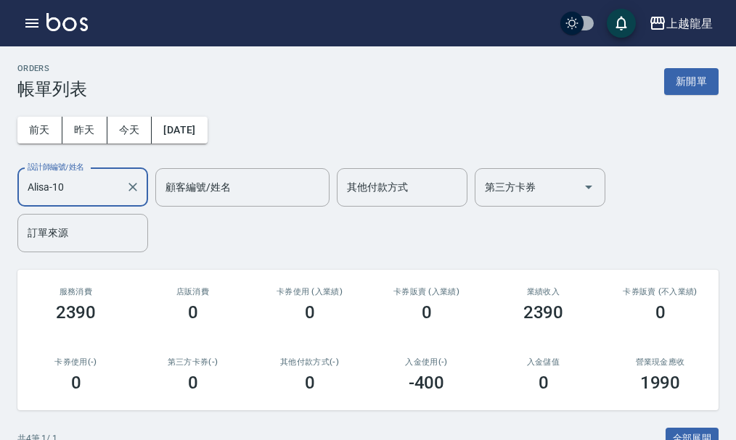
click at [21, 6] on div "上越龍星 登出" at bounding box center [368, 23] width 736 height 46
click at [29, 15] on icon "button" at bounding box center [31, 23] width 17 height 17
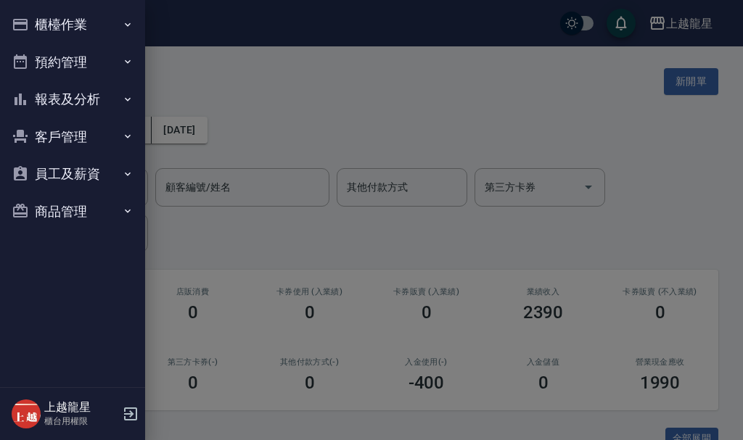
click at [104, 99] on button "報表及分析" at bounding box center [73, 100] width 134 height 38
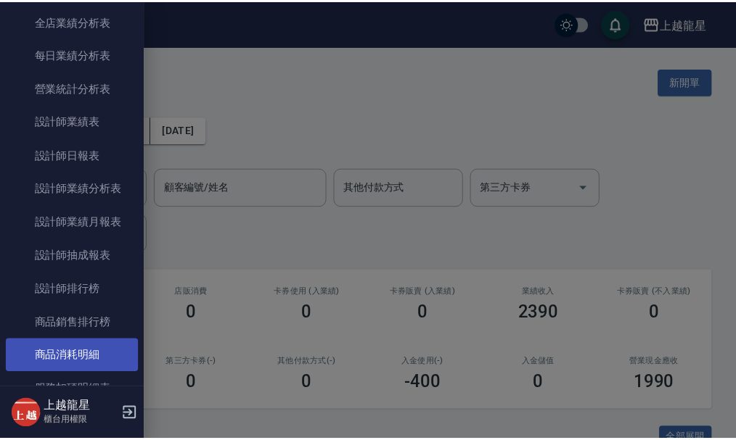
scroll to position [363, 0]
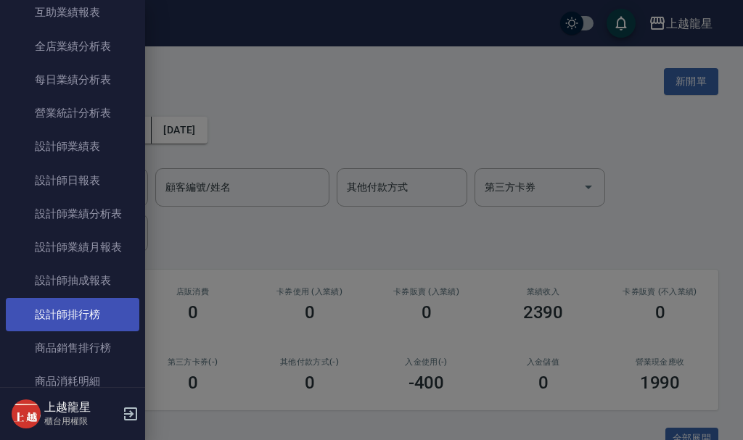
click at [111, 306] on link "設計師排行榜" at bounding box center [73, 314] width 134 height 33
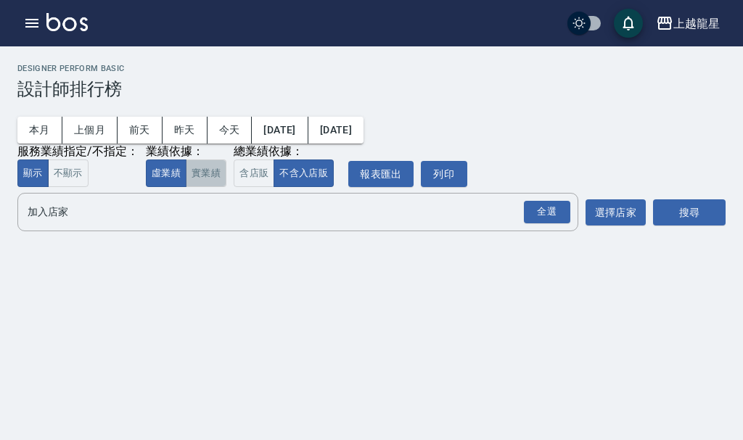
click at [224, 180] on button "實業績" at bounding box center [206, 174] width 41 height 28
click at [208, 213] on input "加入店家" at bounding box center [287, 212] width 526 height 25
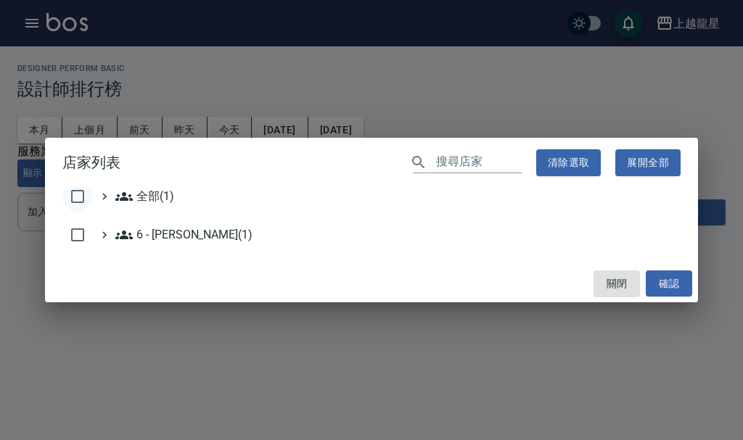
click at [88, 208] on input "checkbox" at bounding box center [77, 196] width 30 height 30
checkbox input "true"
click at [678, 280] on button "確認" at bounding box center [669, 284] width 46 height 27
checkbox input "false"
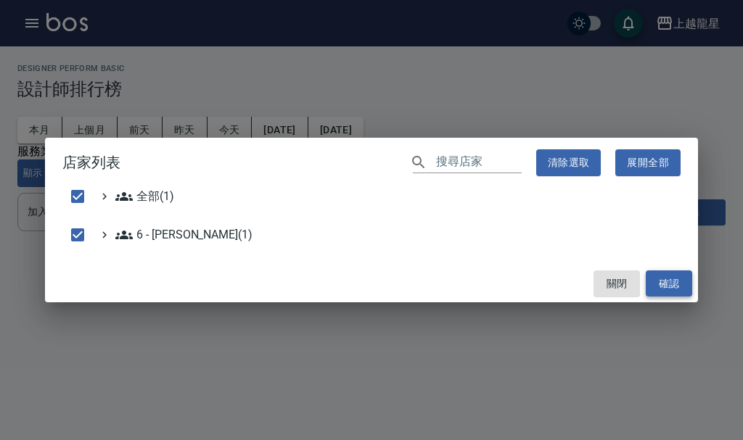
checkbox input "false"
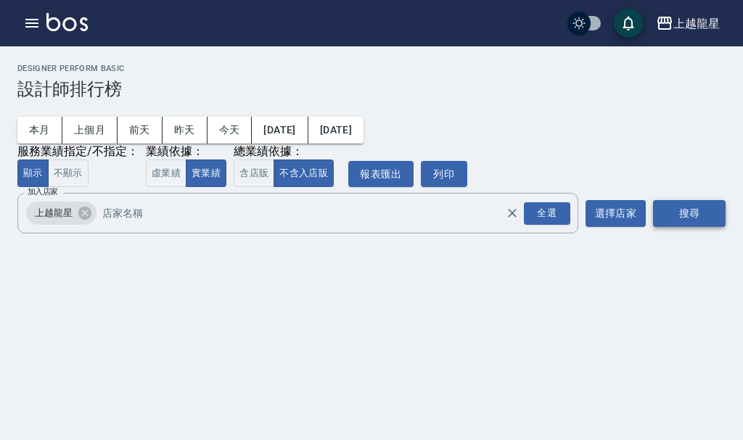
click at [676, 223] on button "搜尋" at bounding box center [689, 213] width 73 height 27
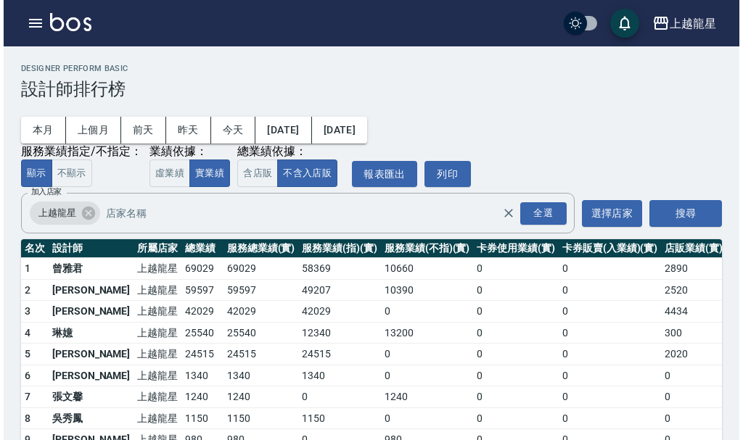
scroll to position [60, 0]
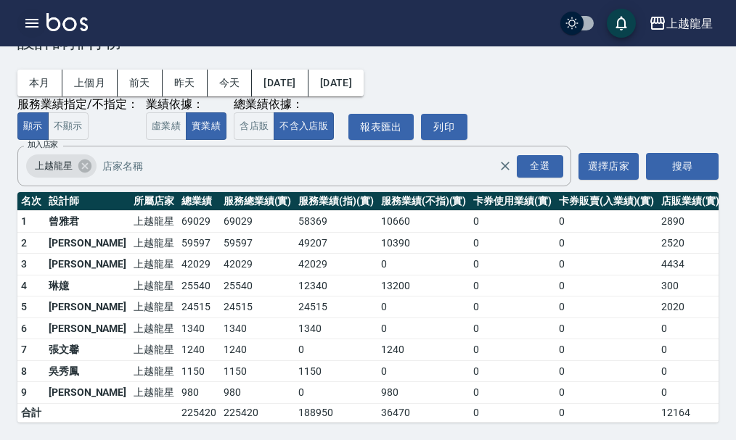
click at [22, 26] on button "button" at bounding box center [31, 23] width 29 height 29
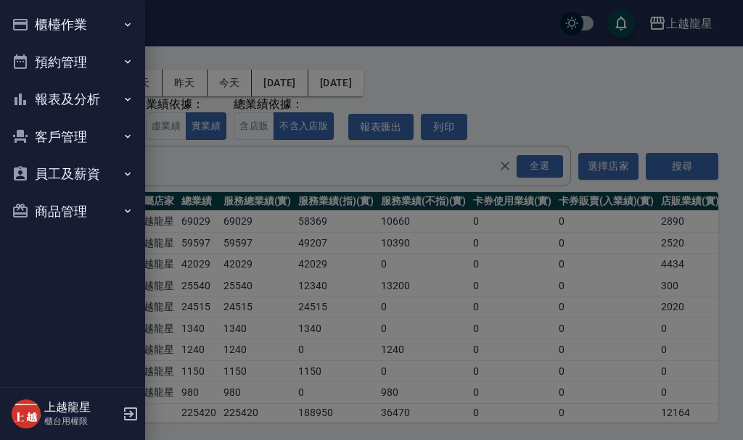
click at [28, 26] on icon "button" at bounding box center [20, 25] width 15 height 12
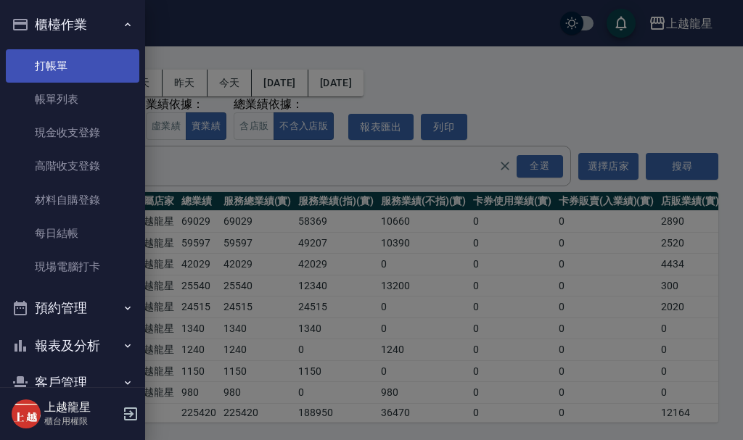
click at [97, 69] on link "打帳單" at bounding box center [73, 65] width 134 height 33
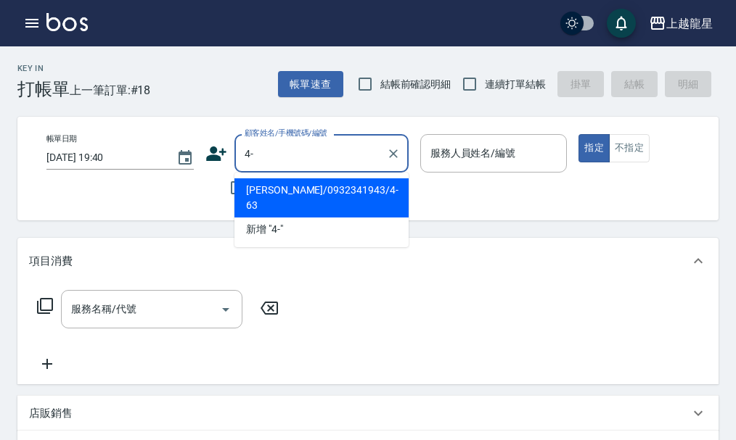
type input "4"
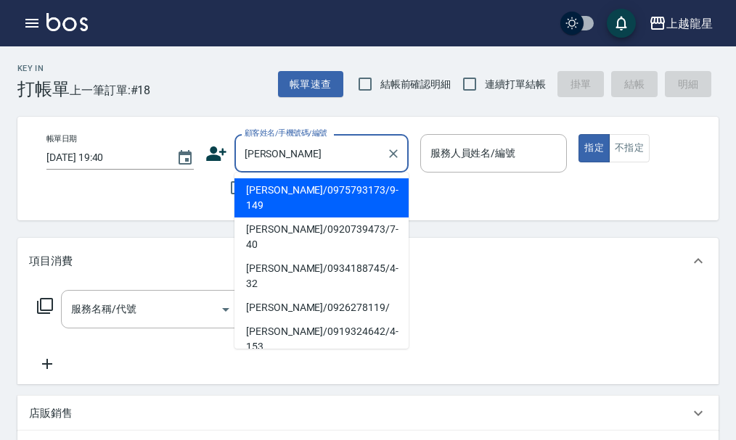
click at [327, 257] on li "陳俊宏/0934188745/4-32" at bounding box center [321, 276] width 174 height 39
type input "陳俊宏/0934188745/4-32"
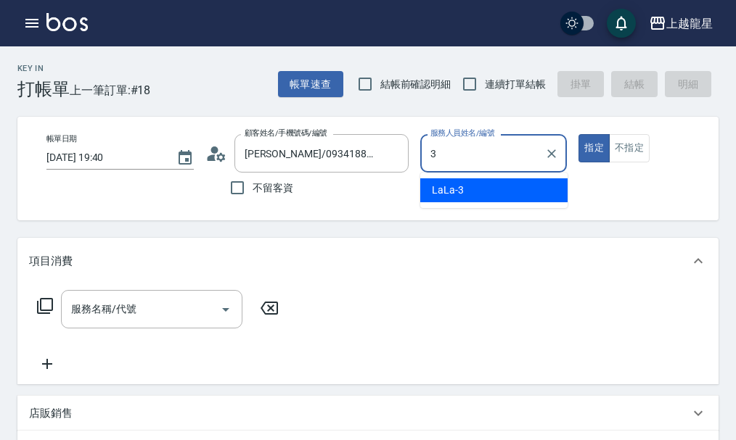
type input "LaLa-3"
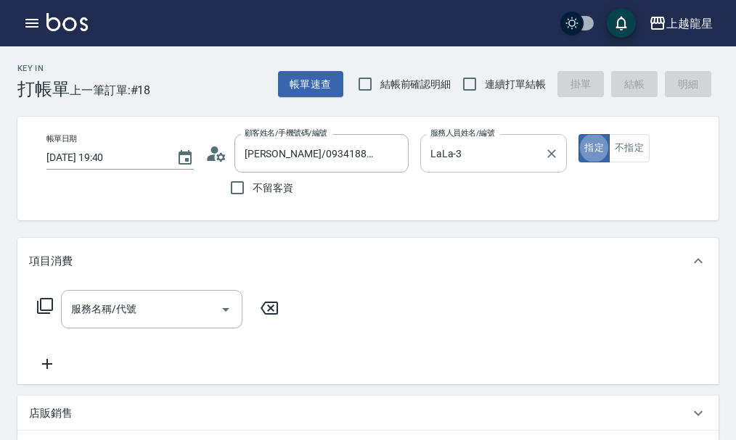
type button "true"
click at [146, 322] on input "服務名稱/代號" at bounding box center [140, 309] width 147 height 25
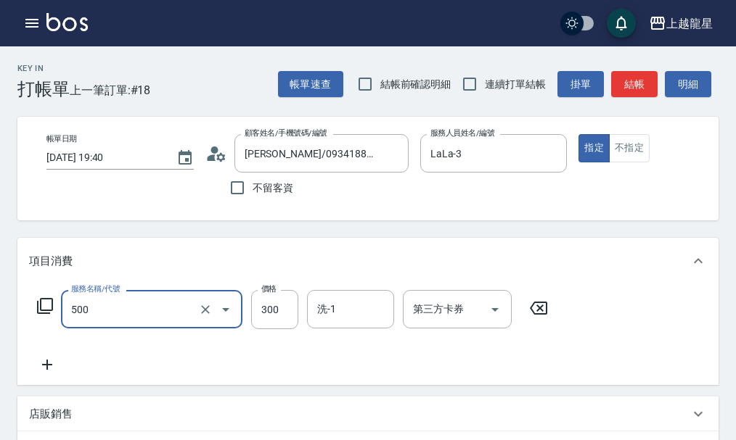
type input "一般洗髮(500)"
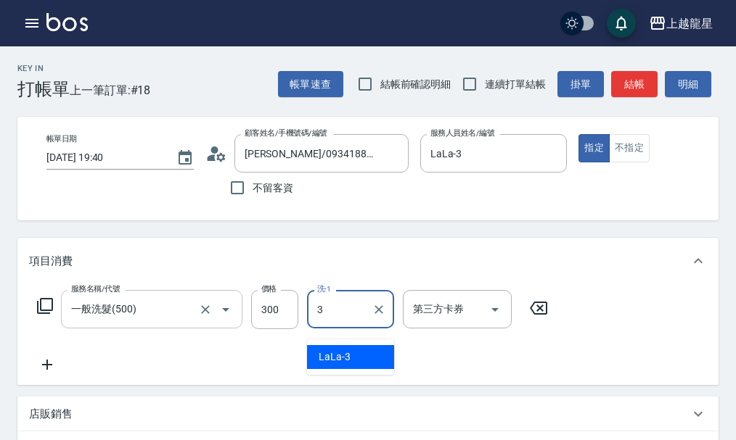
type input "LaLa-3"
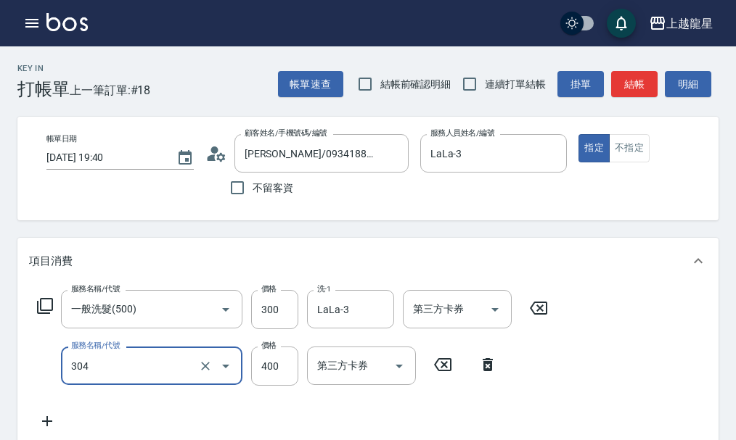
type input "剪髮(304)"
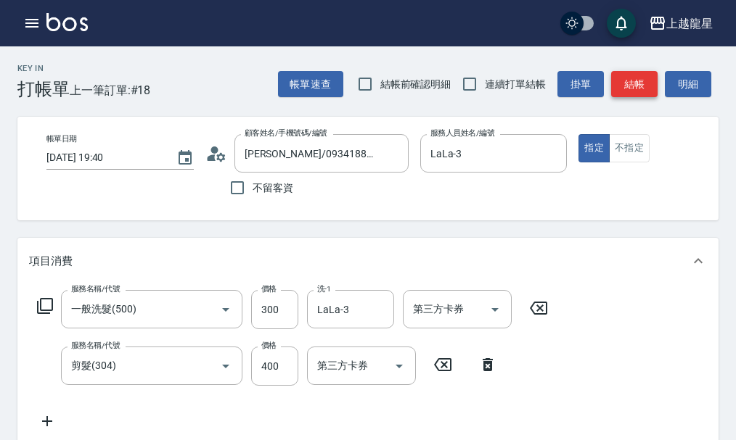
click at [633, 91] on button "結帳" at bounding box center [634, 84] width 46 height 27
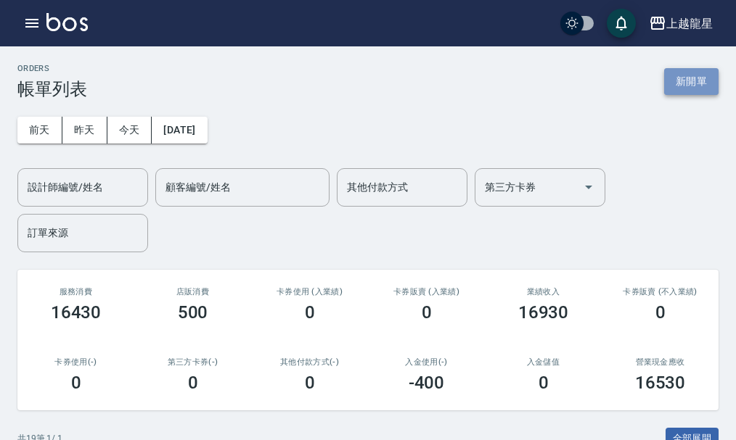
click at [705, 81] on button "新開單" at bounding box center [691, 81] width 54 height 27
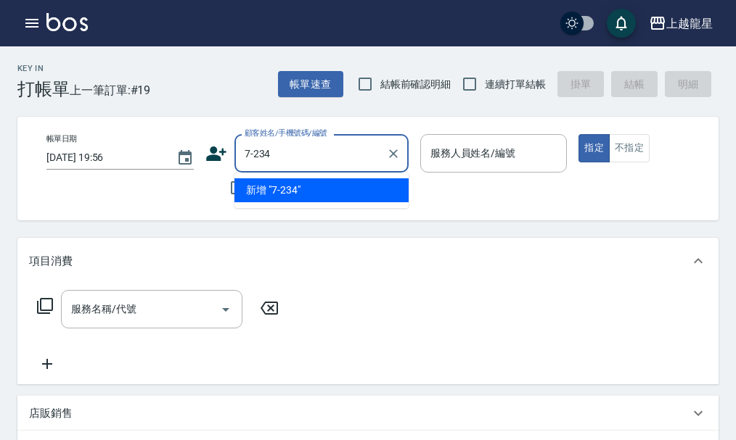
type input "7-234"
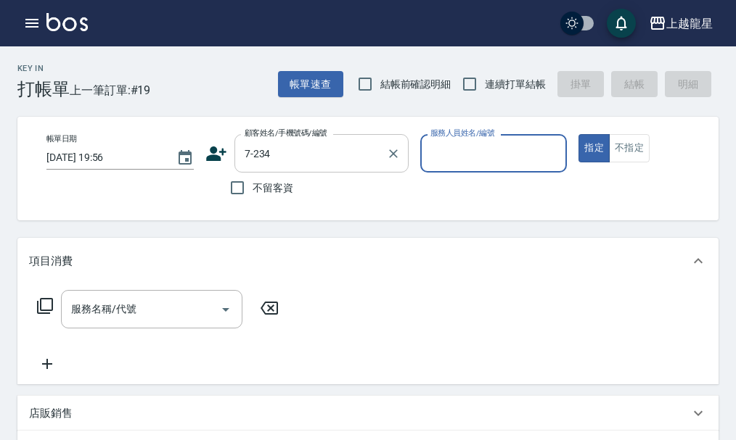
type input "3"
type input "LALA/LALA7-234/7-234"
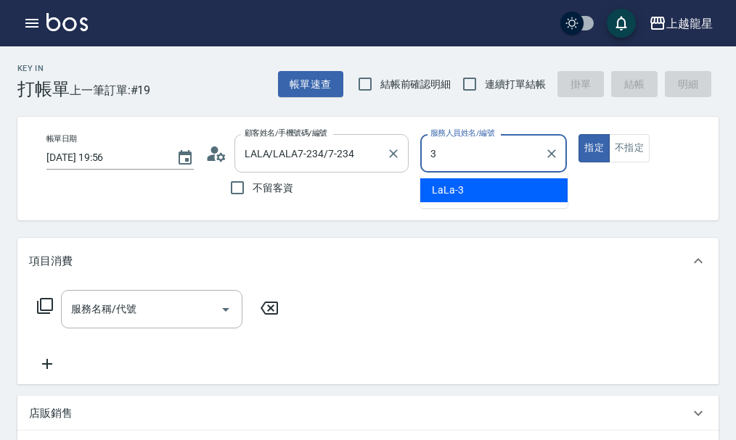
type input "LaLa-3"
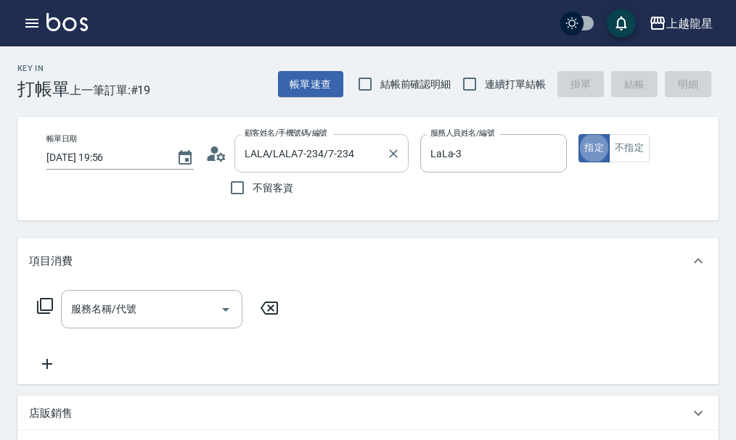
type button "true"
click at [405, 118] on div "帳單日期 2025/09/15 19:56 顧客姓名/手機號碼/編號 LALA/LALA7-234/7-234 顧客姓名/手機號碼/編號 不留客資 服務人員姓…" at bounding box center [380, 169] width 726 height 104
click at [66, 328] on div "服務名稱/代號" at bounding box center [151, 309] width 181 height 38
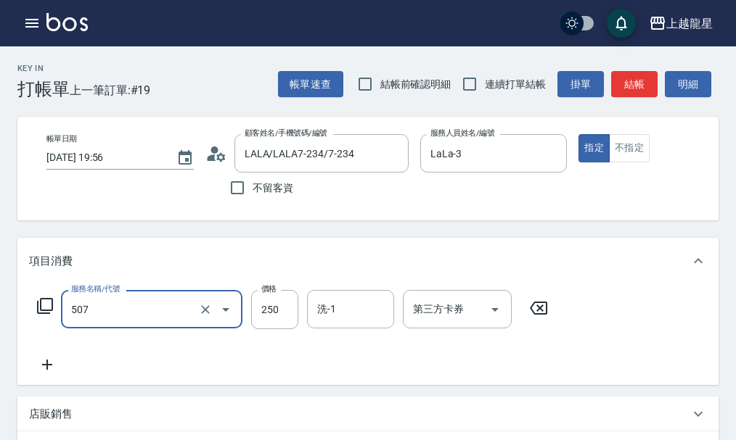
type input "兒童洗髮(507)"
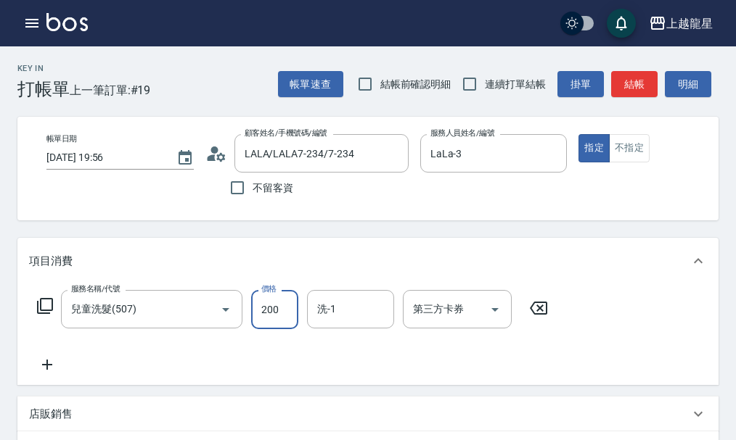
type input "200"
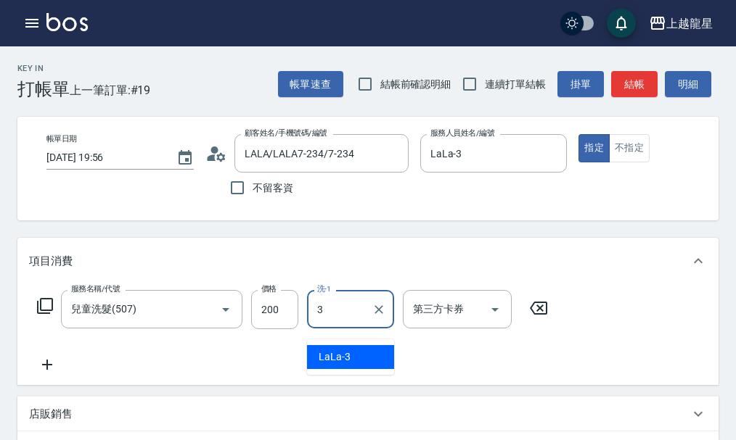
type input "LaLa-3"
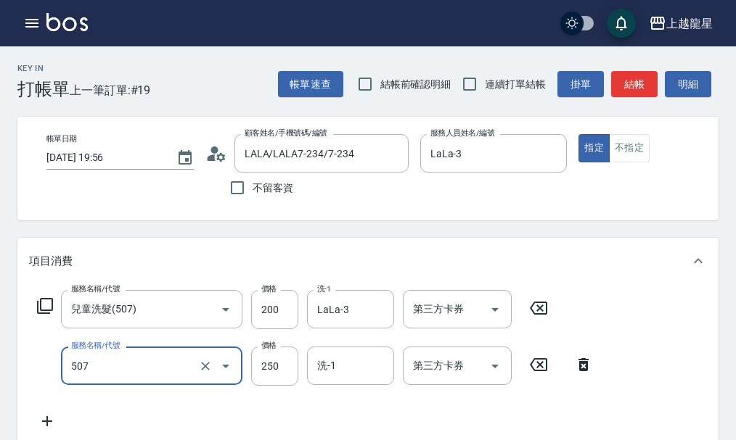
type input "兒童洗髮(507)"
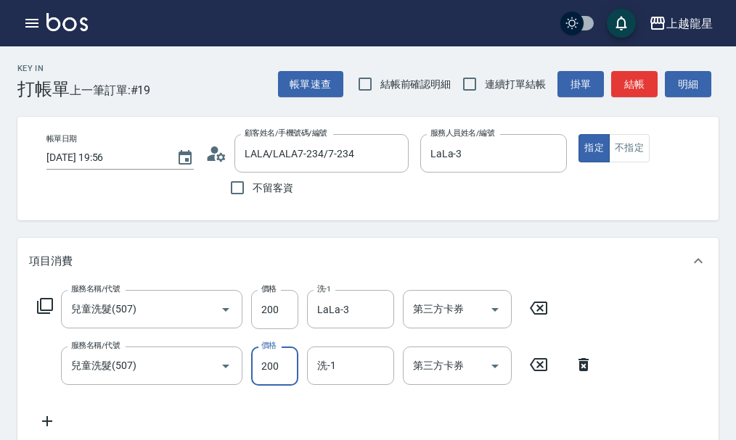
type input "200"
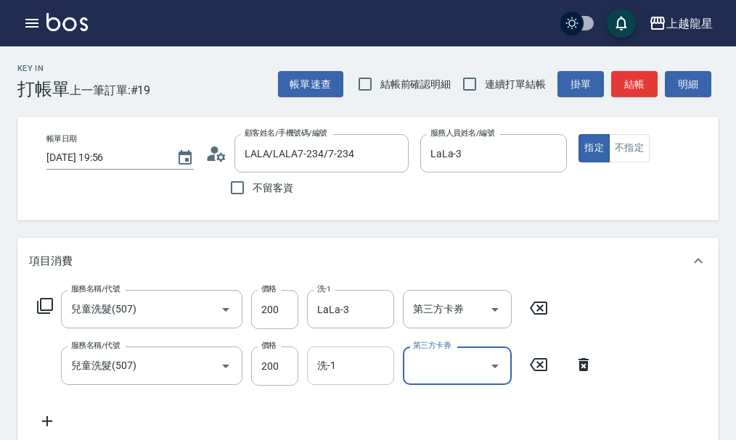
click at [366, 379] on input "洗-1" at bounding box center [350, 365] width 74 height 25
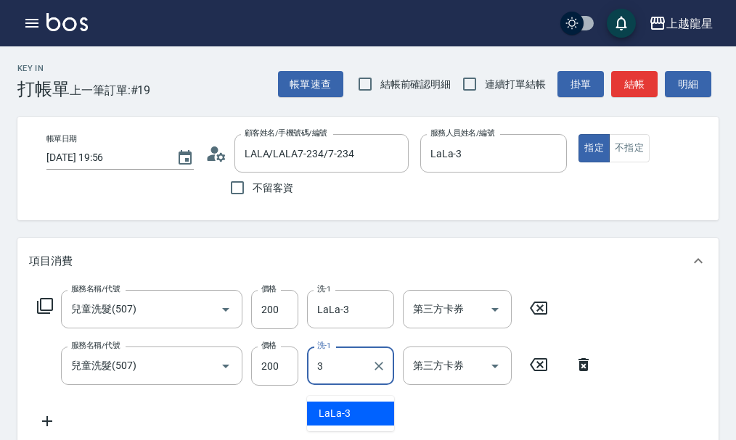
type input "LaLa-3"
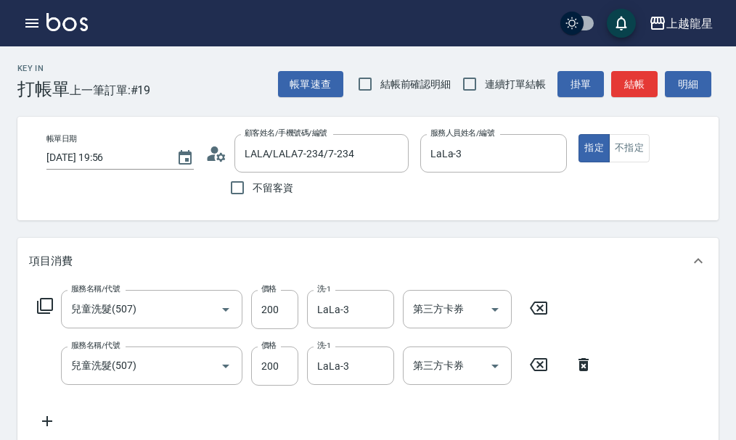
click at [636, 78] on button "結帳" at bounding box center [634, 84] width 46 height 27
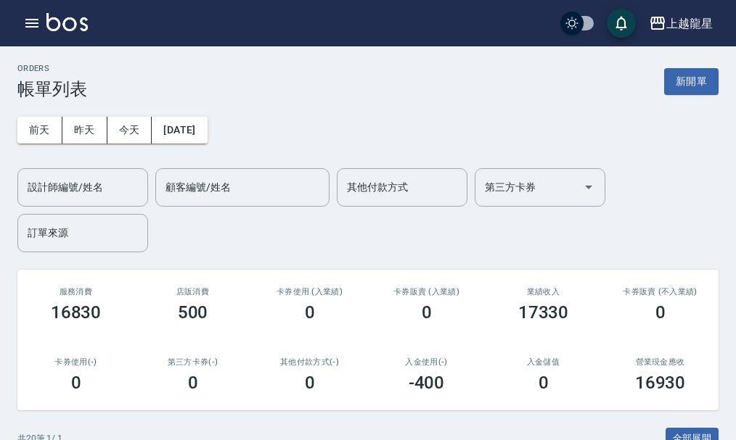
click at [78, 25] on img at bounding box center [66, 22] width 41 height 18
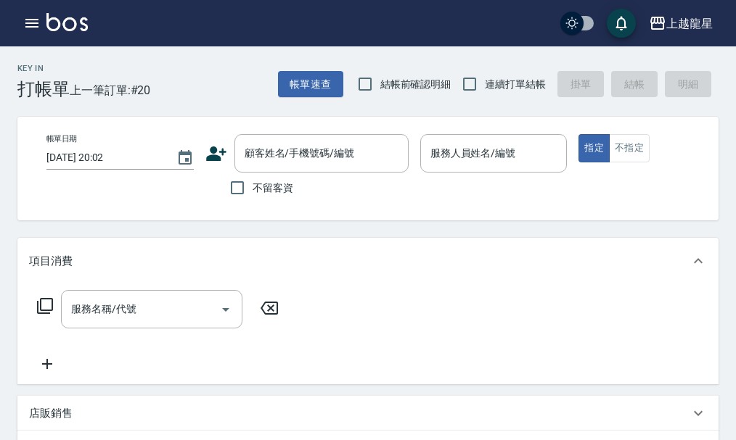
click at [289, 186] on span "不留客資" at bounding box center [273, 188] width 41 height 15
click at [253, 186] on input "不留客資" at bounding box center [237, 188] width 30 height 30
checkbox input "true"
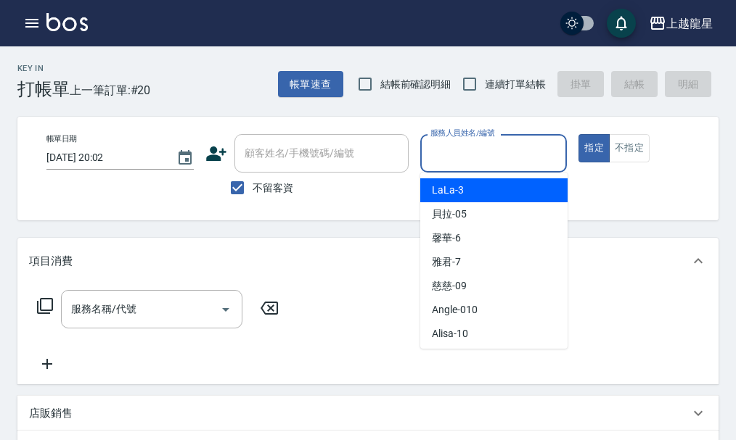
click at [427, 165] on input "服務人員姓名/編號" at bounding box center [494, 153] width 134 height 25
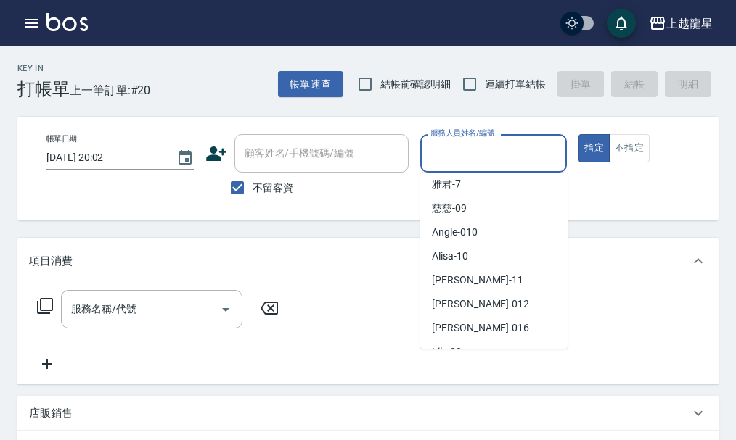
scroll to position [145, 0]
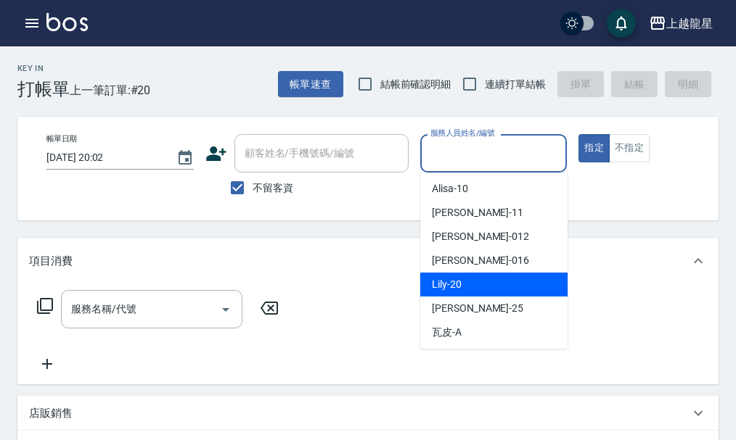
click at [470, 280] on div "Lily -20" at bounding box center [493, 285] width 147 height 24
type input "Lily-20"
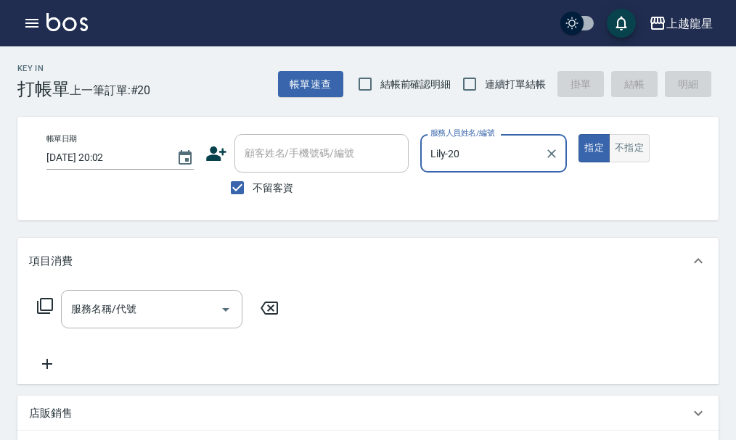
click at [620, 157] on button "不指定" at bounding box center [629, 148] width 41 height 28
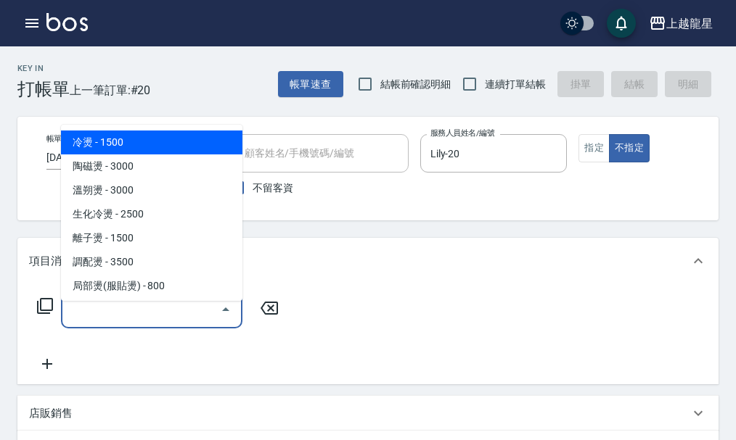
click at [179, 322] on input "服務名稱/代號" at bounding box center [140, 309] width 147 height 25
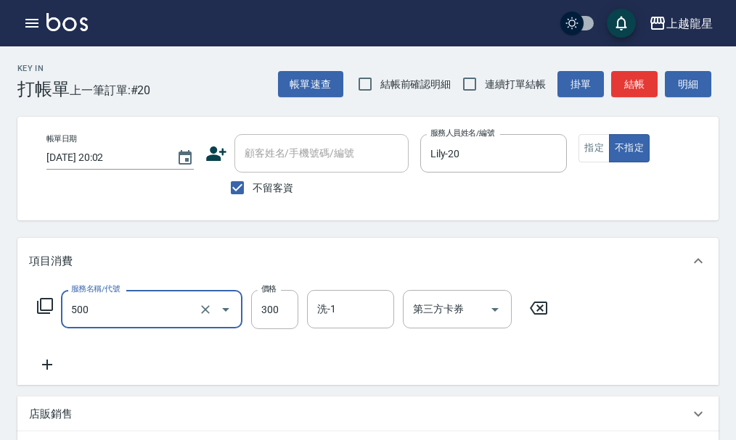
type input "一般洗髮(500)"
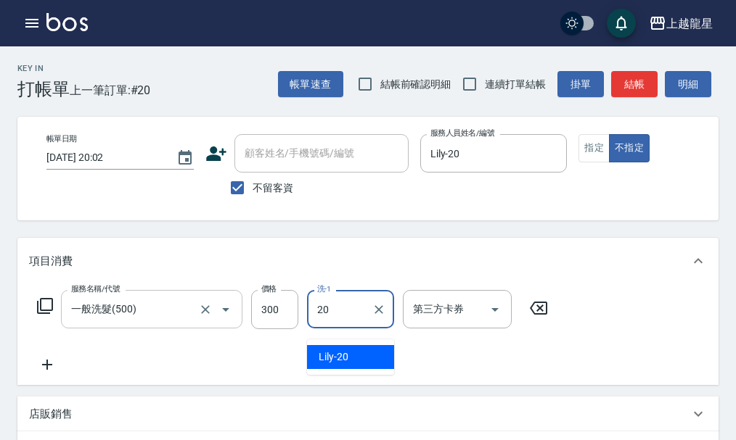
type input "Lily-20"
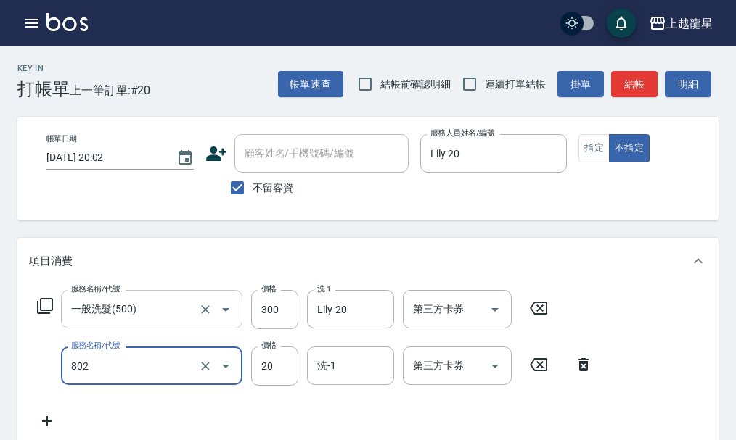
type input "潤絲(802)"
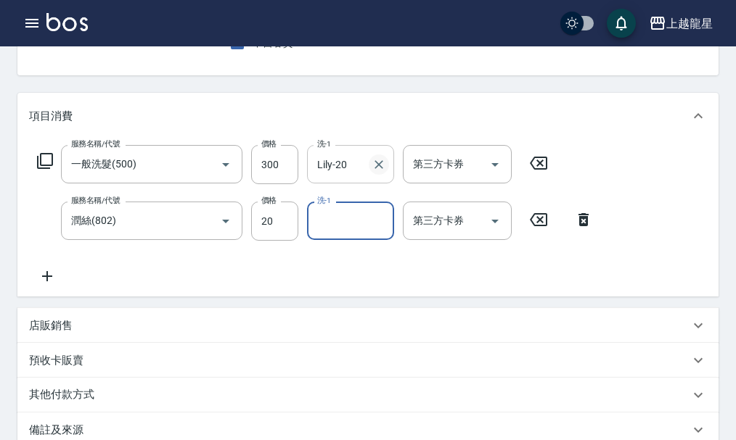
click at [377, 172] on icon "Clear" at bounding box center [379, 164] width 15 height 15
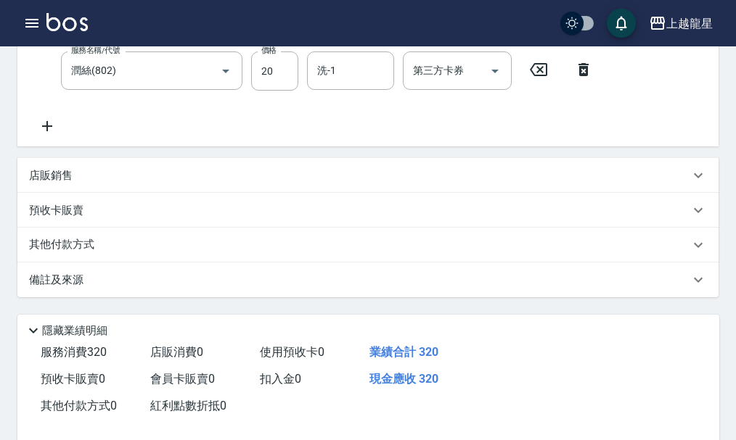
scroll to position [405, 0]
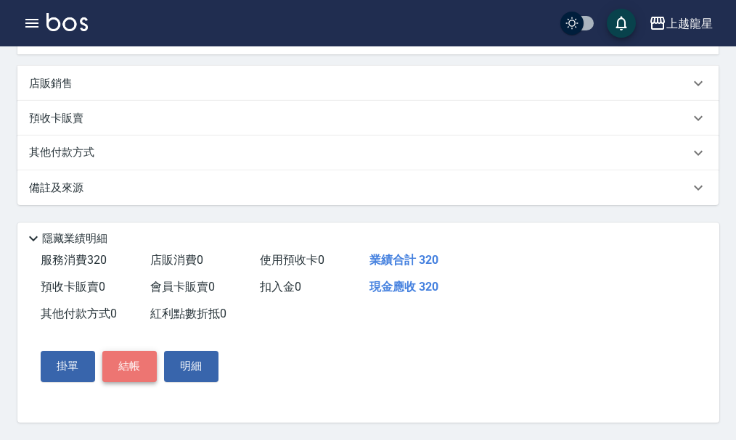
click at [127, 366] on button "結帳" at bounding box center [129, 366] width 54 height 30
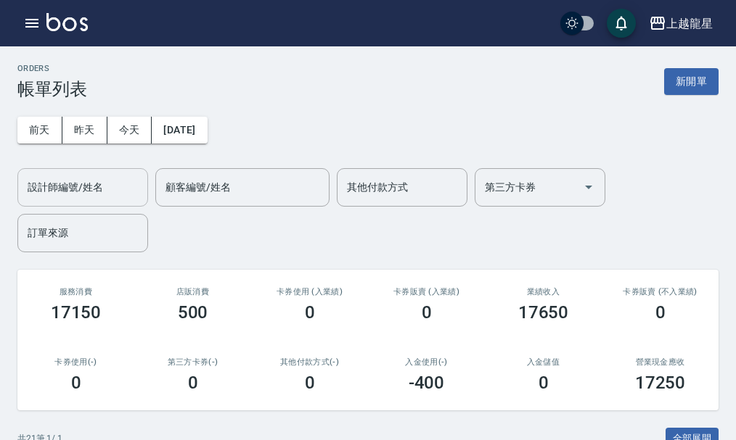
click at [75, 194] on input "設計師編號/姓名" at bounding box center [83, 187] width 118 height 25
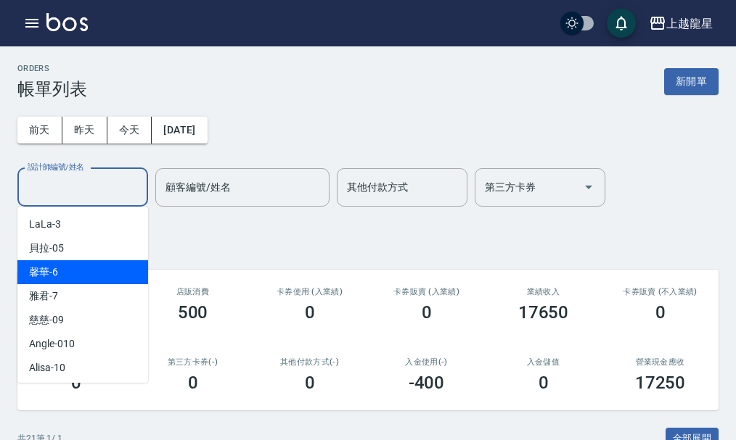
click at [54, 275] on span "馨華 -6" at bounding box center [43, 272] width 29 height 15
type input "馨華-6"
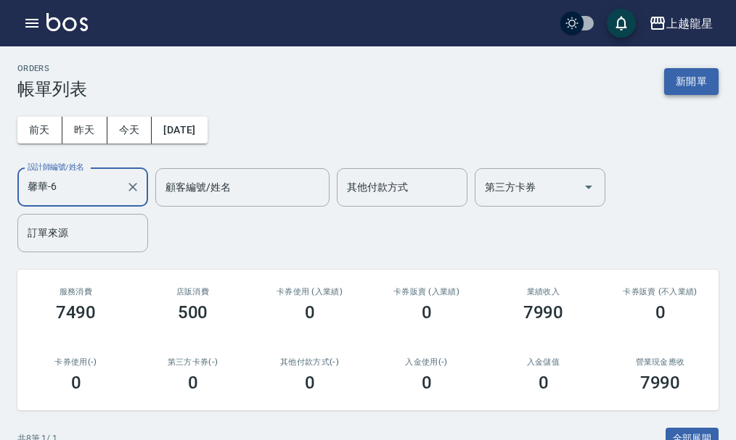
click at [673, 87] on button "新開單" at bounding box center [691, 81] width 54 height 27
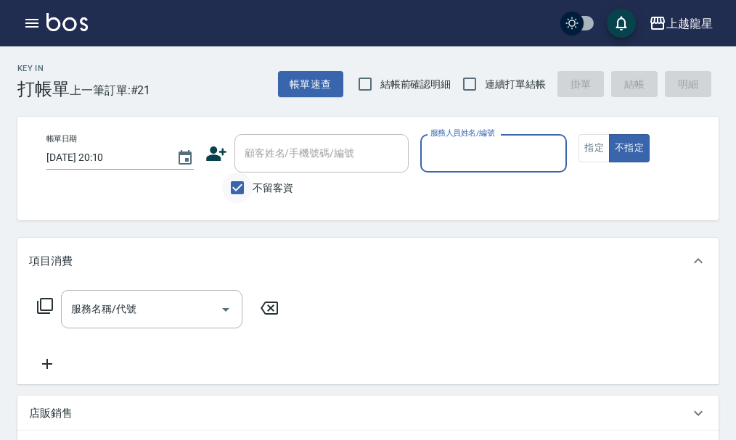
click at [241, 185] on input "不留客資" at bounding box center [237, 188] width 30 height 30
checkbox input "false"
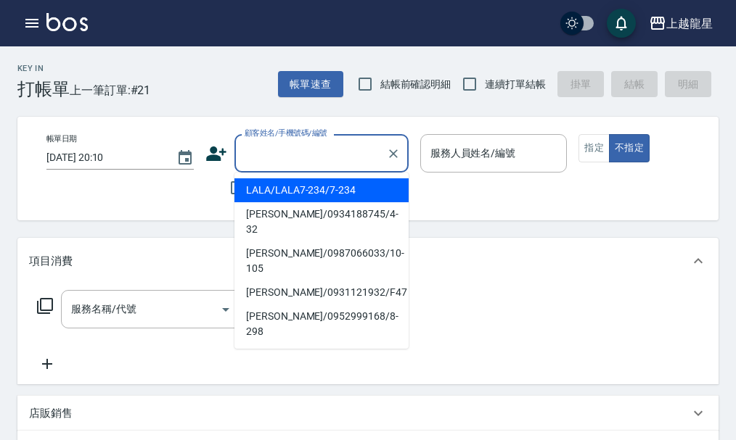
click at [258, 160] on input "顧客姓名/手機號碼/編號" at bounding box center [310, 153] width 139 height 25
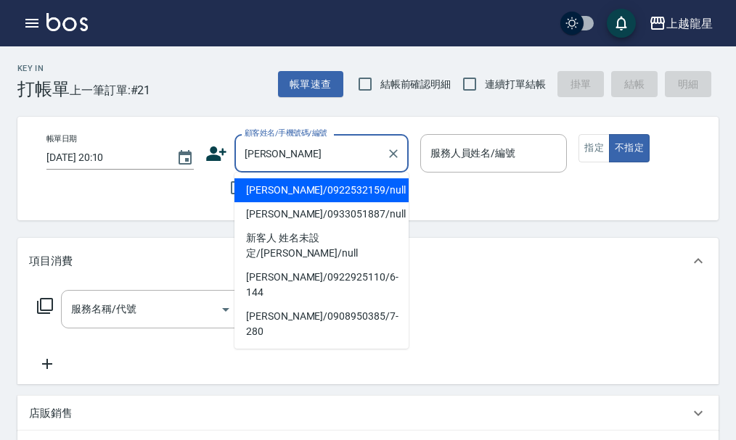
click at [288, 188] on li "蔡佳韋/0922532159/null" at bounding box center [321, 191] width 174 height 24
type input "蔡佳韋/0922532159/null"
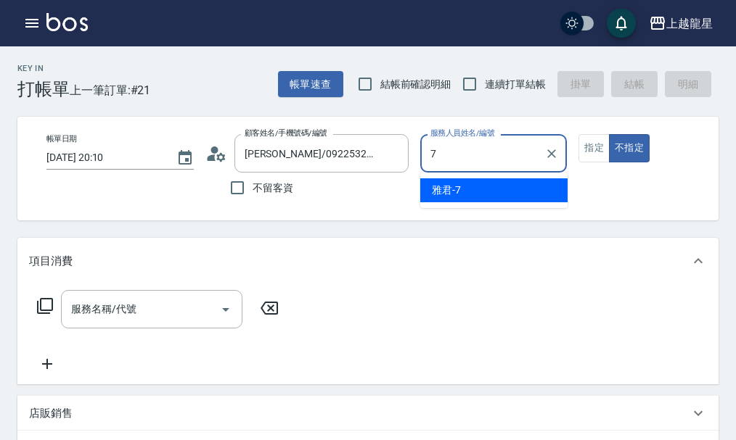
type input "雅君-7"
type button "false"
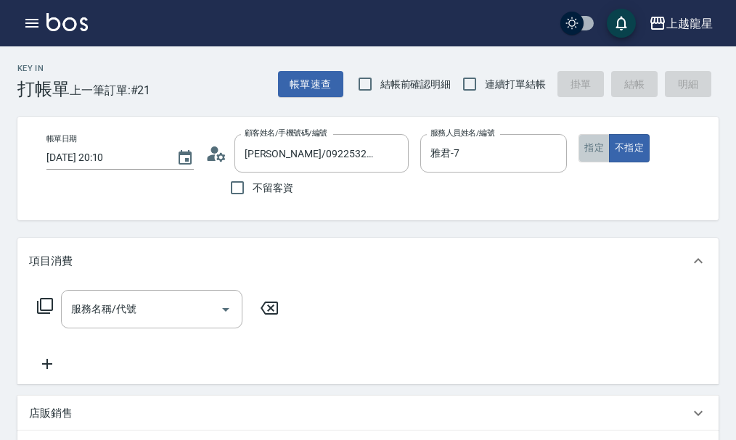
click at [593, 149] on button "指定" at bounding box center [593, 148] width 31 height 28
click at [99, 322] on input "服務名稱/代號" at bounding box center [140, 309] width 147 height 25
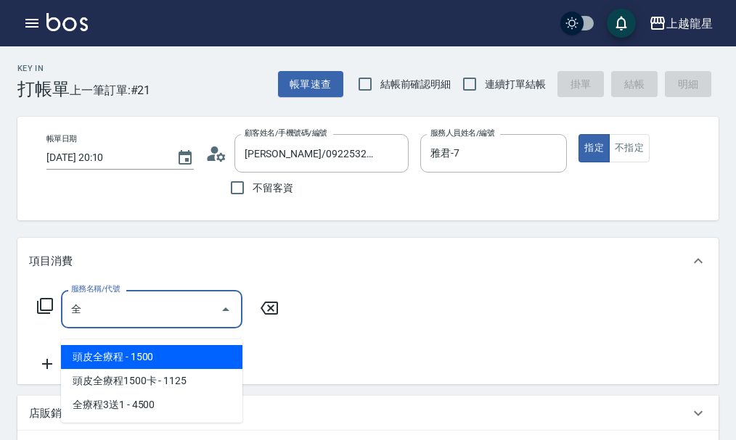
click at [134, 358] on span "頭皮全療程 - 1500" at bounding box center [151, 357] width 181 height 24
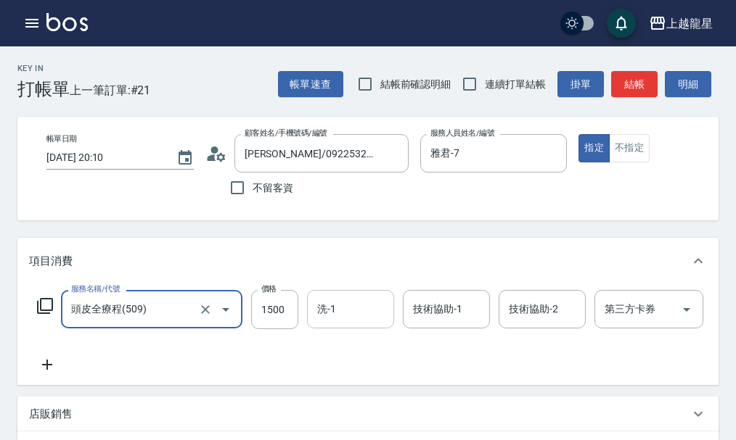
type input "頭皮全療程(509)"
click at [334, 322] on input "洗-1" at bounding box center [350, 309] width 74 height 25
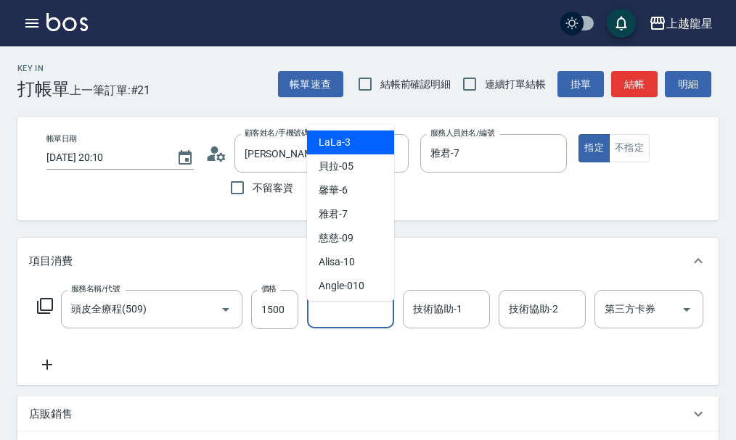
type input "1"
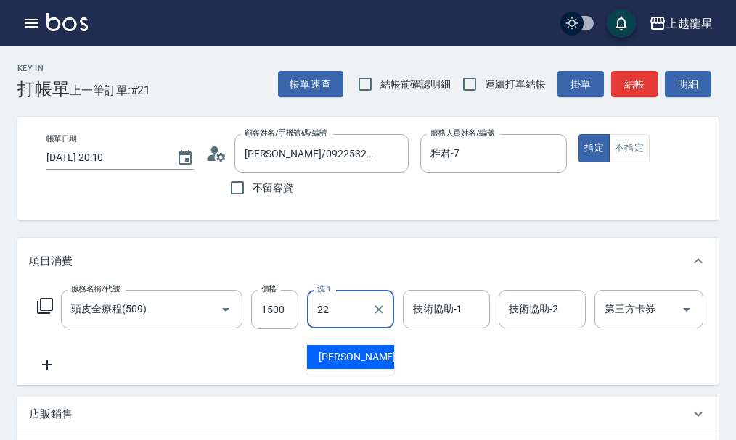
type input "阿琳-22"
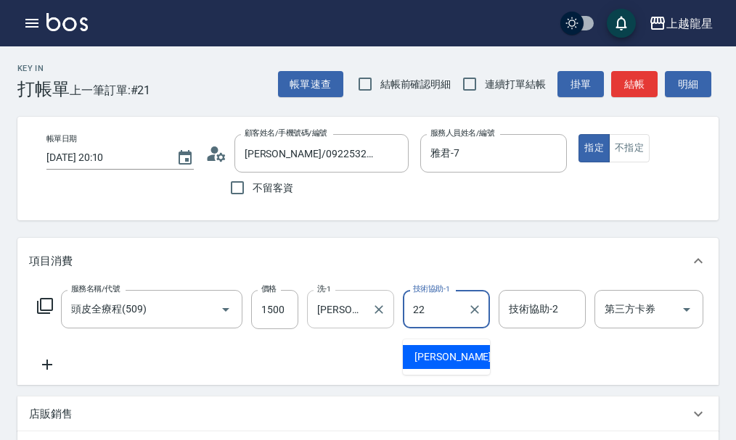
type input "阿琳-22"
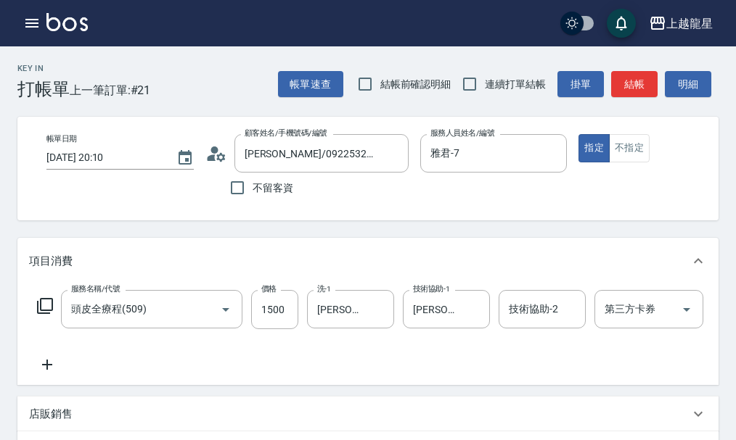
click at [43, 369] on icon at bounding box center [47, 364] width 36 height 17
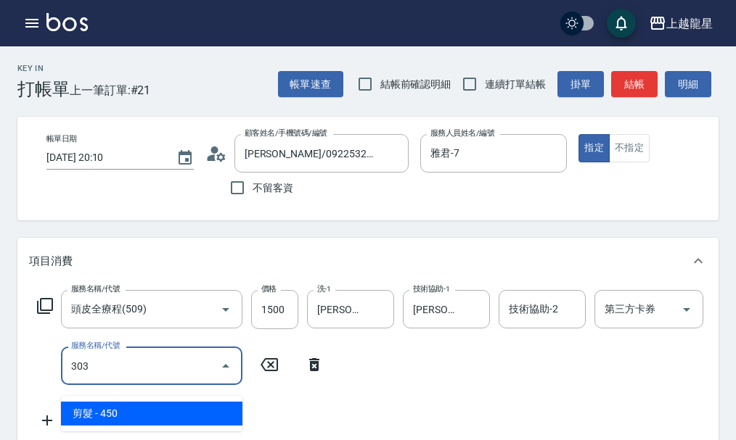
type input "剪髮(303)"
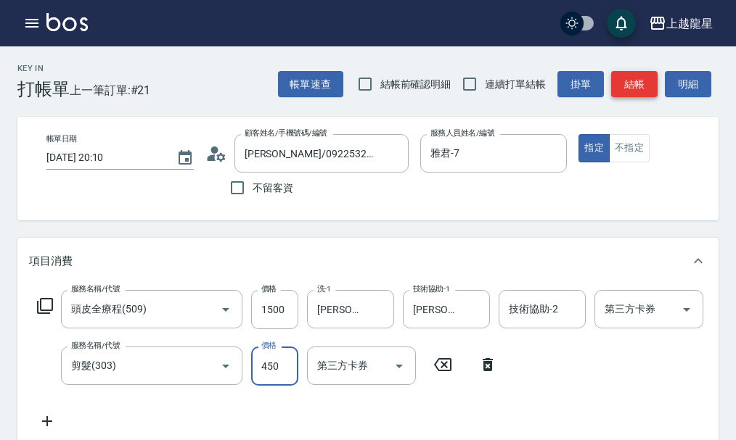
click at [625, 82] on button "結帳" at bounding box center [634, 84] width 46 height 27
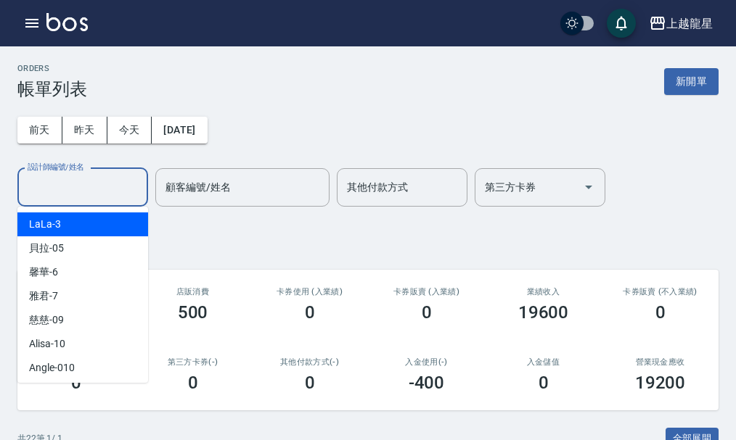
click at [67, 178] on div "設計師編號/姓名 設計師編號/姓名" at bounding box center [82, 187] width 131 height 38
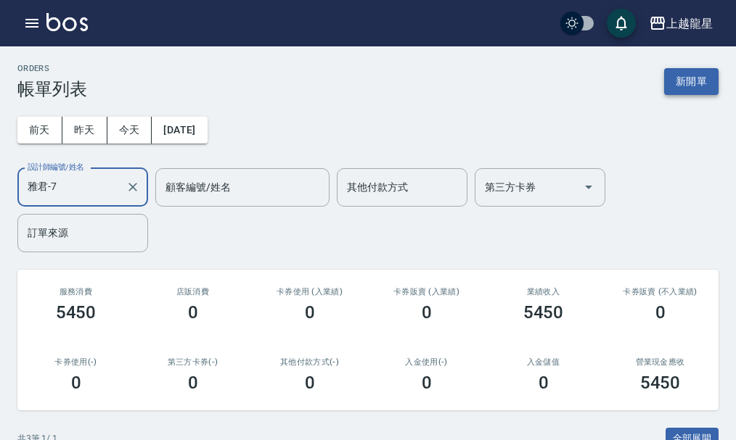
type input "雅君-7"
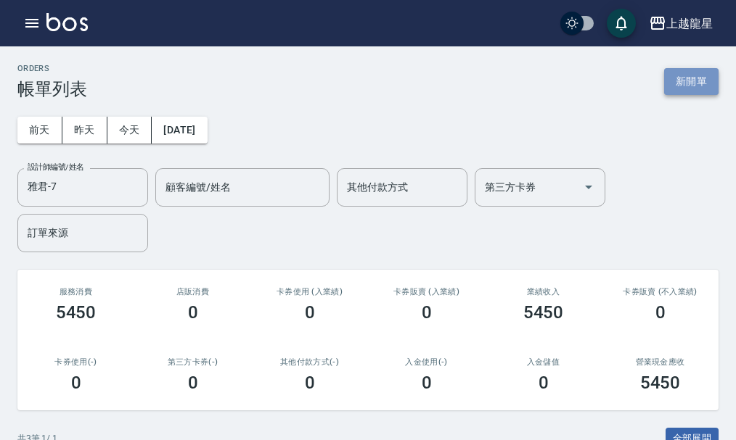
click at [689, 82] on button "新開單" at bounding box center [691, 81] width 54 height 27
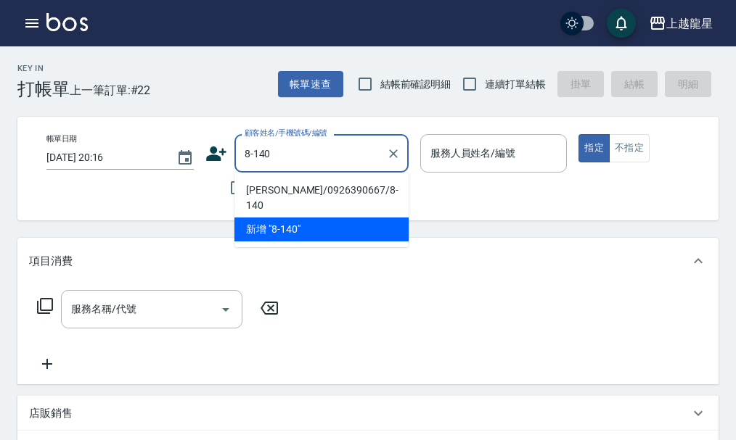
click at [265, 188] on li "李燕珊/0926390667/8-140" at bounding box center [321, 198] width 174 height 39
type input "李燕珊/0926390667/8-140"
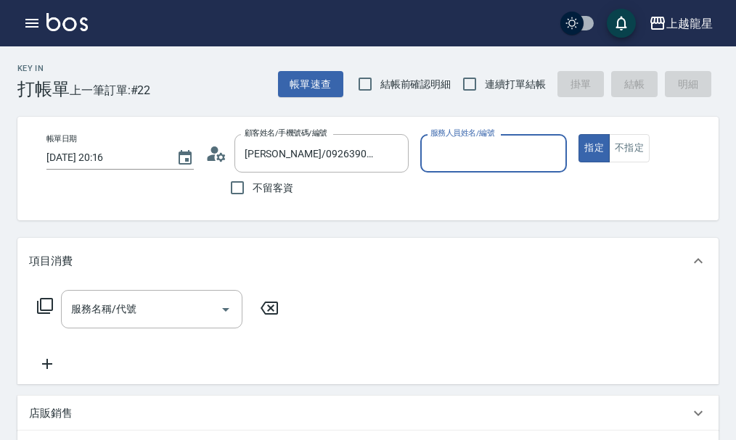
type input "雅君-7"
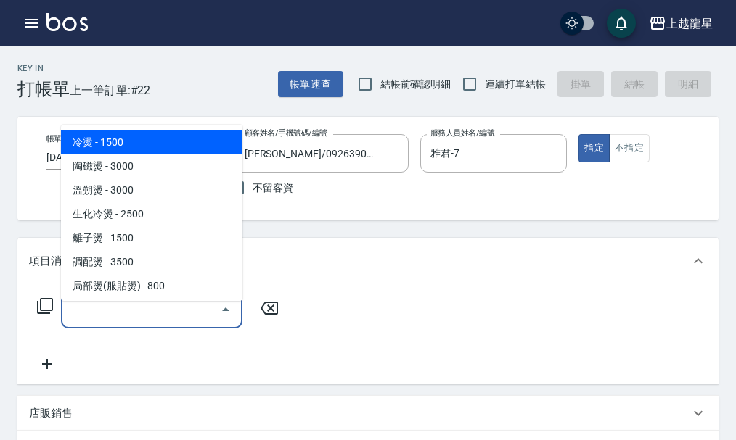
click at [147, 319] on input "服務名稱/代號" at bounding box center [140, 309] width 147 height 25
type input "4"
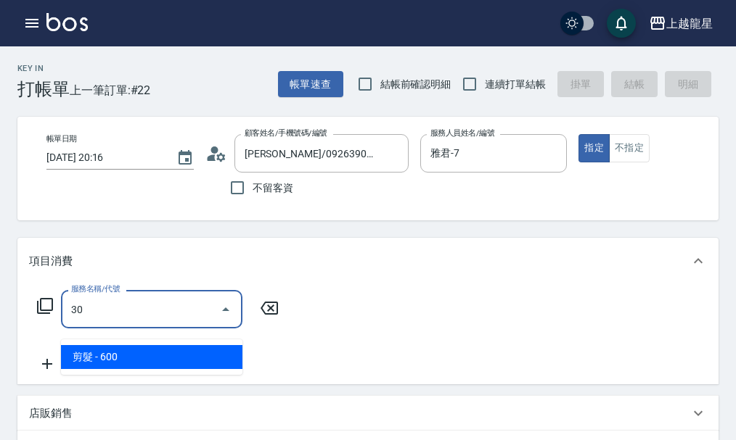
type input "3"
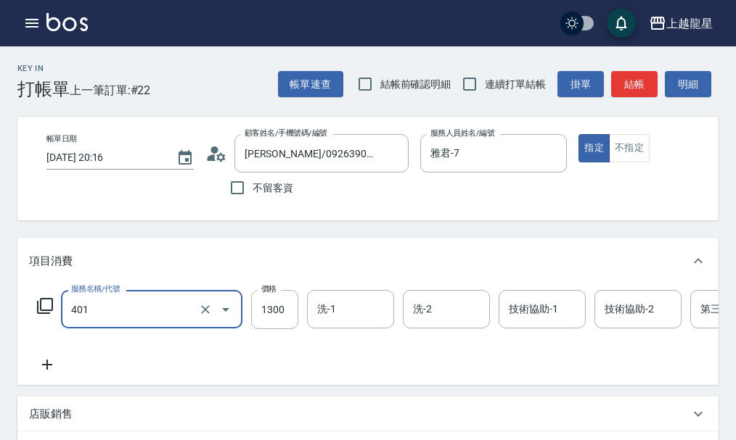
type input "染髮根3公分內(401)"
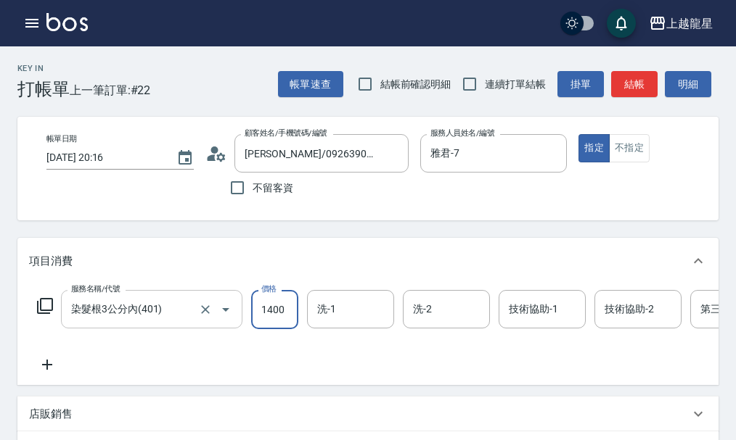
type input "1400"
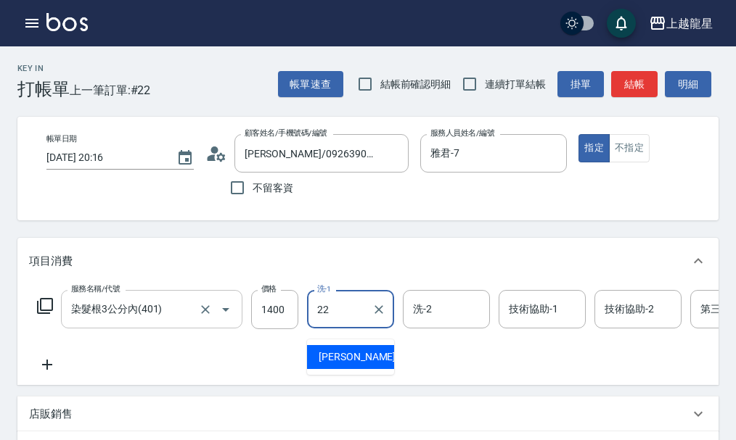
type input "阿琳-22"
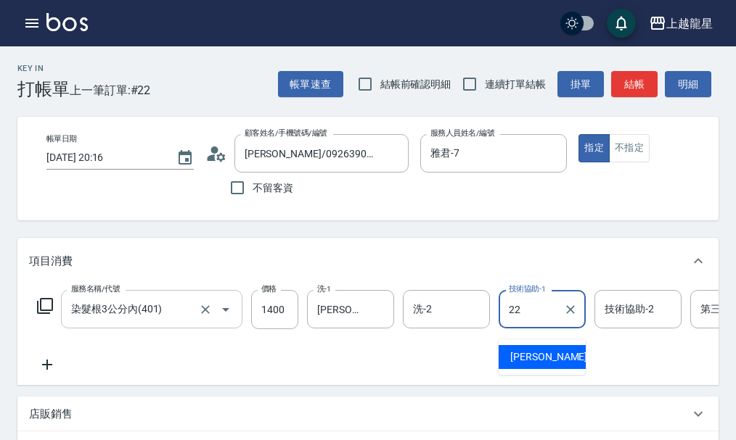
type input "阿琳-22"
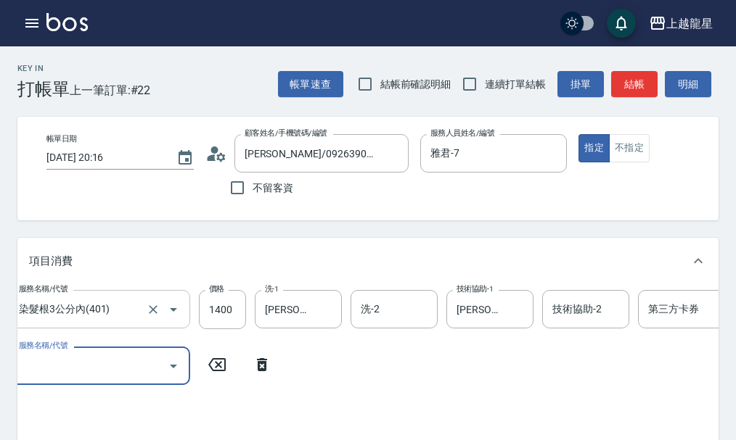
scroll to position [0, 50]
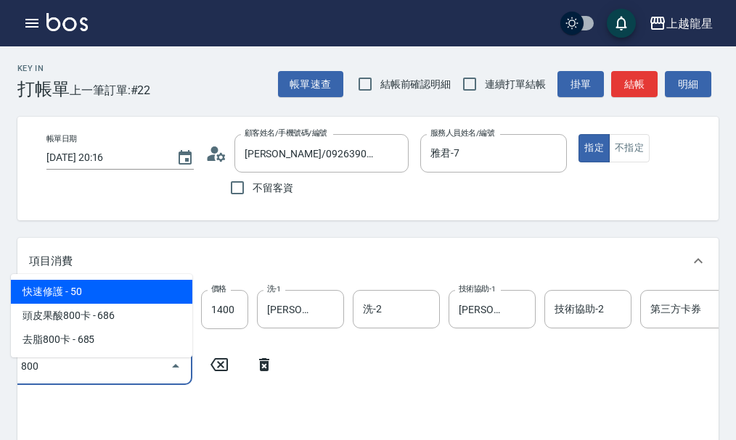
type input "快速修護(800)"
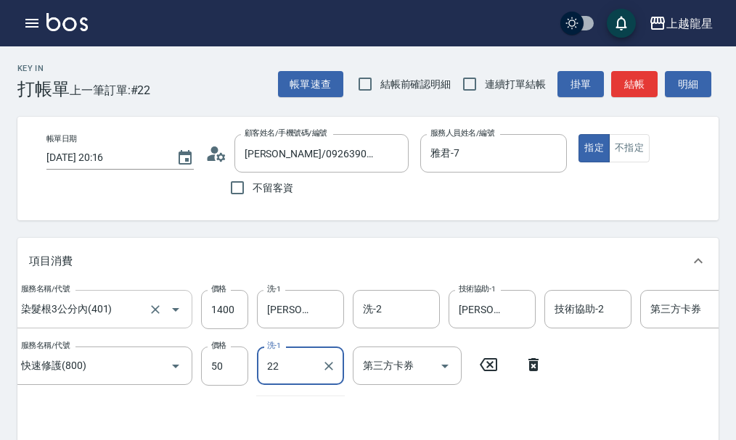
type input "阿琳-22"
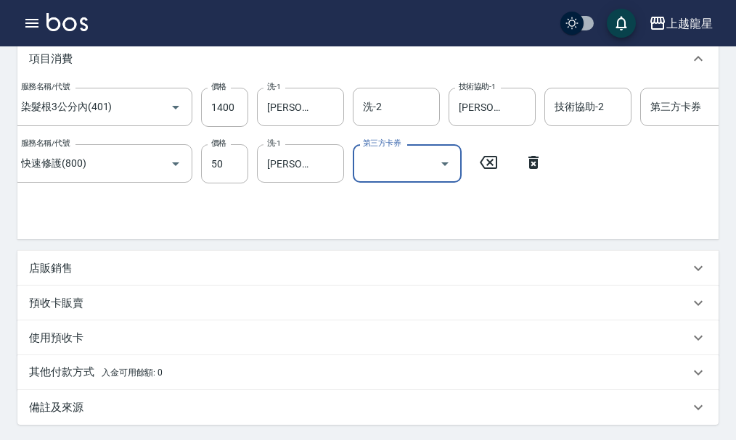
scroll to position [218, 0]
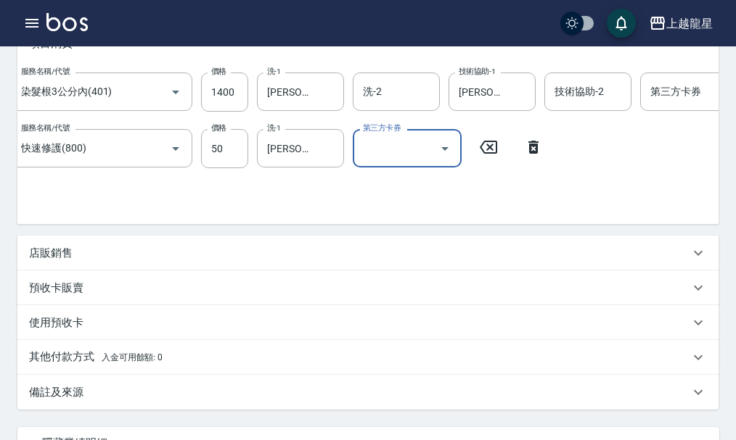
click at [80, 261] on div "店販銷售" at bounding box center [359, 253] width 660 height 15
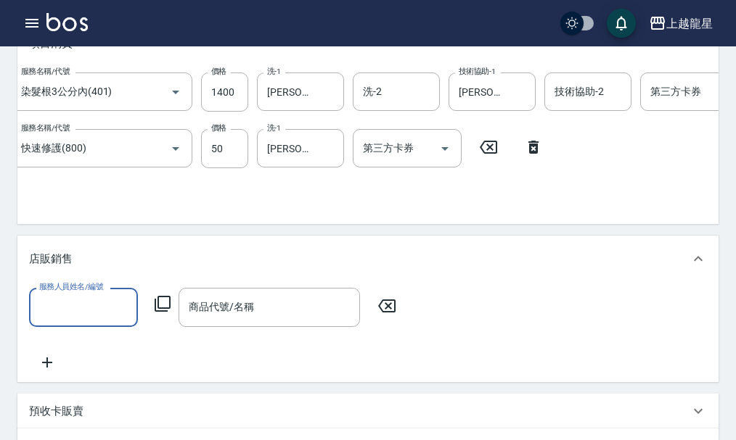
scroll to position [0, 0]
type input "雅君-7"
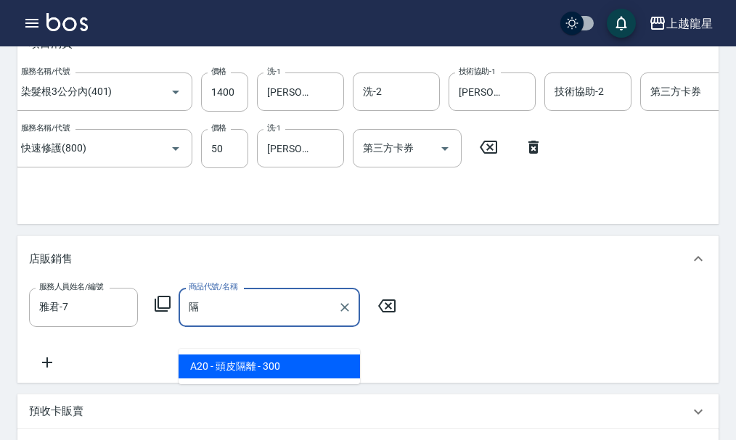
type input "頭皮隔離"
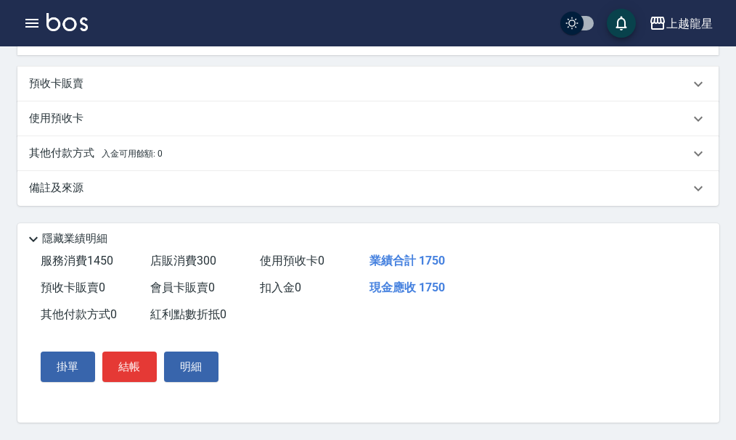
scroll to position [575, 0]
click at [125, 359] on button "結帳" at bounding box center [129, 367] width 54 height 30
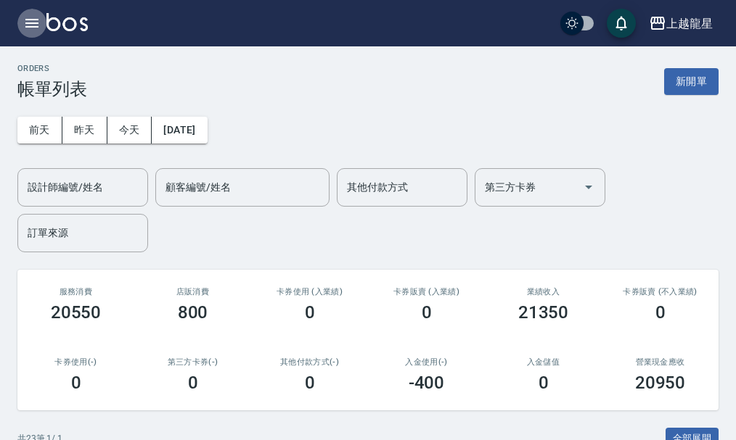
click at [33, 28] on icon "button" at bounding box center [31, 23] width 17 height 17
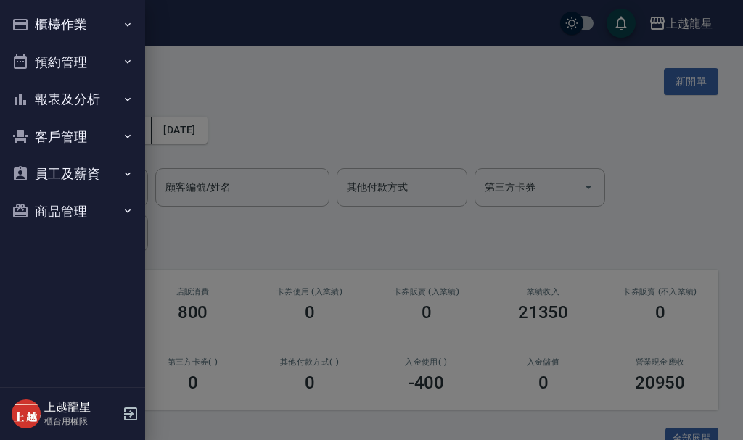
click at [42, 27] on button "櫃檯作業" at bounding box center [73, 25] width 134 height 38
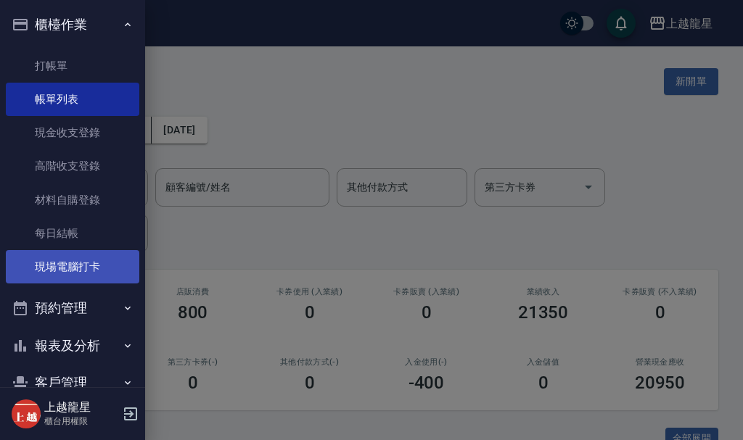
click at [53, 272] on link "現場電腦打卡" at bounding box center [73, 266] width 134 height 33
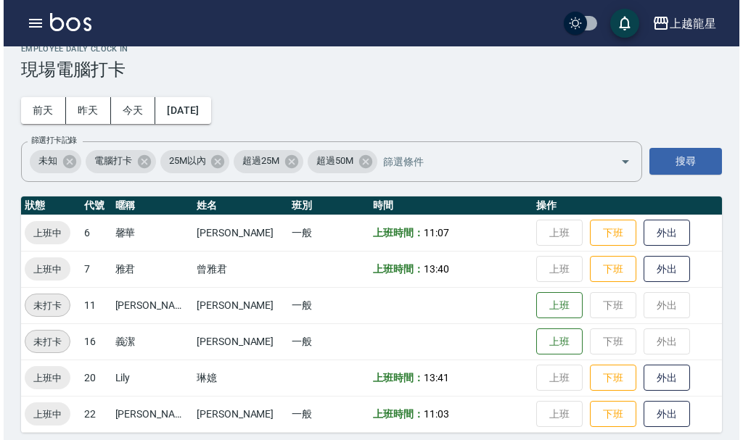
scroll to position [30, 0]
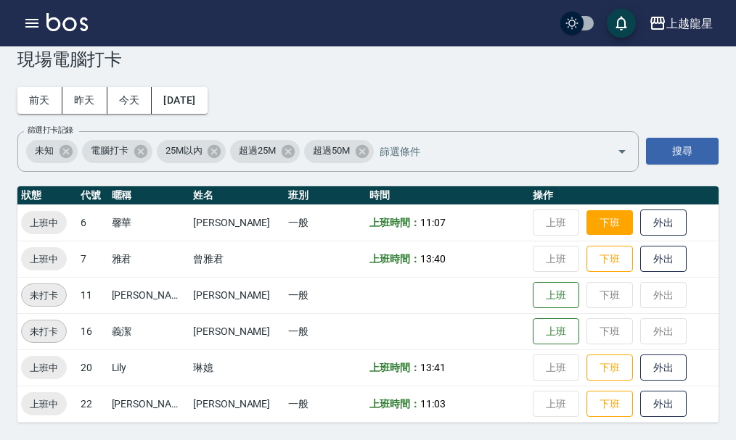
click at [586, 231] on button "下班" at bounding box center [609, 222] width 46 height 25
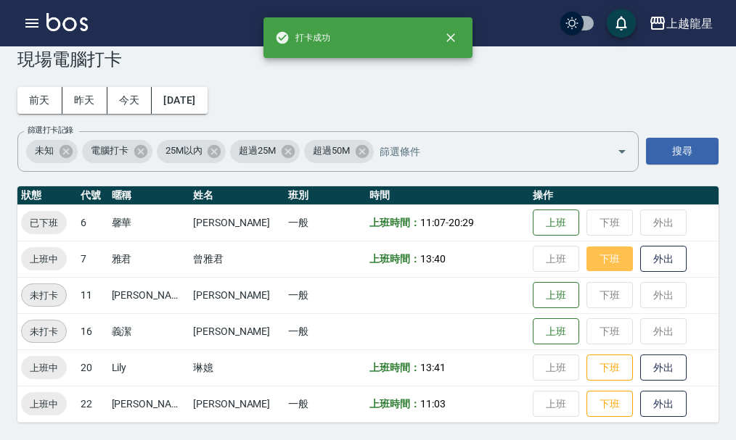
click at [586, 255] on button "下班" at bounding box center [609, 259] width 46 height 25
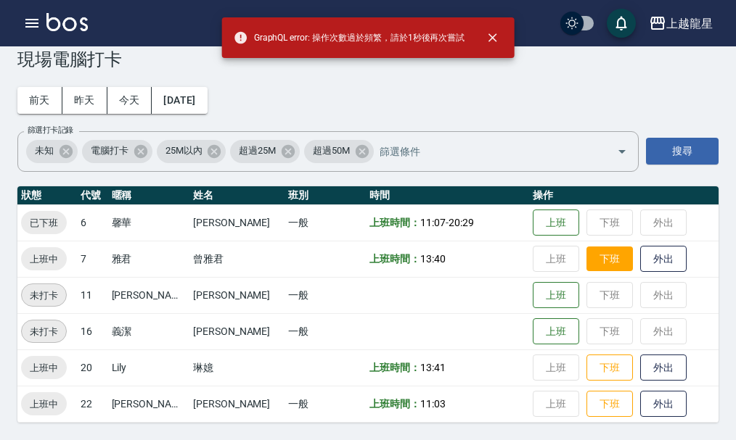
click at [589, 261] on button "下班" at bounding box center [609, 259] width 46 height 25
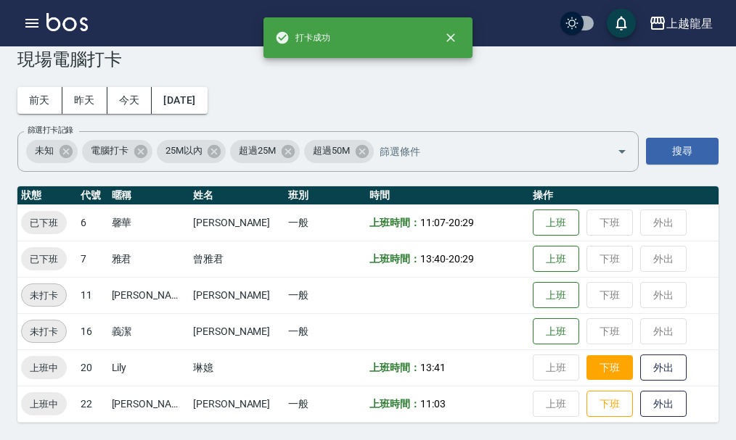
click at [599, 364] on button "下班" at bounding box center [609, 368] width 46 height 25
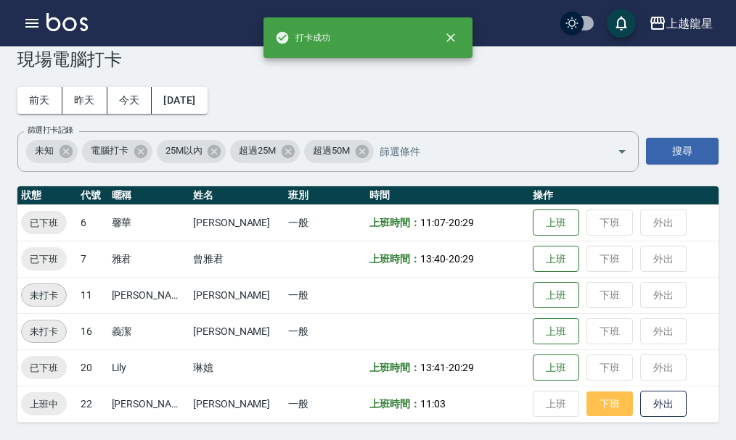
click at [597, 405] on button "下班" at bounding box center [609, 404] width 46 height 25
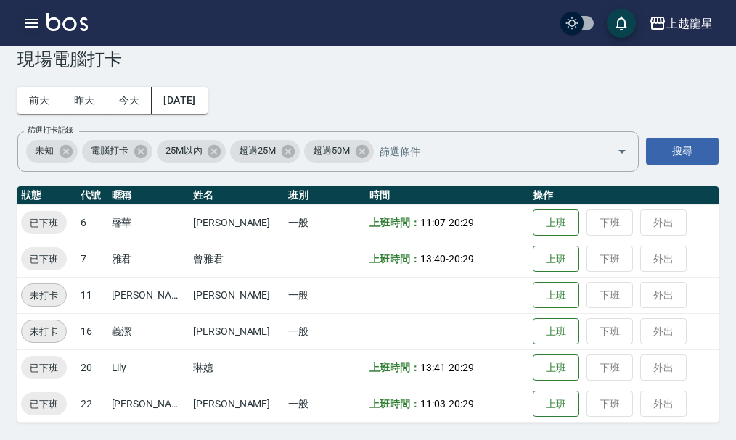
click at [36, 22] on icon "button" at bounding box center [31, 23] width 13 height 9
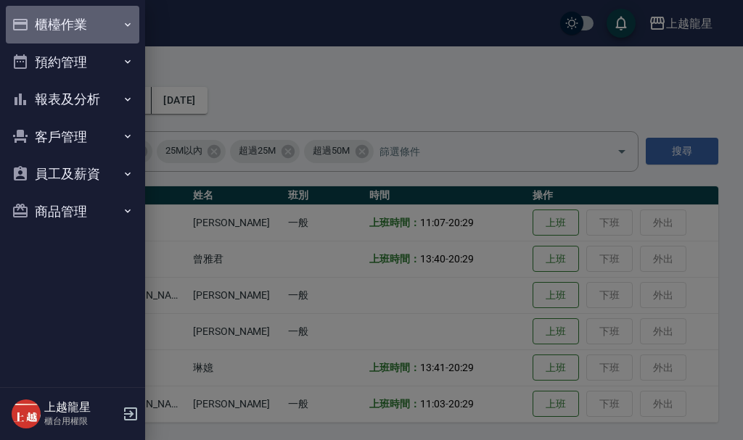
click at [92, 25] on button "櫃檯作業" at bounding box center [73, 25] width 134 height 38
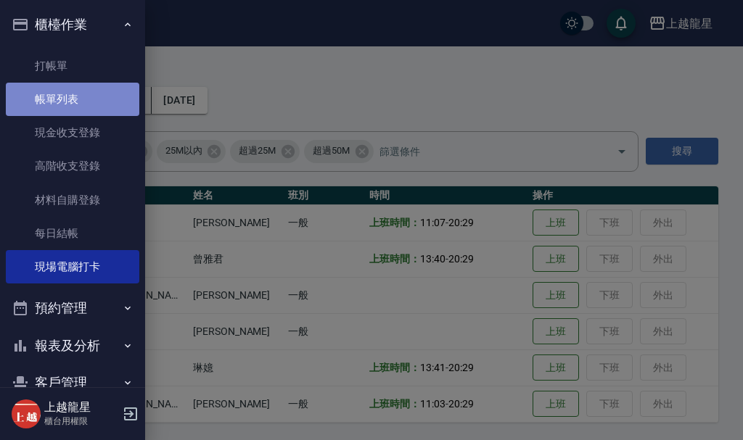
click at [78, 91] on link "帳單列表" at bounding box center [73, 99] width 134 height 33
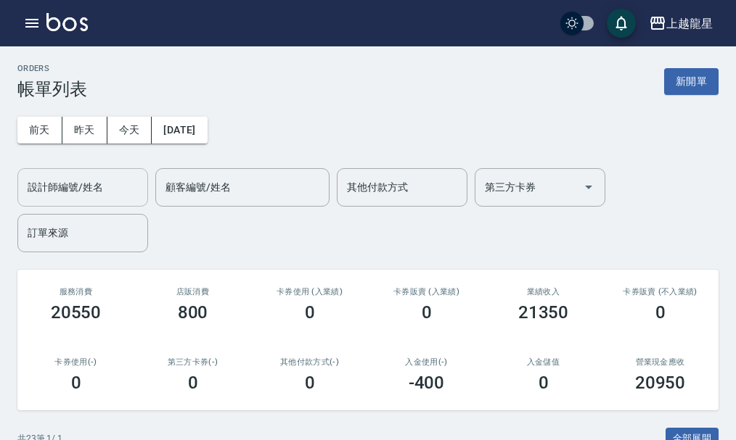
click at [109, 196] on input "設計師編號/姓名" at bounding box center [83, 187] width 118 height 25
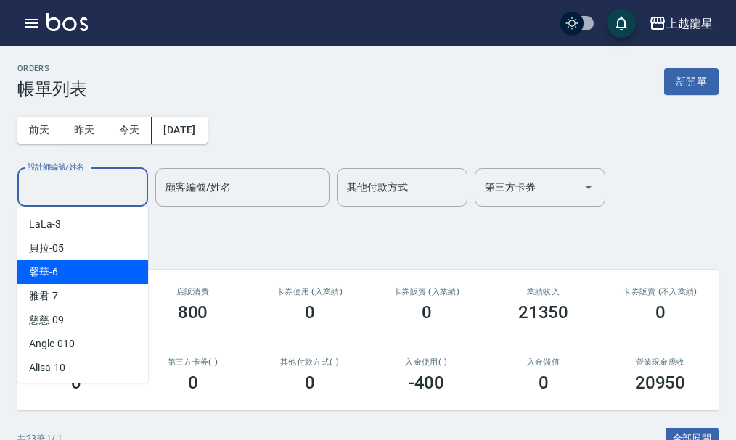
click at [116, 268] on div "馨華 -6" at bounding box center [82, 273] width 131 height 24
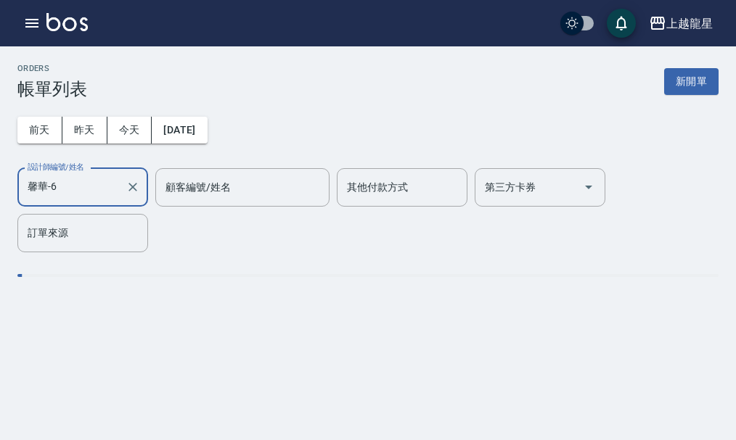
type input "馨華-6"
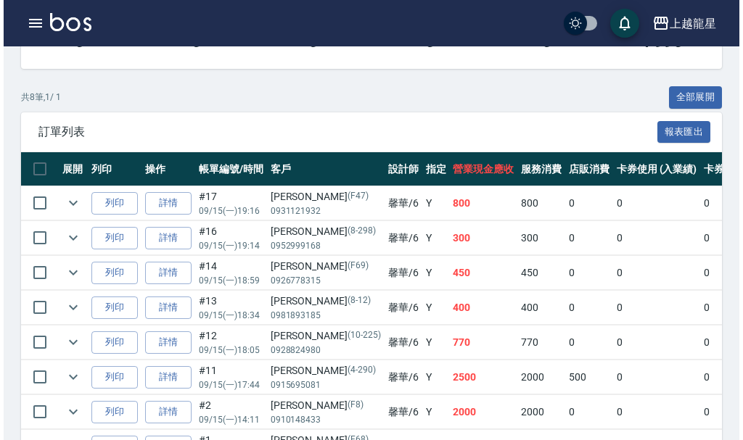
scroll to position [434, 0]
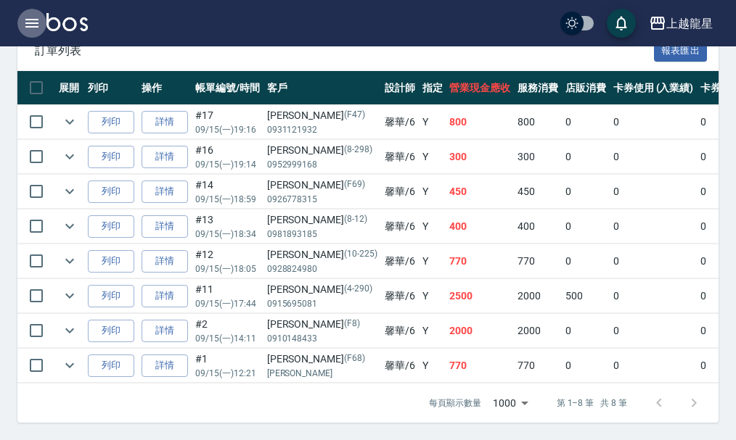
click at [25, 20] on icon "button" at bounding box center [31, 23] width 13 height 9
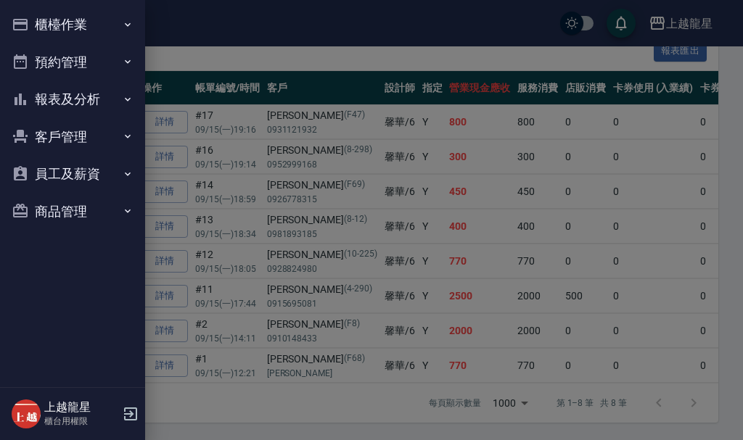
click at [74, 91] on button "報表及分析" at bounding box center [73, 100] width 134 height 38
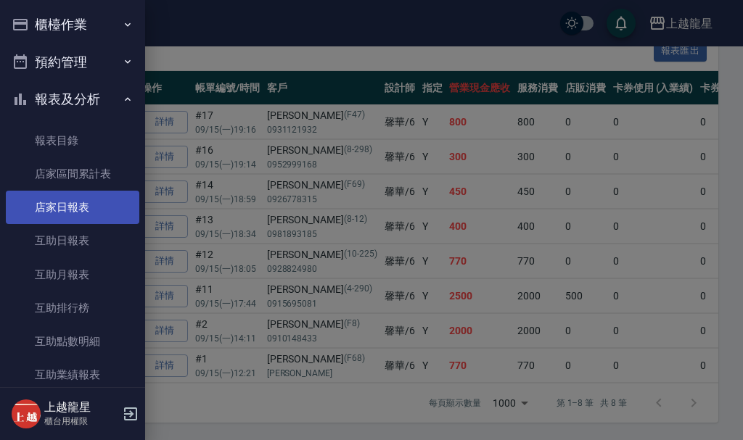
click at [75, 213] on link "店家日報表" at bounding box center [73, 207] width 134 height 33
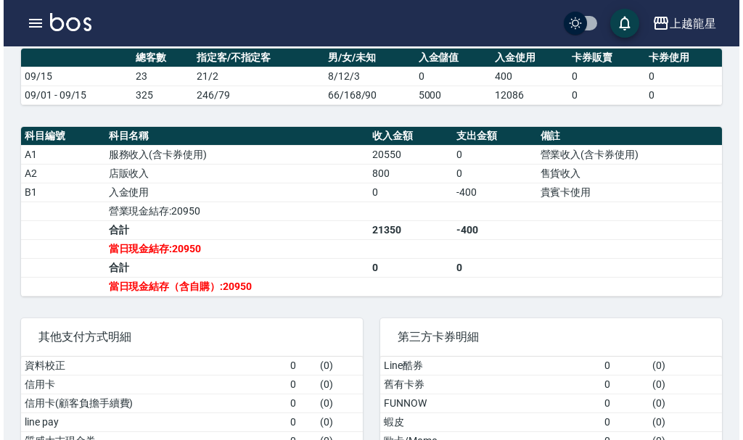
scroll to position [363, 0]
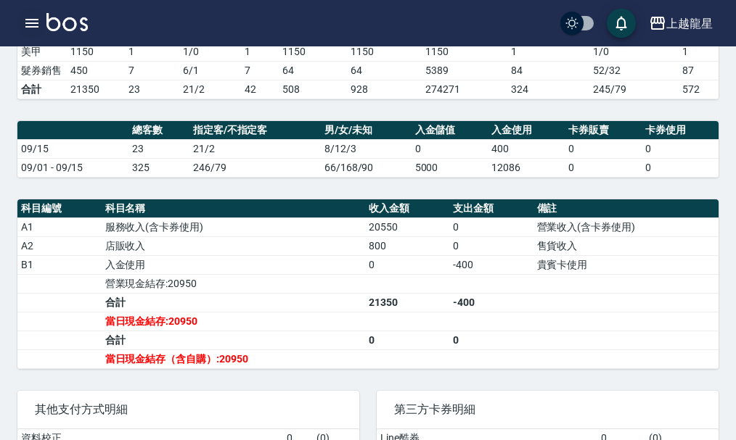
click at [35, 21] on icon "button" at bounding box center [31, 23] width 17 height 17
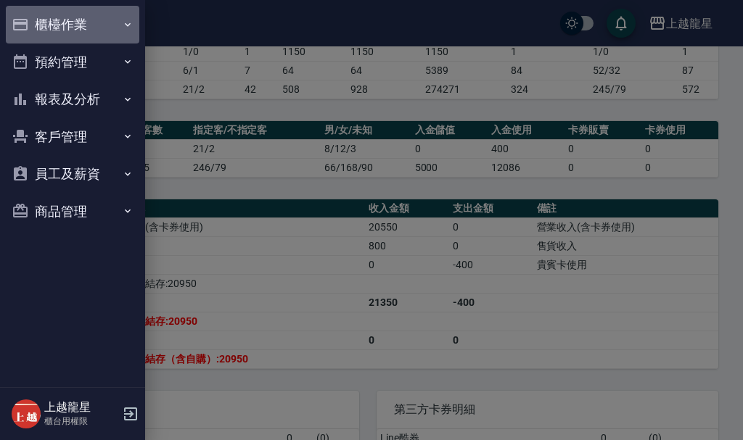
click at [78, 25] on button "櫃檯作業" at bounding box center [73, 25] width 134 height 38
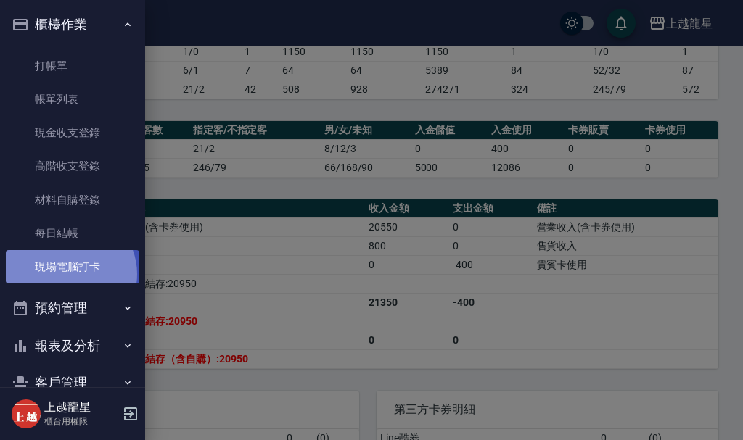
click at [68, 274] on link "現場電腦打卡" at bounding box center [73, 266] width 134 height 33
